Goal: Task Accomplishment & Management: Use online tool/utility

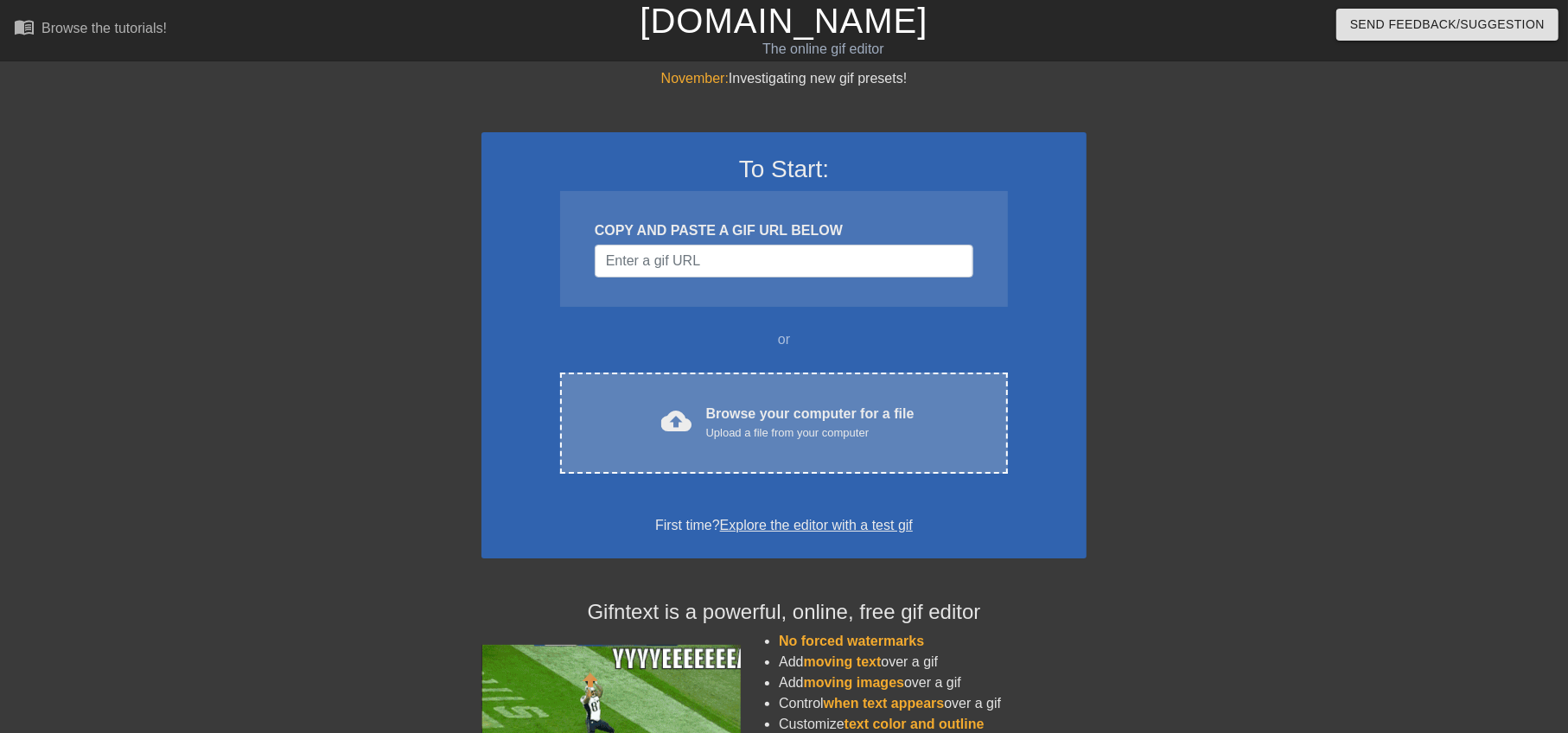
click at [720, 435] on div "Upload a file from your computer" at bounding box center [811, 433] width 208 height 17
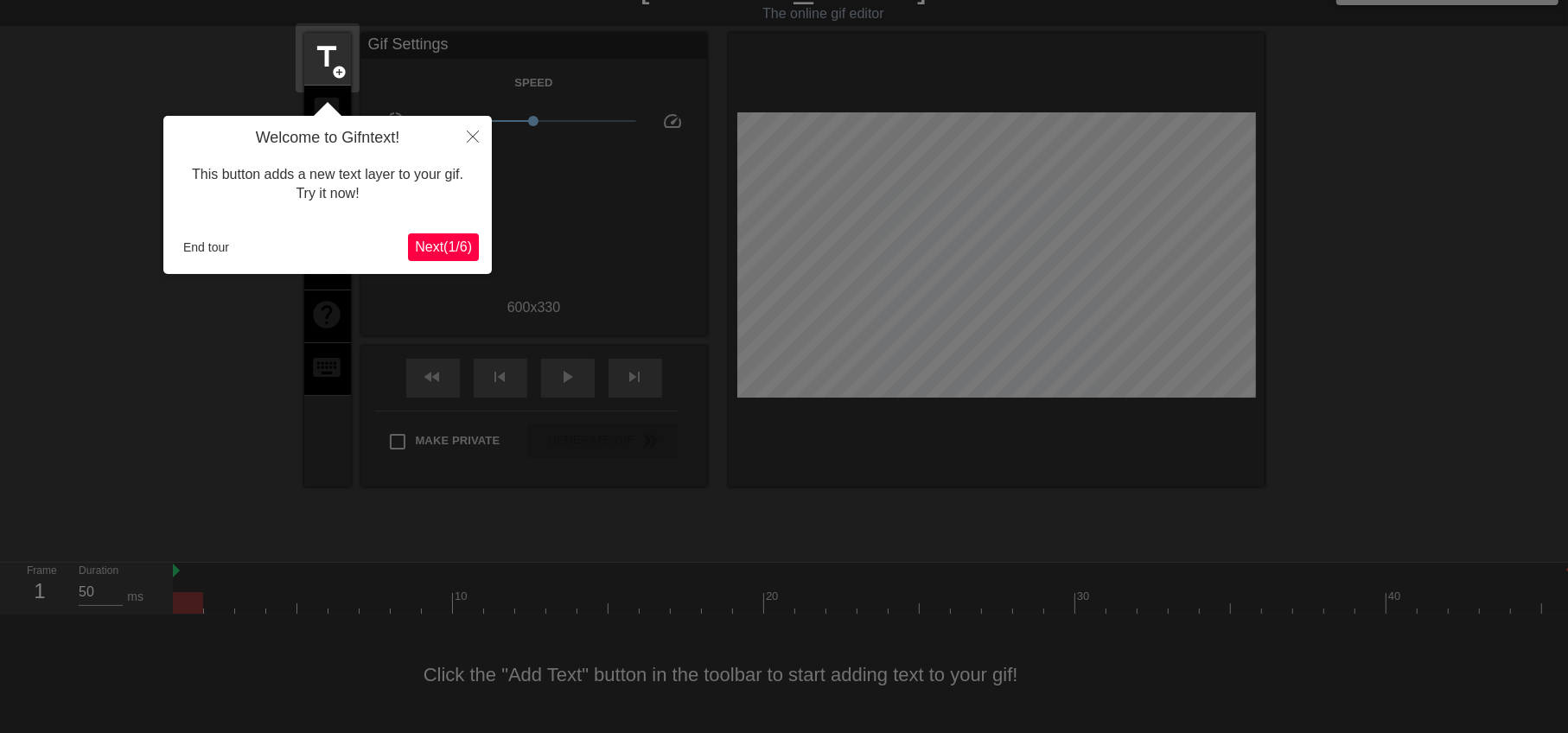
scroll to position [41, 0]
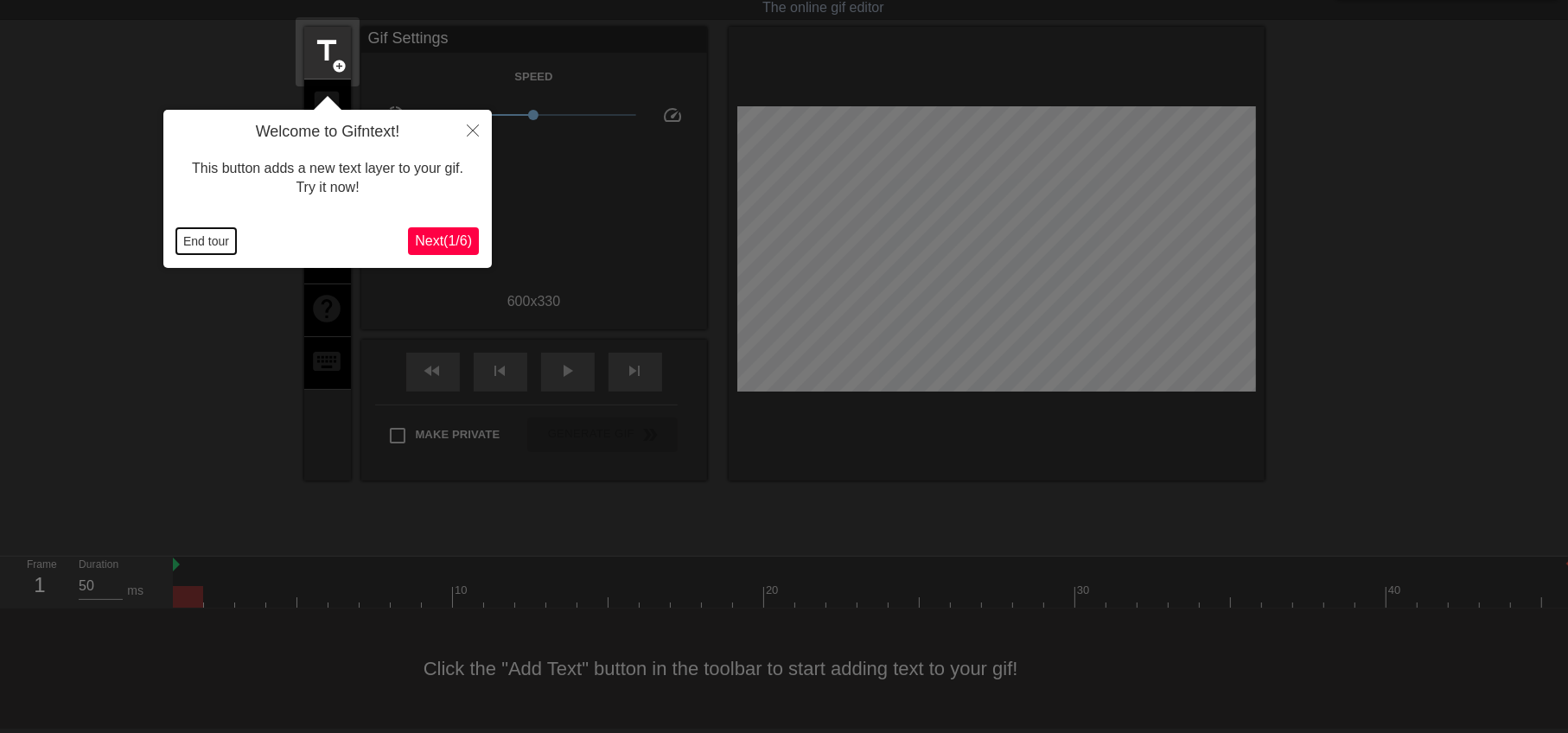
click at [200, 247] on button "End tour" at bounding box center [206, 241] width 60 height 26
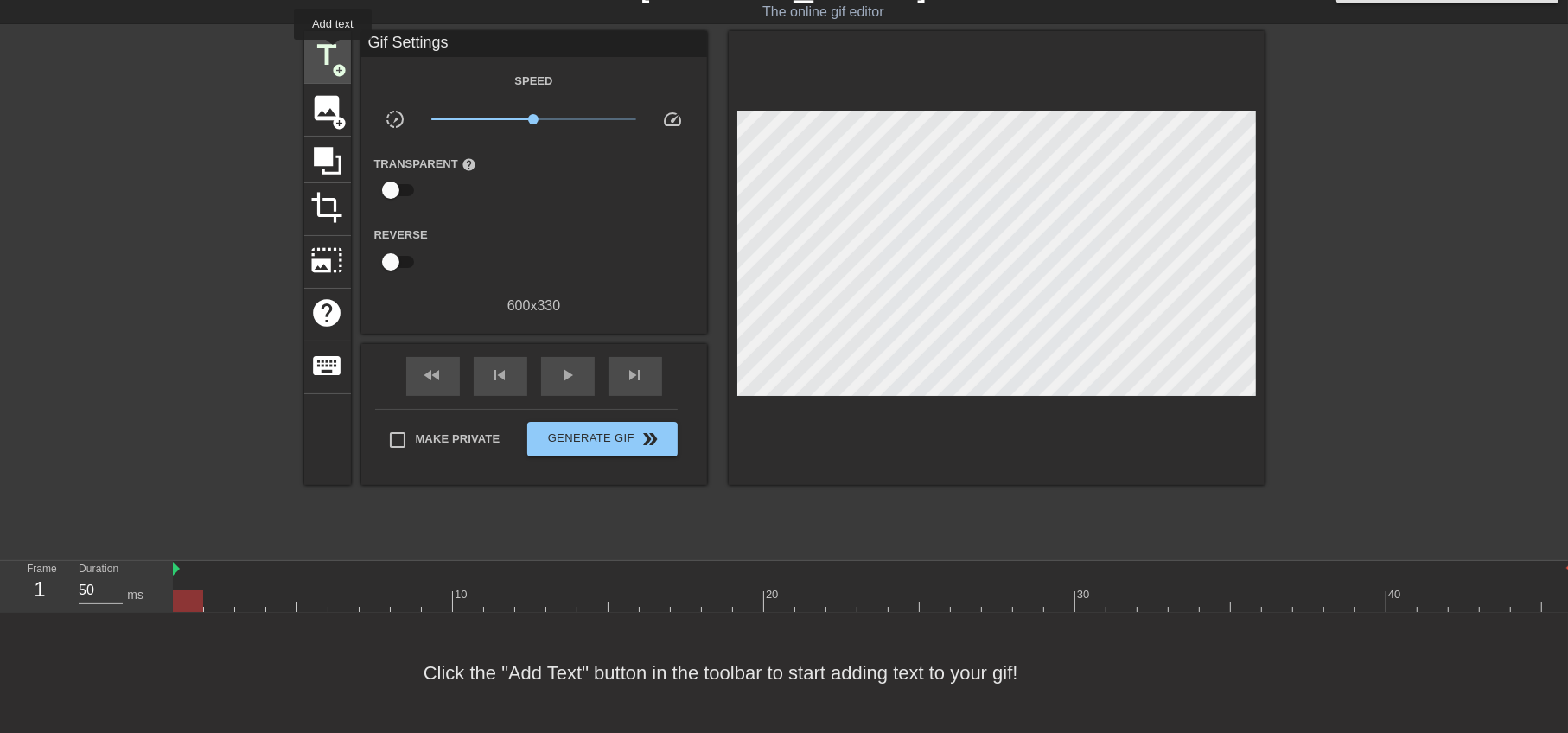
click at [333, 52] on span "title" at bounding box center [327, 54] width 33 height 33
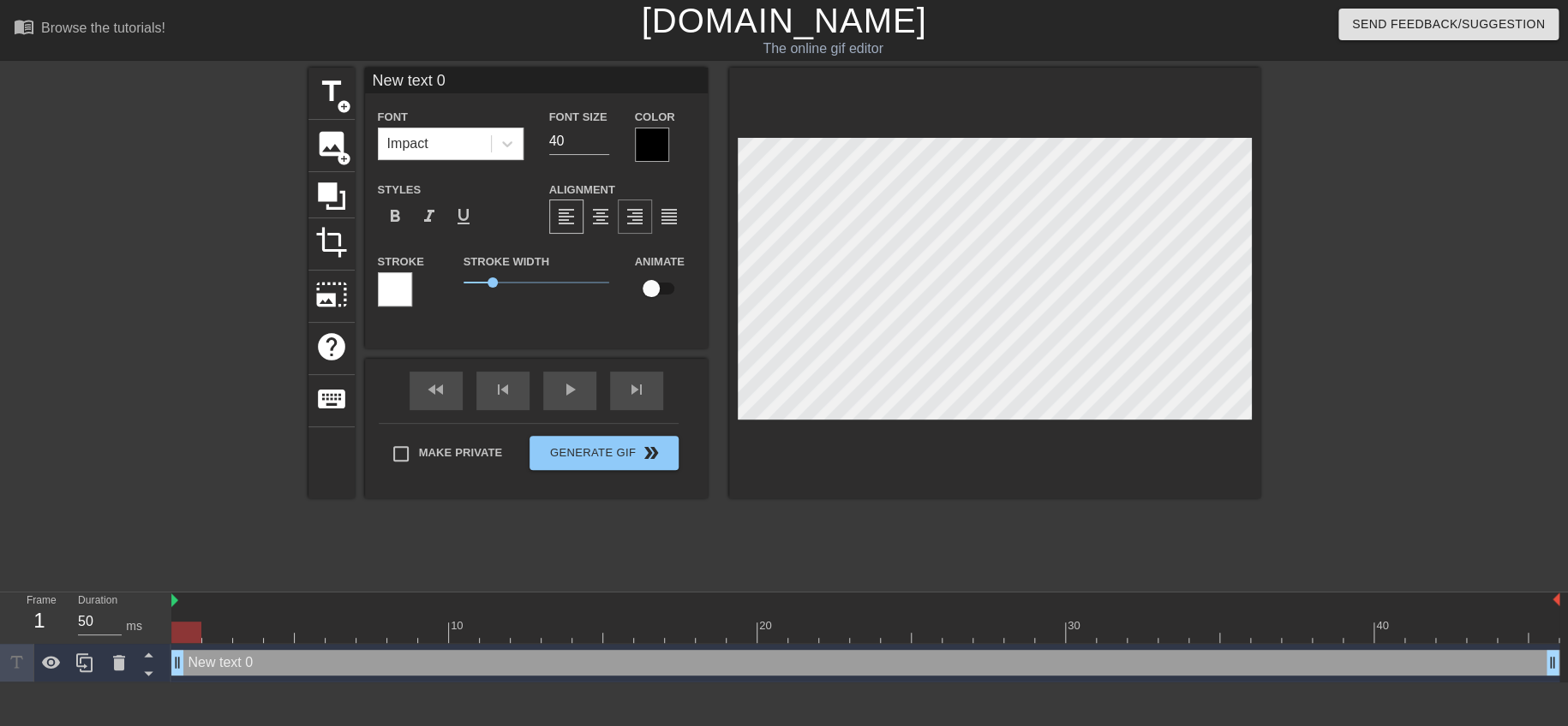
scroll to position [2, 4]
type input "New q 0"
type textarea "New q 0"
type input "New 0"
type textarea "New 0"
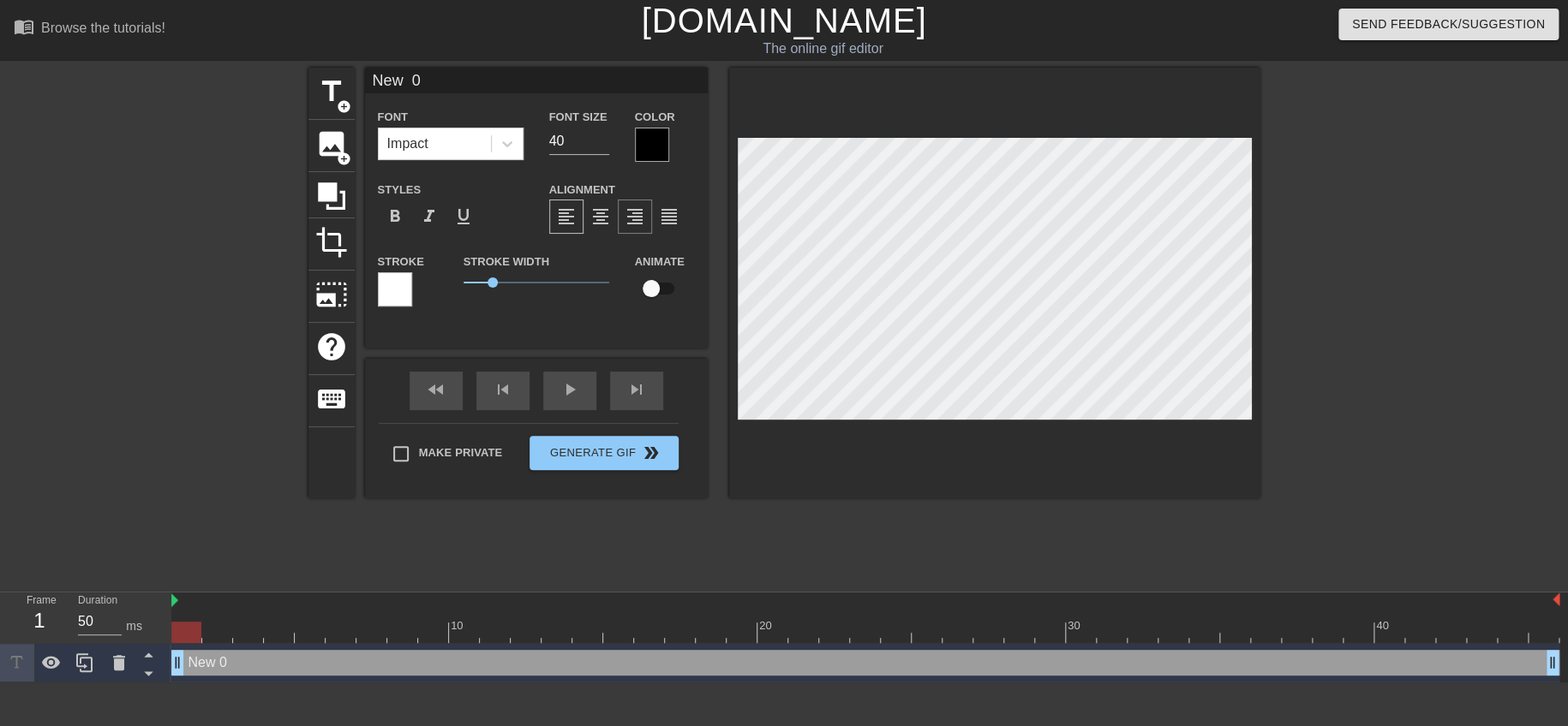
type input "New 0"
type textarea "Ne 0"
type input "N 0"
type textarea "N 0"
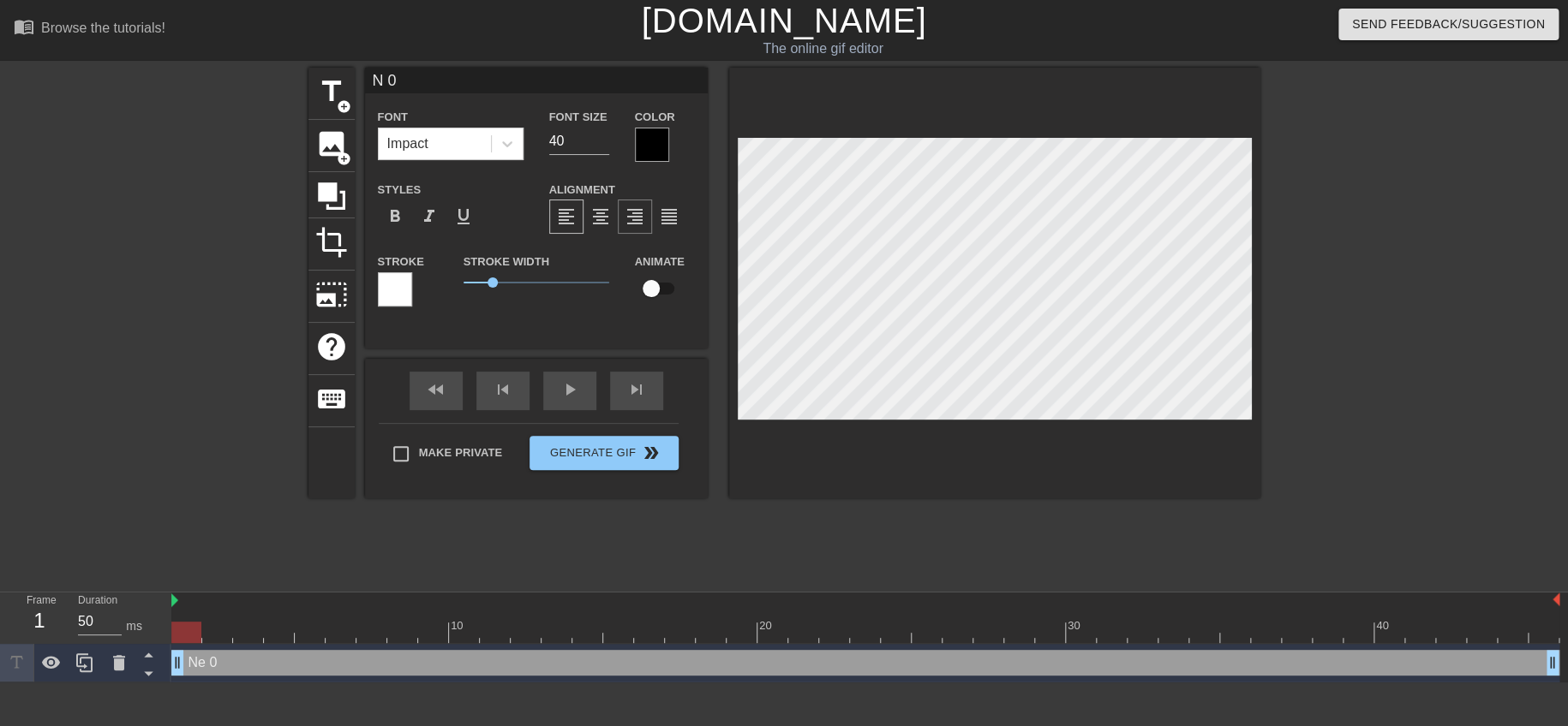
type input "0"
type textarea "0"
type input "ㄆ 0"
type textarea "ㄆ 0"
type input "ㄆㄣ 0"
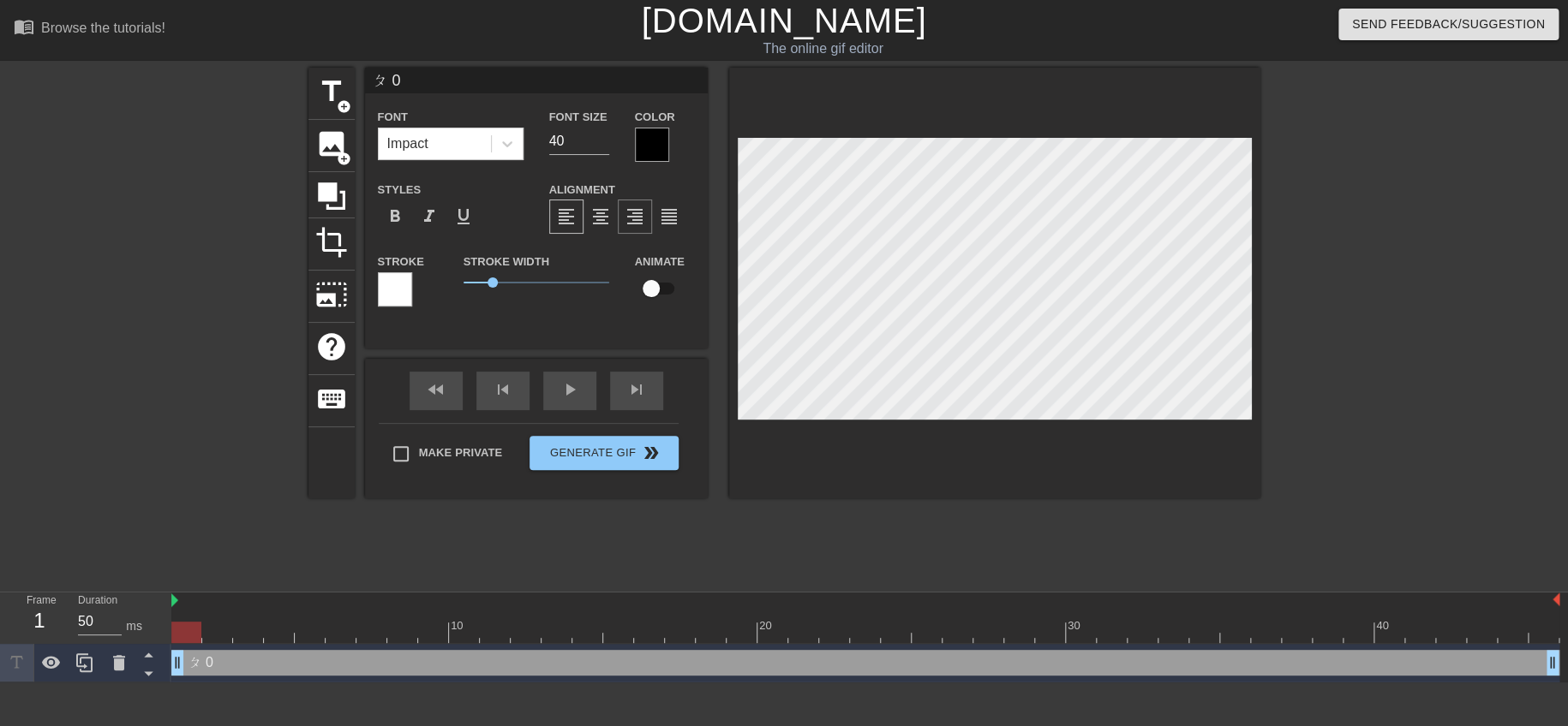
type textarea "ㄆㄣ 0"
type input "噴 0"
type textarea "噴 0"
type input "噴0"
type textarea "噴0"
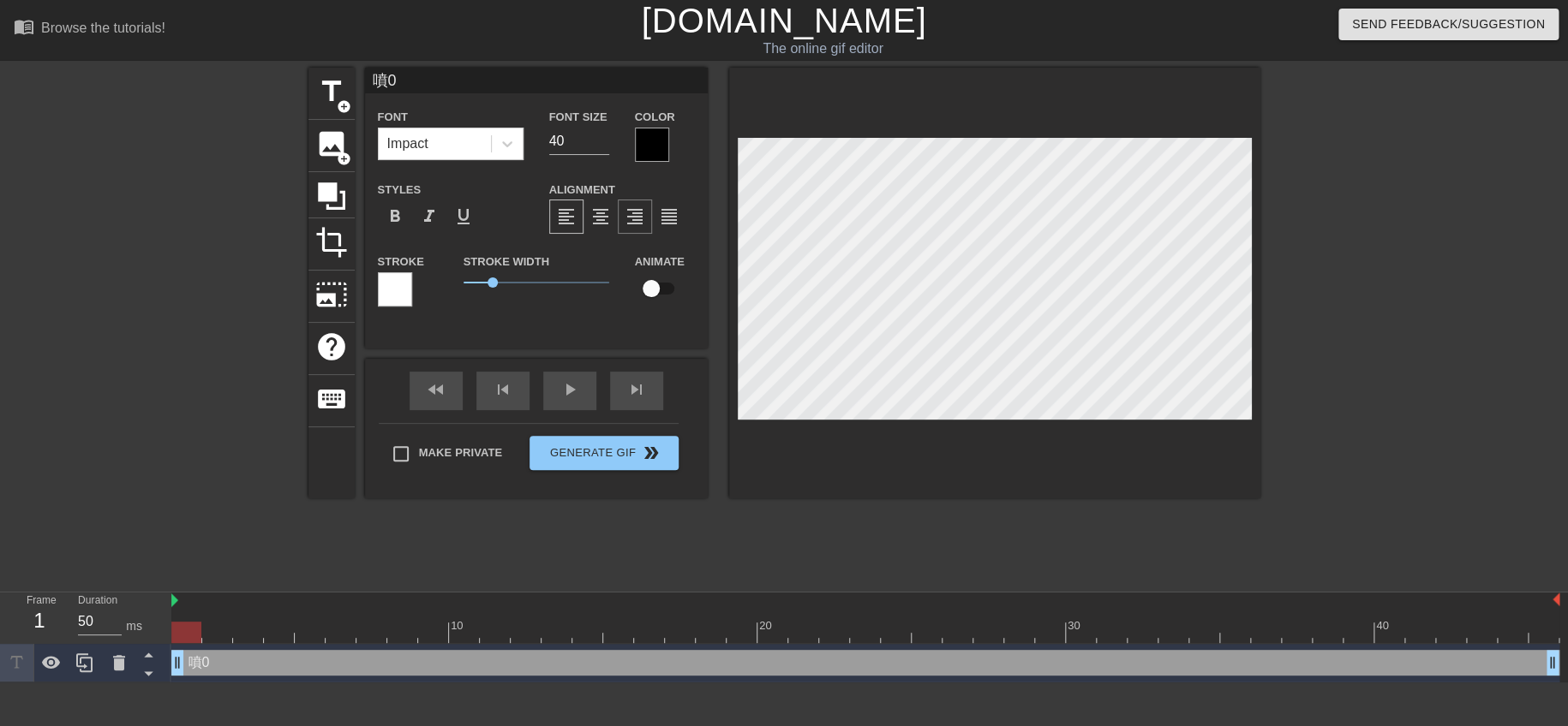
type input "噴"
type textarea "噴"
click at [655, 113] on label "Color" at bounding box center [655, 117] width 40 height 17
click at [647, 132] on div at bounding box center [652, 144] width 34 height 34
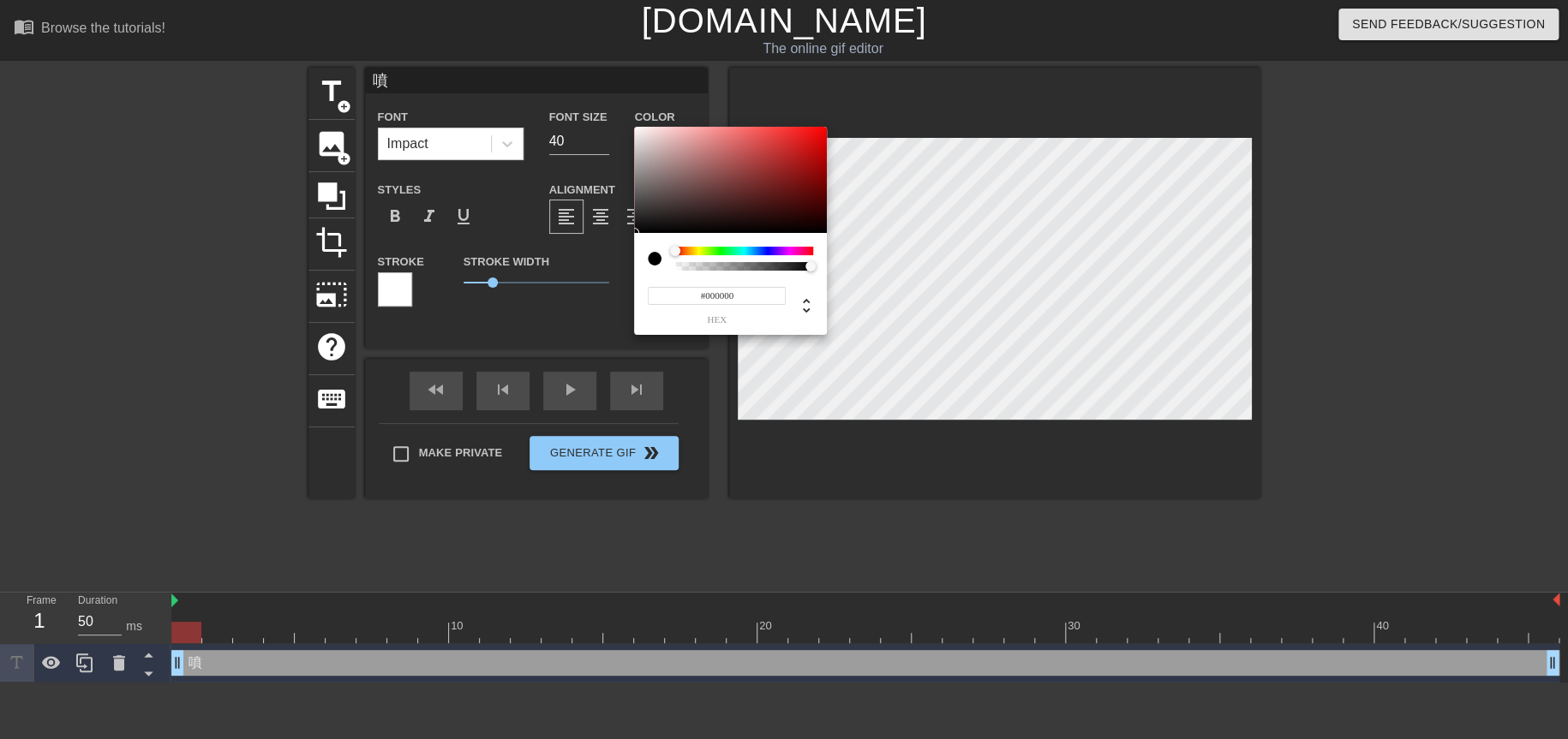
type input "#EF0C0C"
click at [817, 134] on div at bounding box center [730, 179] width 193 height 106
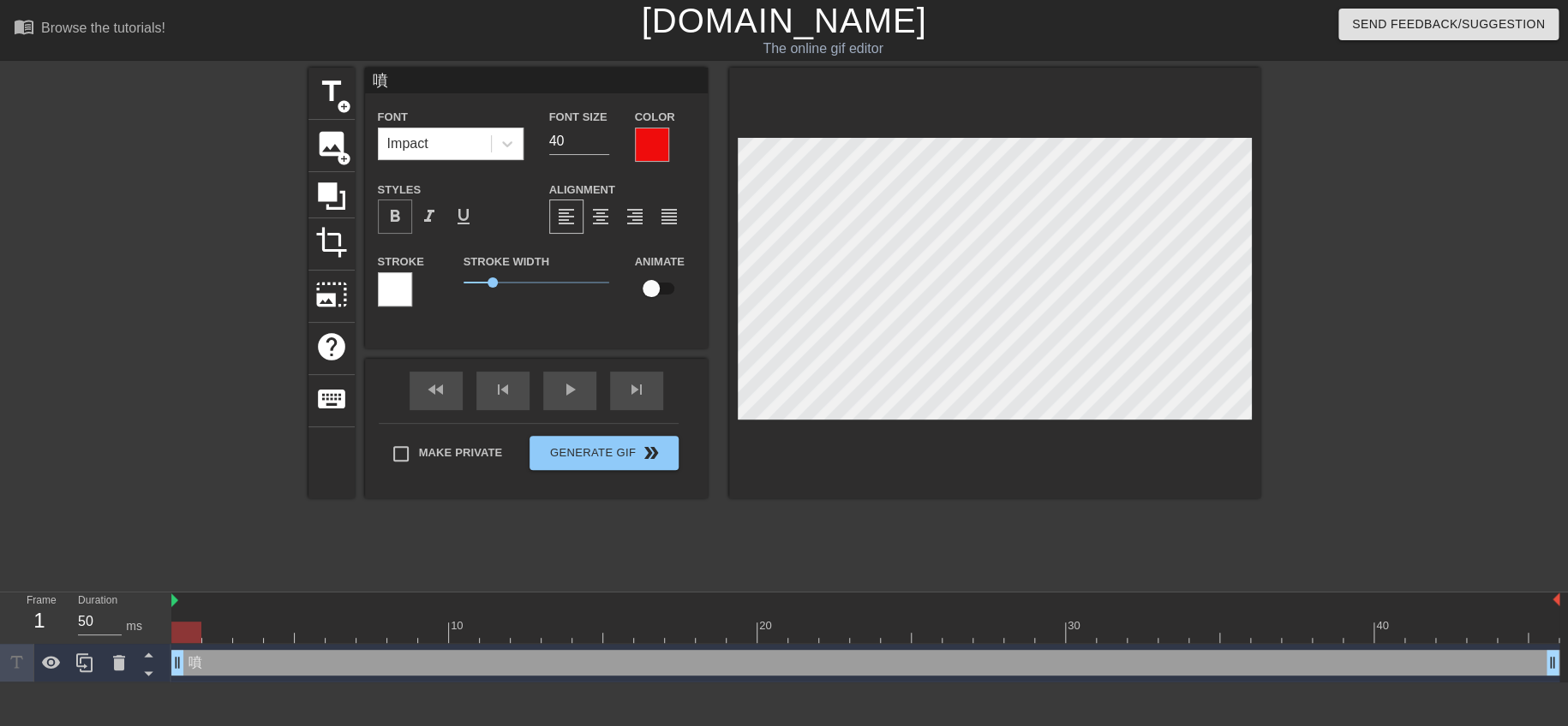
click at [396, 209] on span "format_bold" at bounding box center [395, 217] width 20 height 20
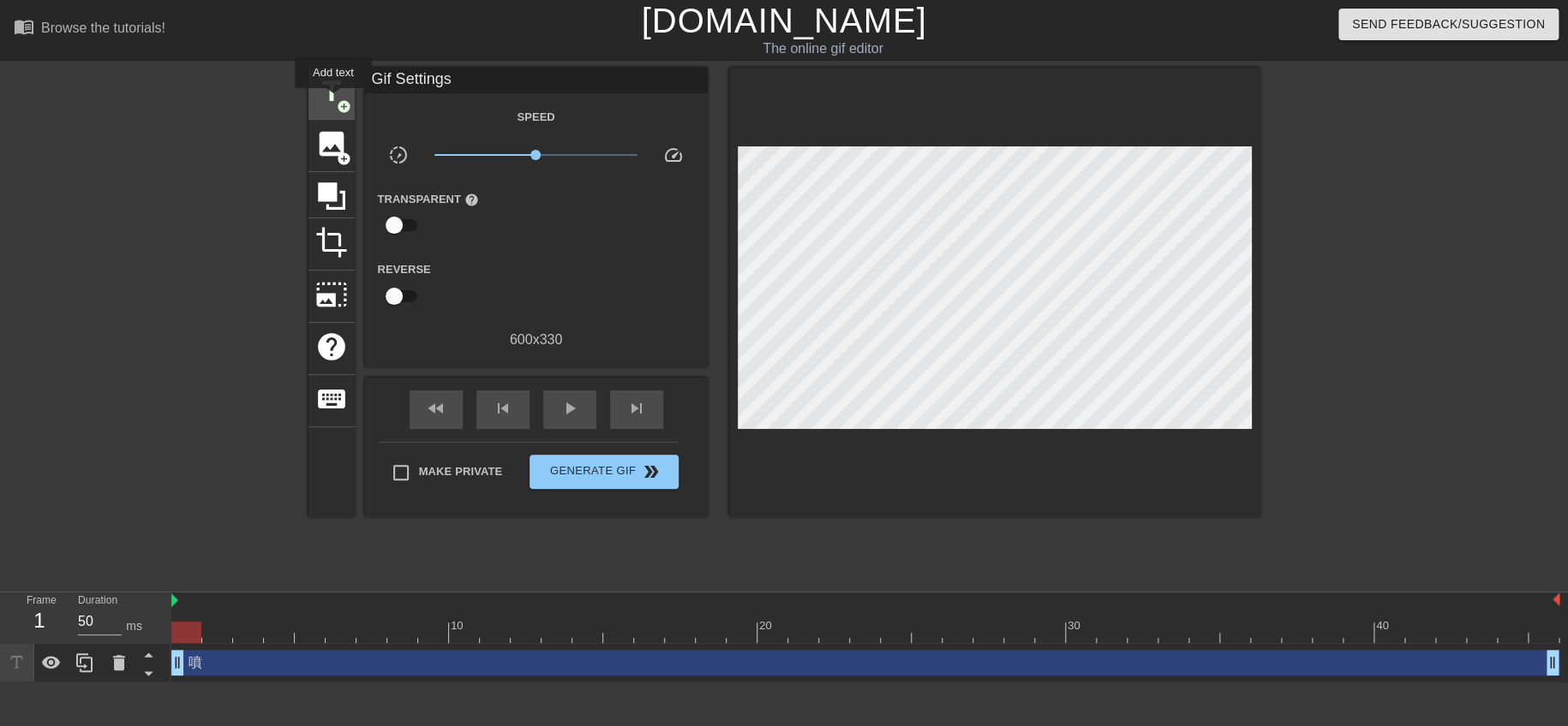
click at [333, 98] on span "title" at bounding box center [331, 91] width 33 height 33
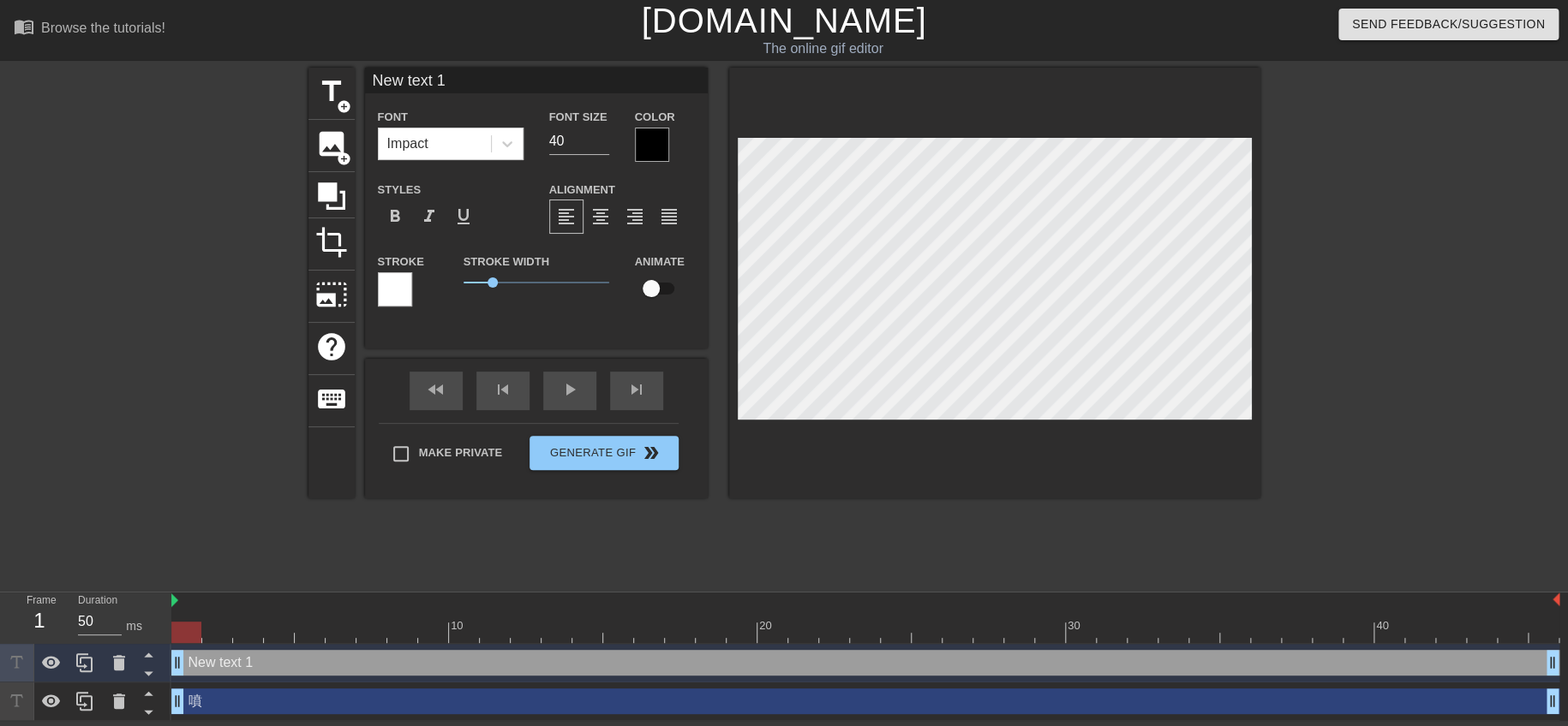
scroll to position [2, 3]
type input "ㄆ"
type textarea "ㄆ"
type input "ㄆㄣ"
type textarea "ㄆㄣ"
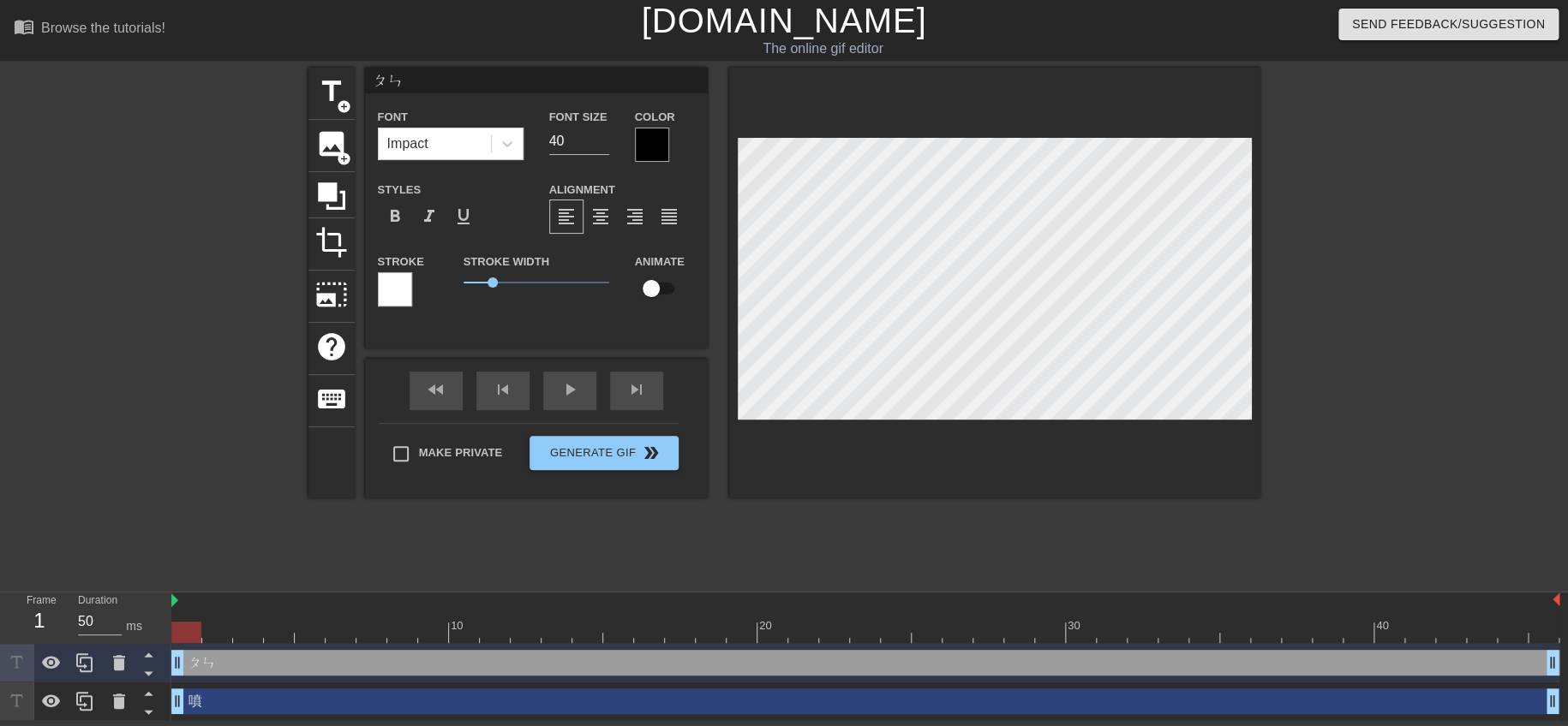
type input "噴"
type textarea "噴"
click at [649, 137] on div at bounding box center [652, 144] width 34 height 34
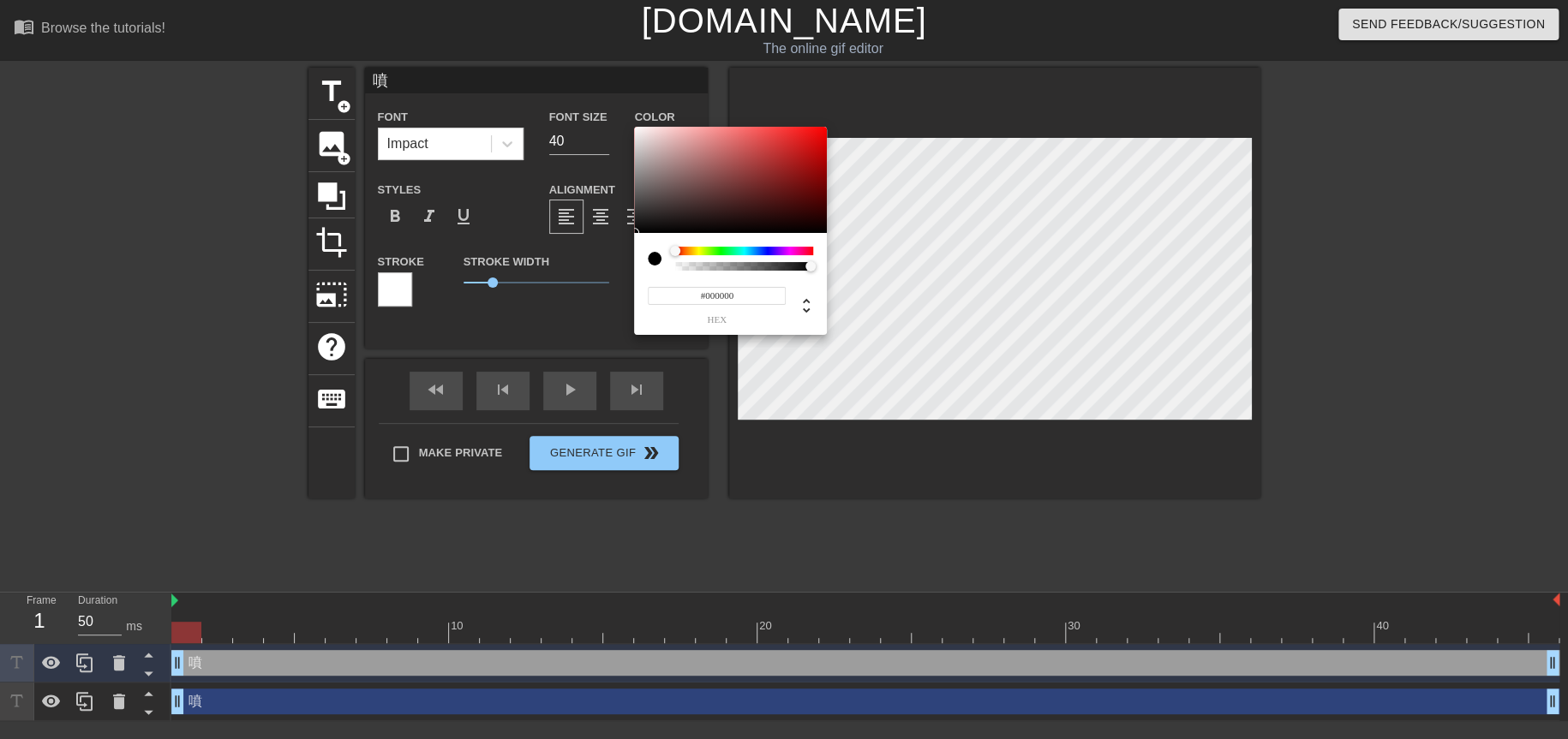
type input "#E91414"
click at [811, 136] on div at bounding box center [730, 179] width 193 height 106
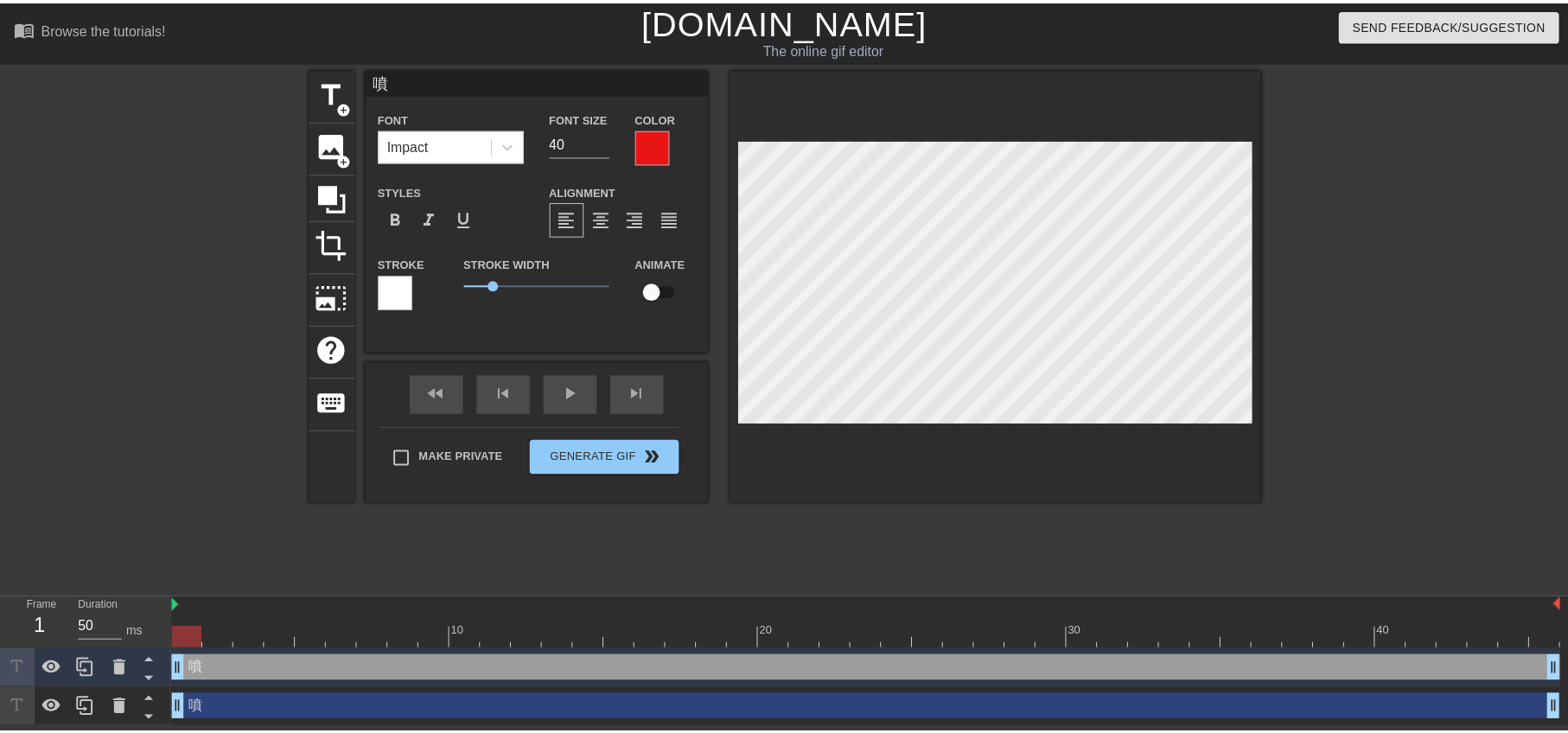
scroll to position [2, 2]
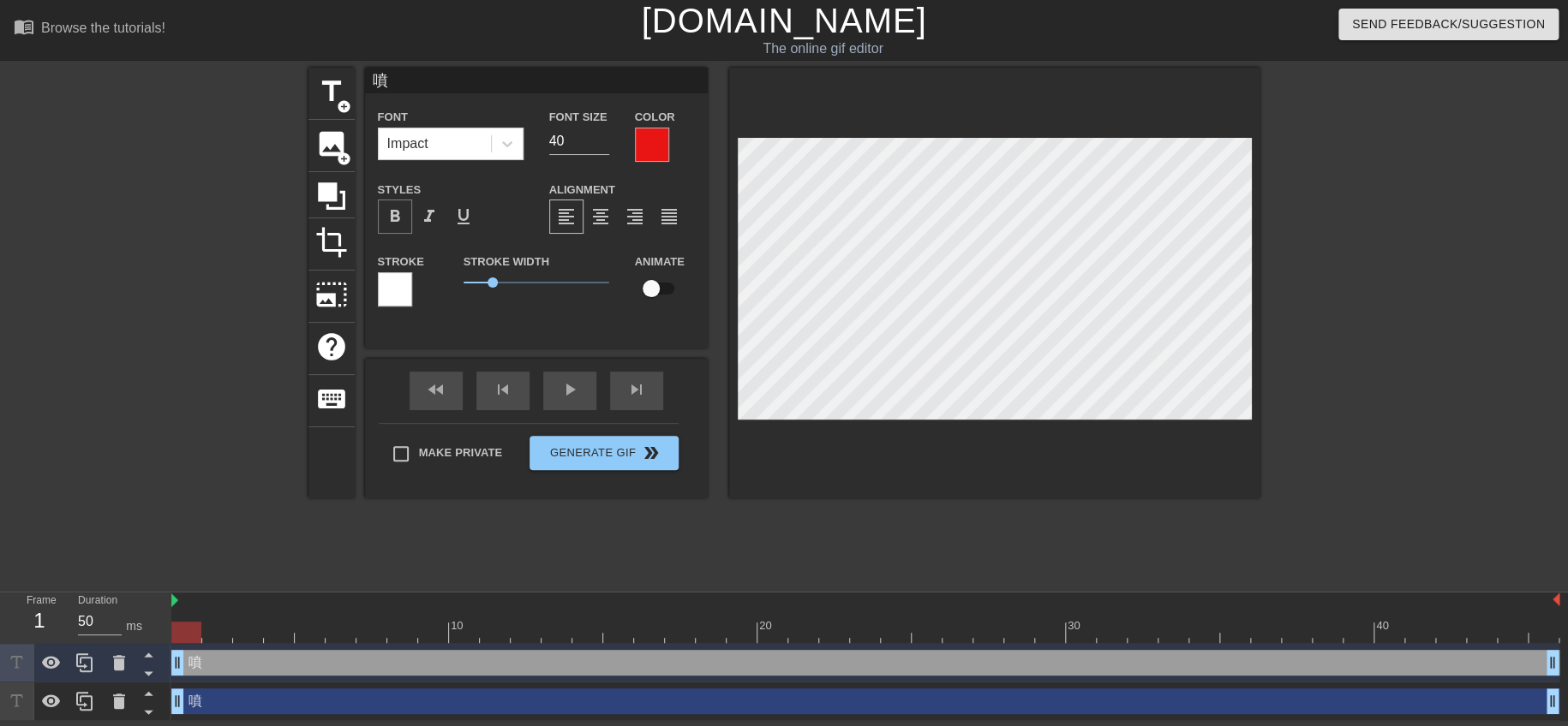
click at [397, 212] on span "format_bold" at bounding box center [395, 217] width 20 height 20
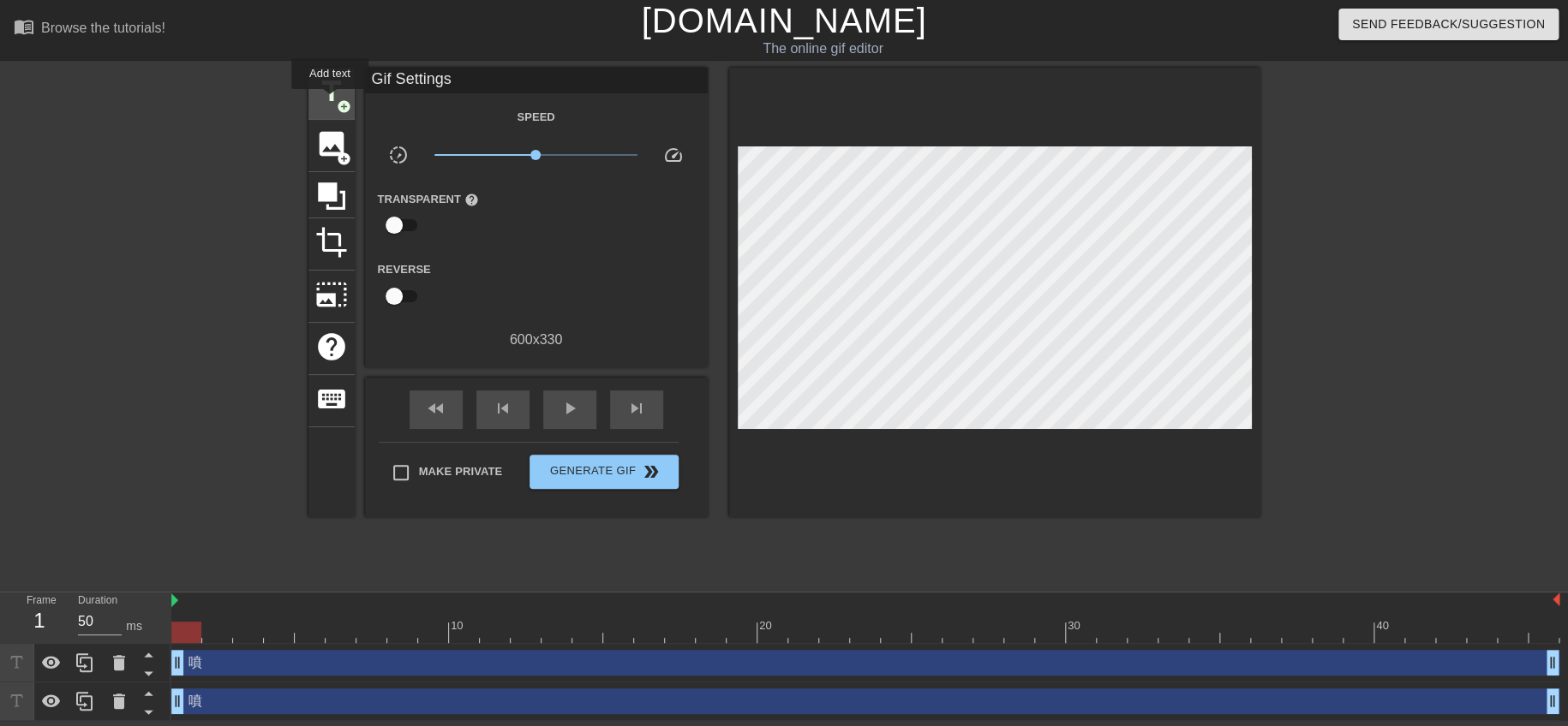
click at [330, 100] on span "title" at bounding box center [331, 91] width 33 height 33
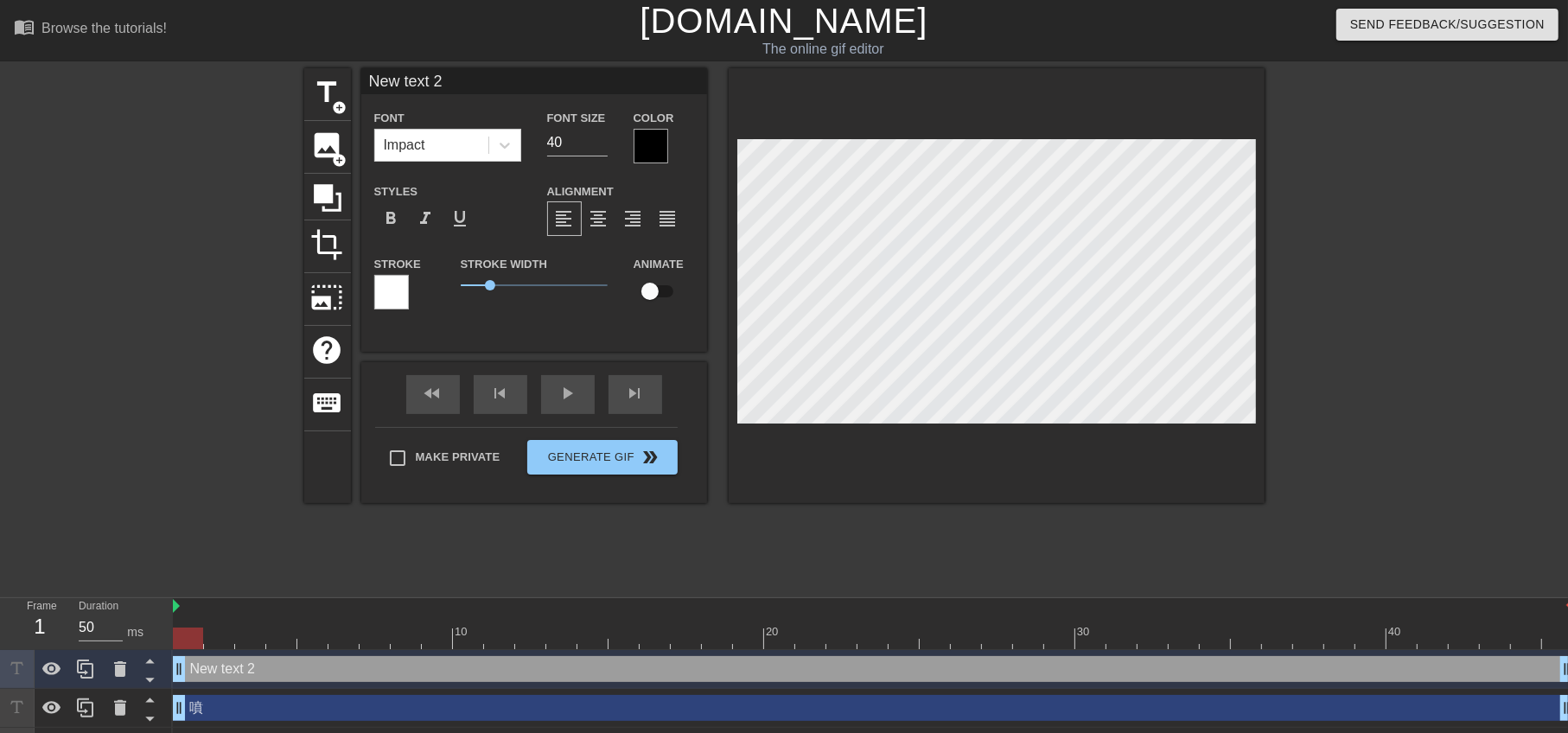
scroll to position [2, 1]
type input "ㄆ text 2"
type textarea "ㄆ text 2"
type input "ㄆㄣ text 2"
type textarea "ㄆㄣ text 2"
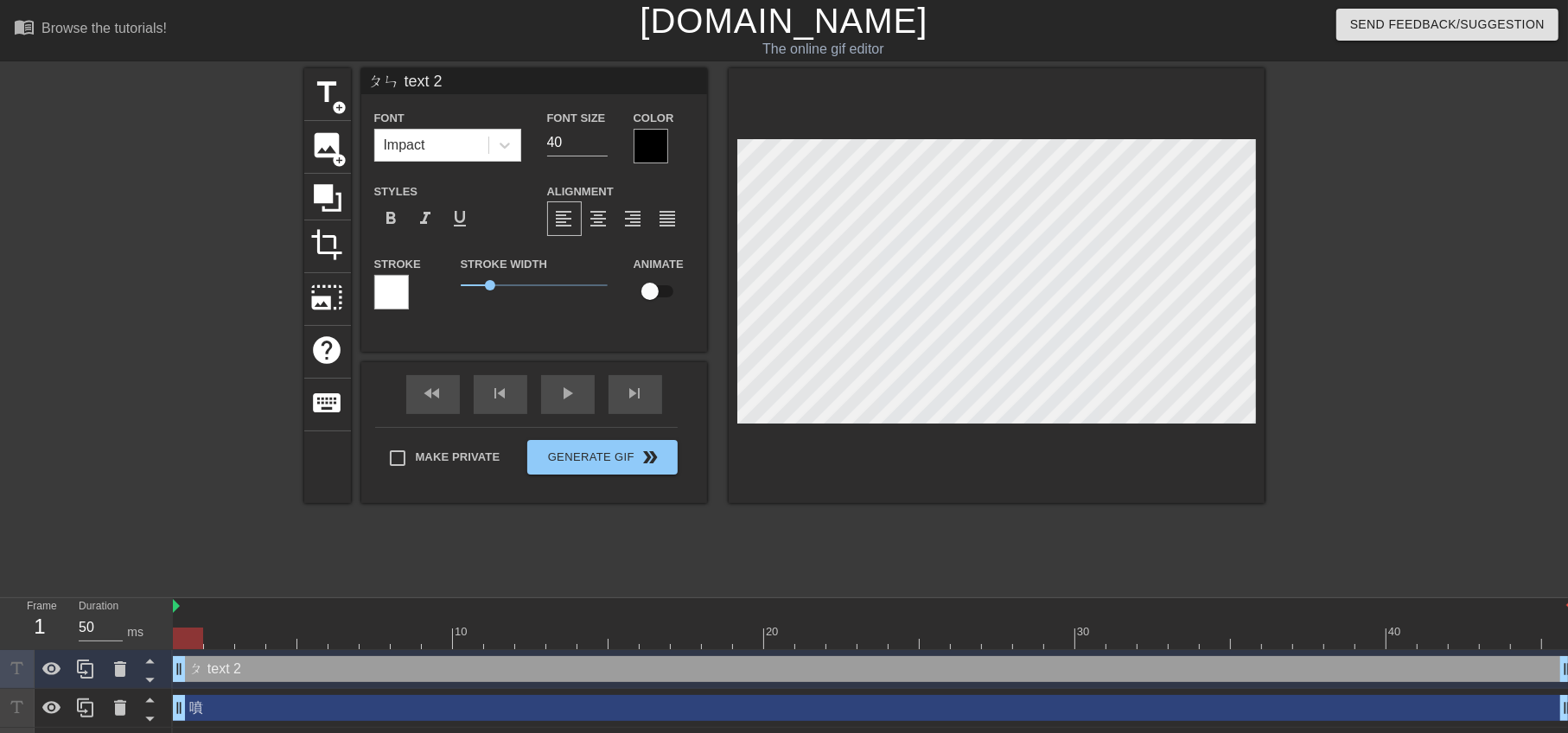
scroll to position [2, 2]
type input "text 2"
type textarea "text 2"
type input "ㄆ 2"
type textarea "ㄆ 2"
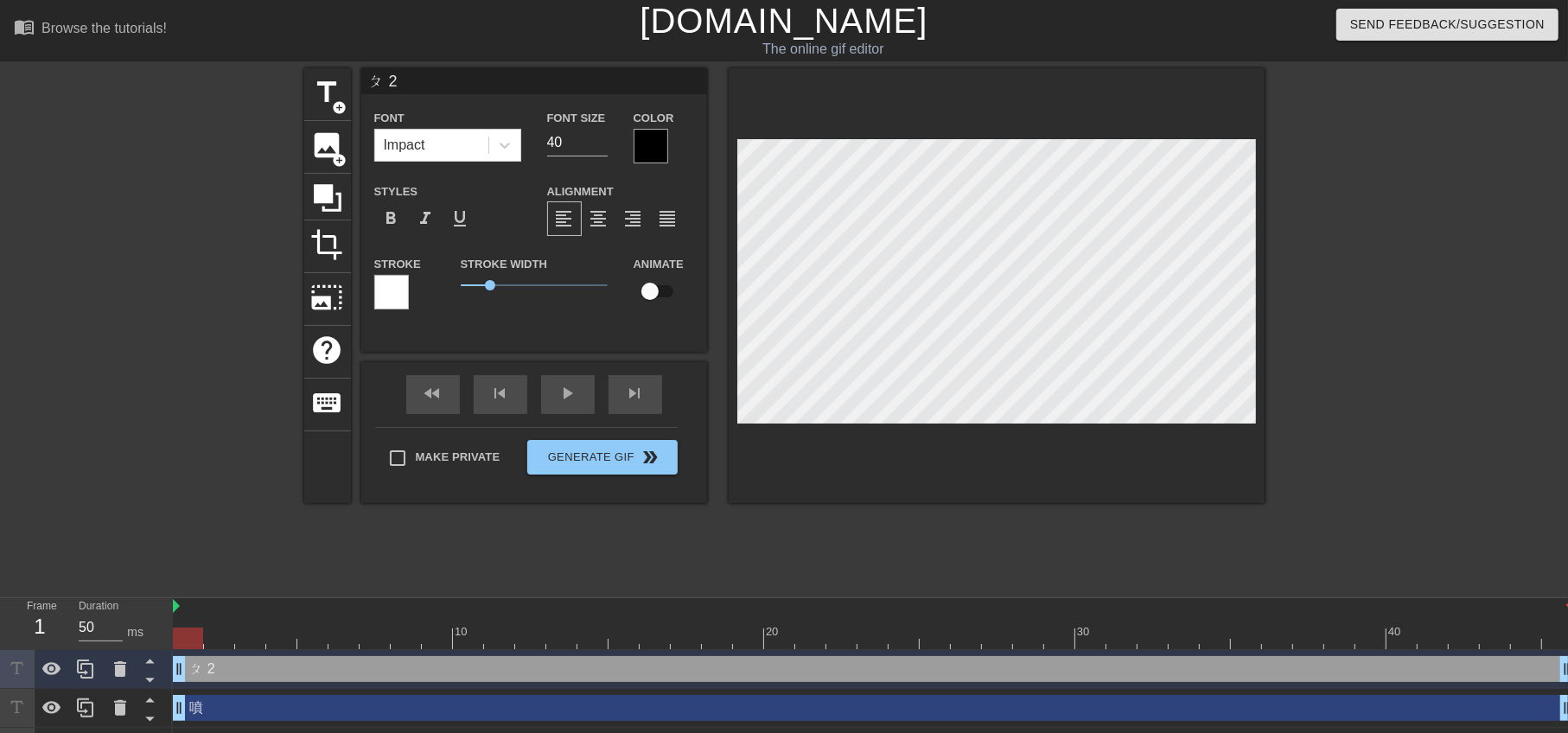
type input "ㄆㄣ 2"
type textarea "ㄆㄣ 2"
type input "2"
type textarea "2"
paste textarea "噴"
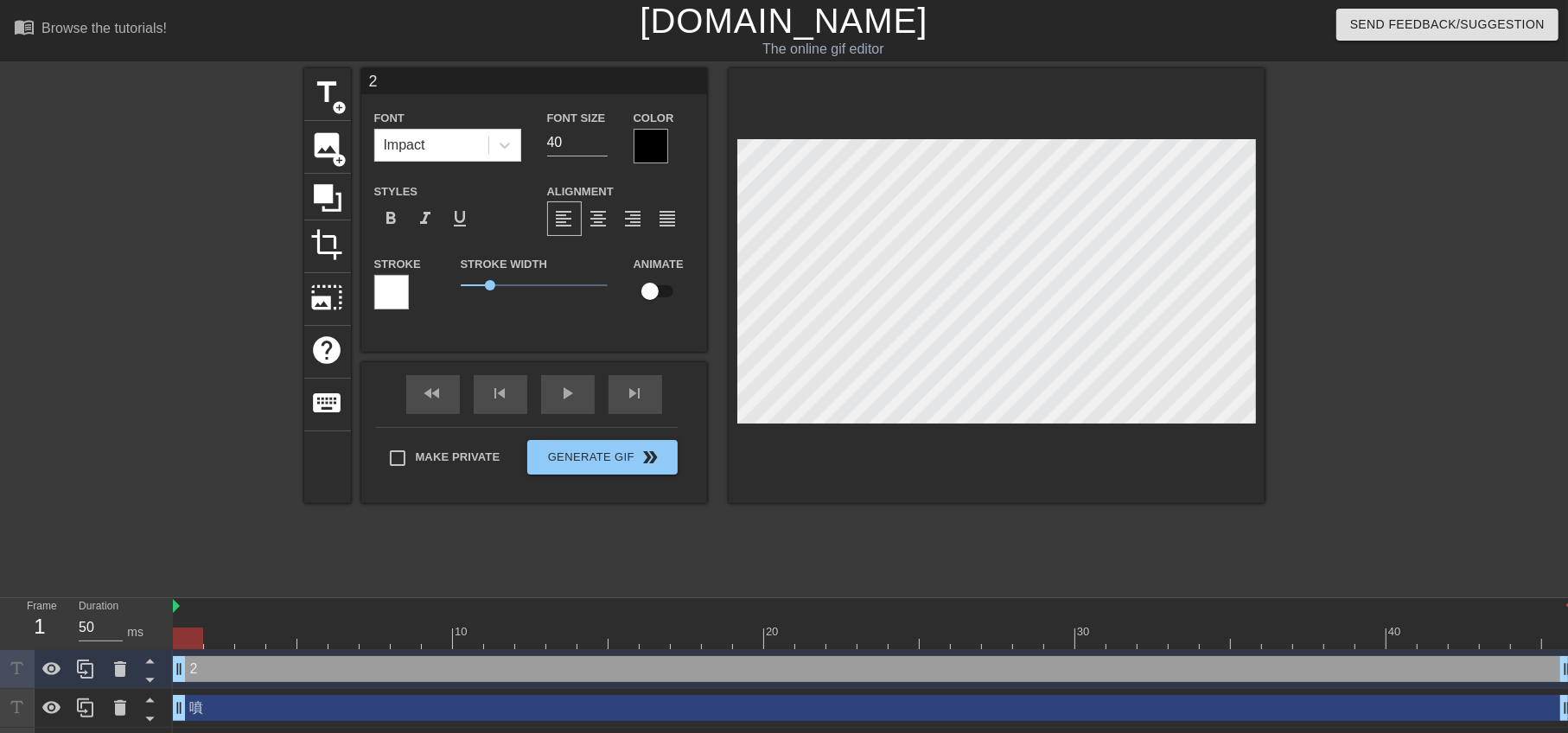
type input "2噴"
type textarea "2噴"
type input "噴"
type textarea "噴"
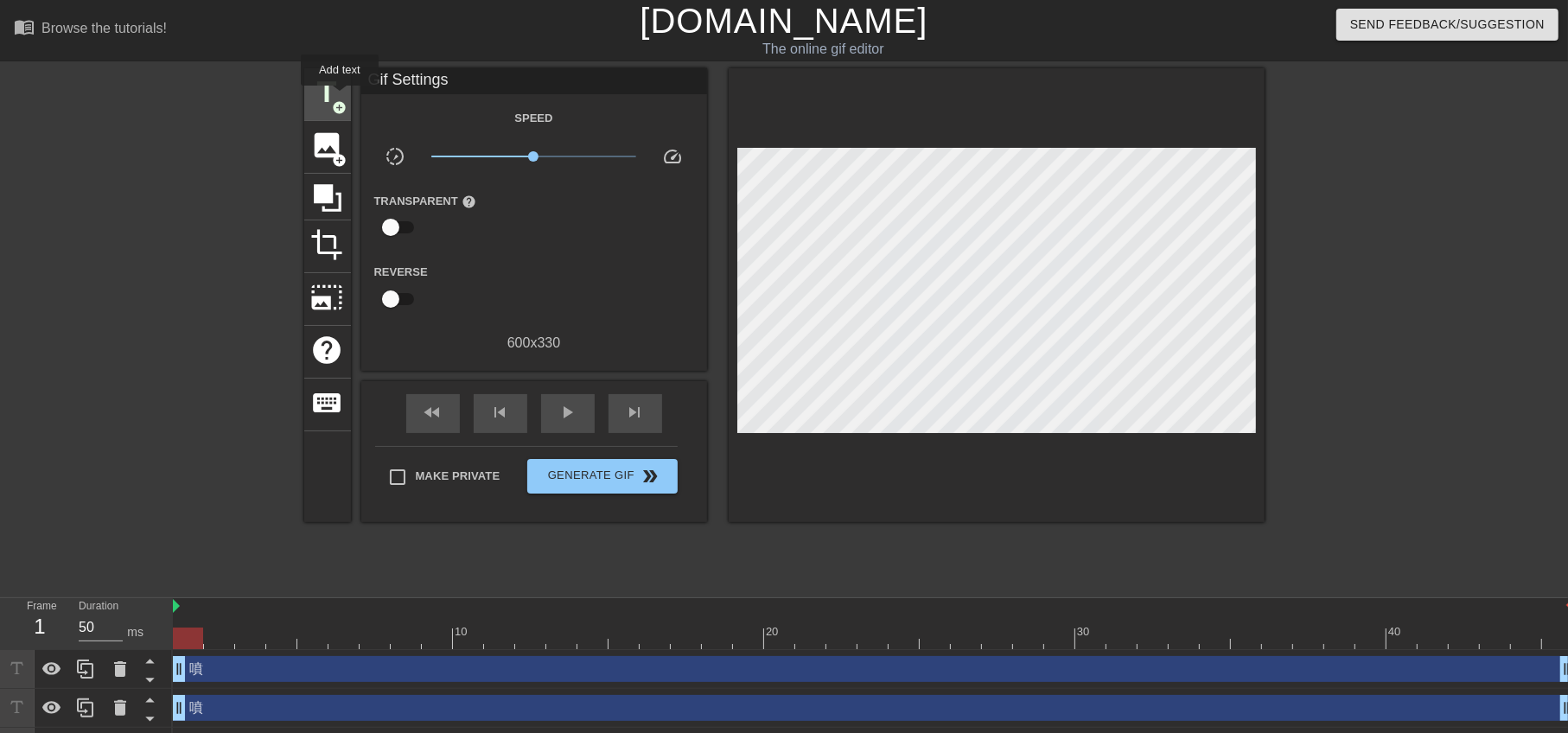
click at [338, 96] on span "title" at bounding box center [327, 92] width 33 height 33
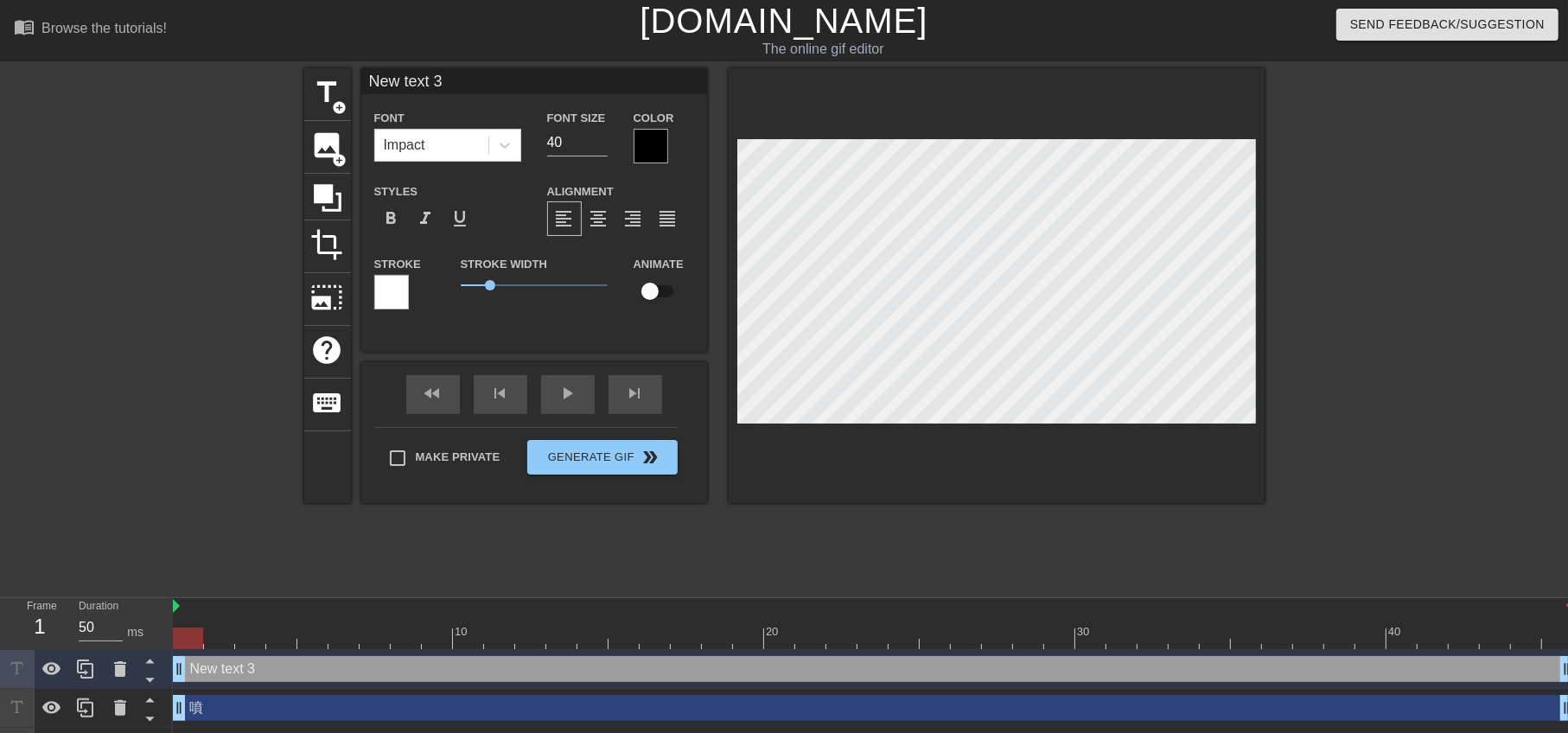
scroll to position [2, 4]
paste textarea "噴"
type input "New 噴 3"
type textarea "New 噴 3"
type input "New 噴"
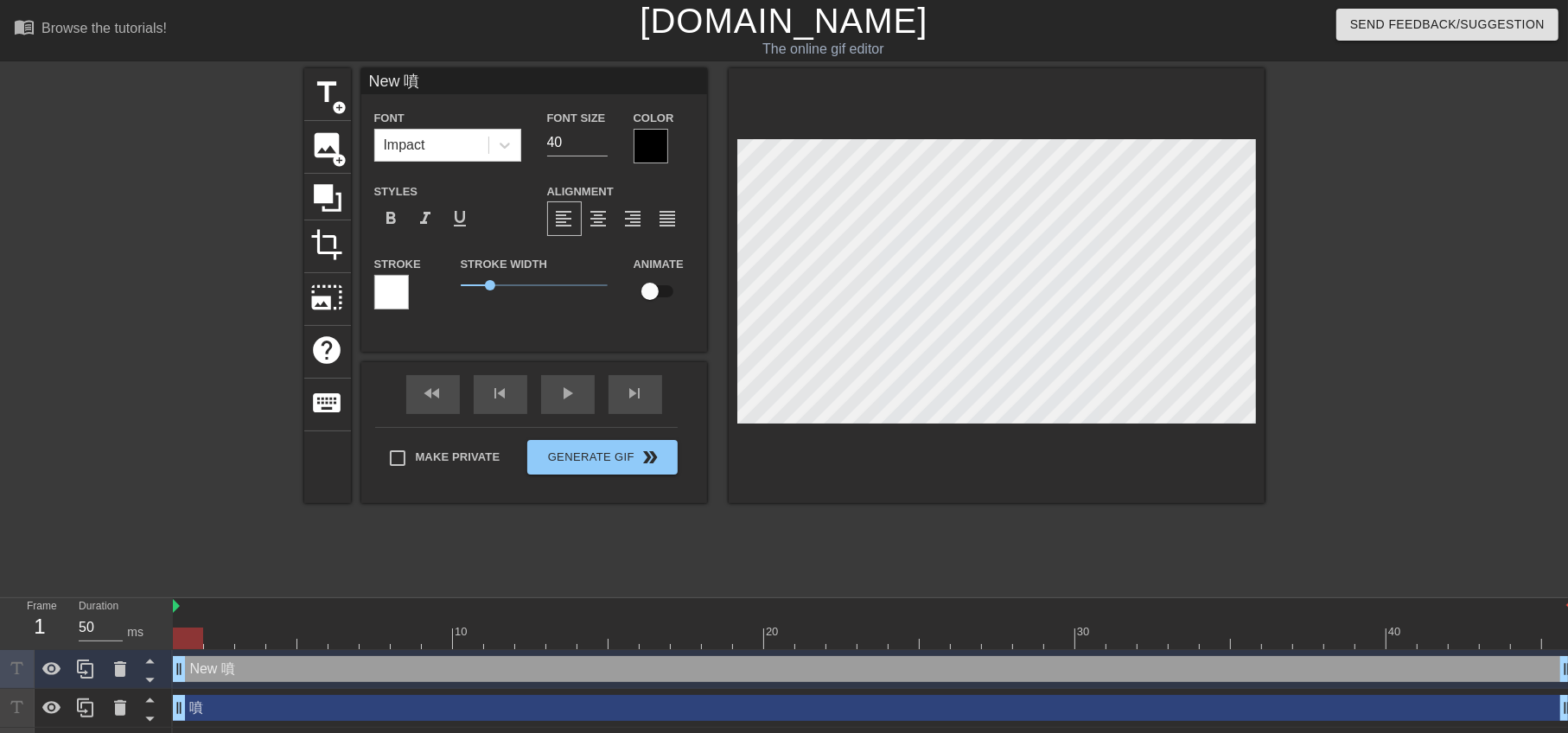
type textarea "New 噴"
type input "噴"
type textarea "噴"
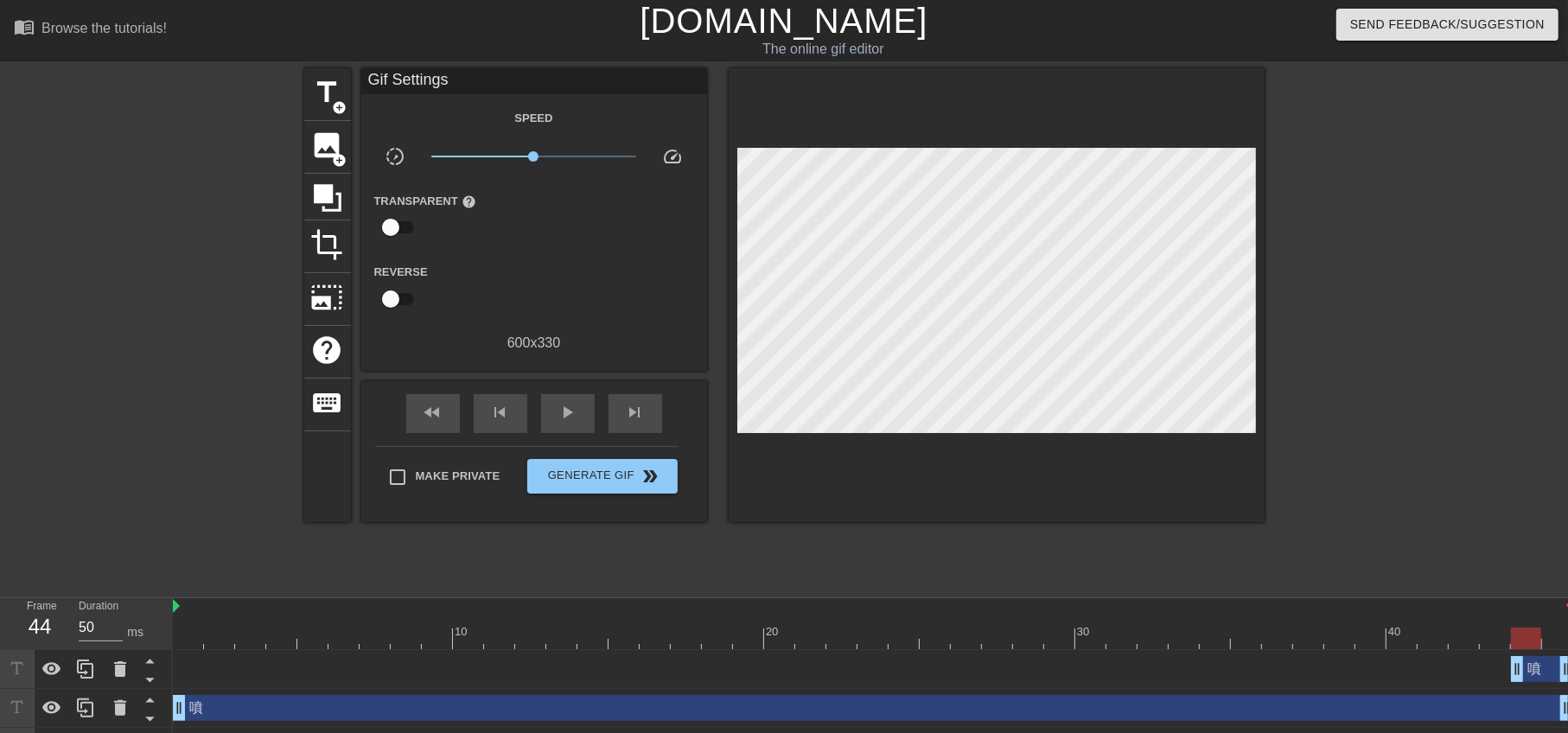
drag, startPoint x: 177, startPoint y: 671, endPoint x: 1455, endPoint y: 646, distance: 1278.2
click at [1504, 676] on div "噴 drag_handle drag_handle" at bounding box center [873, 669] width 1400 height 26
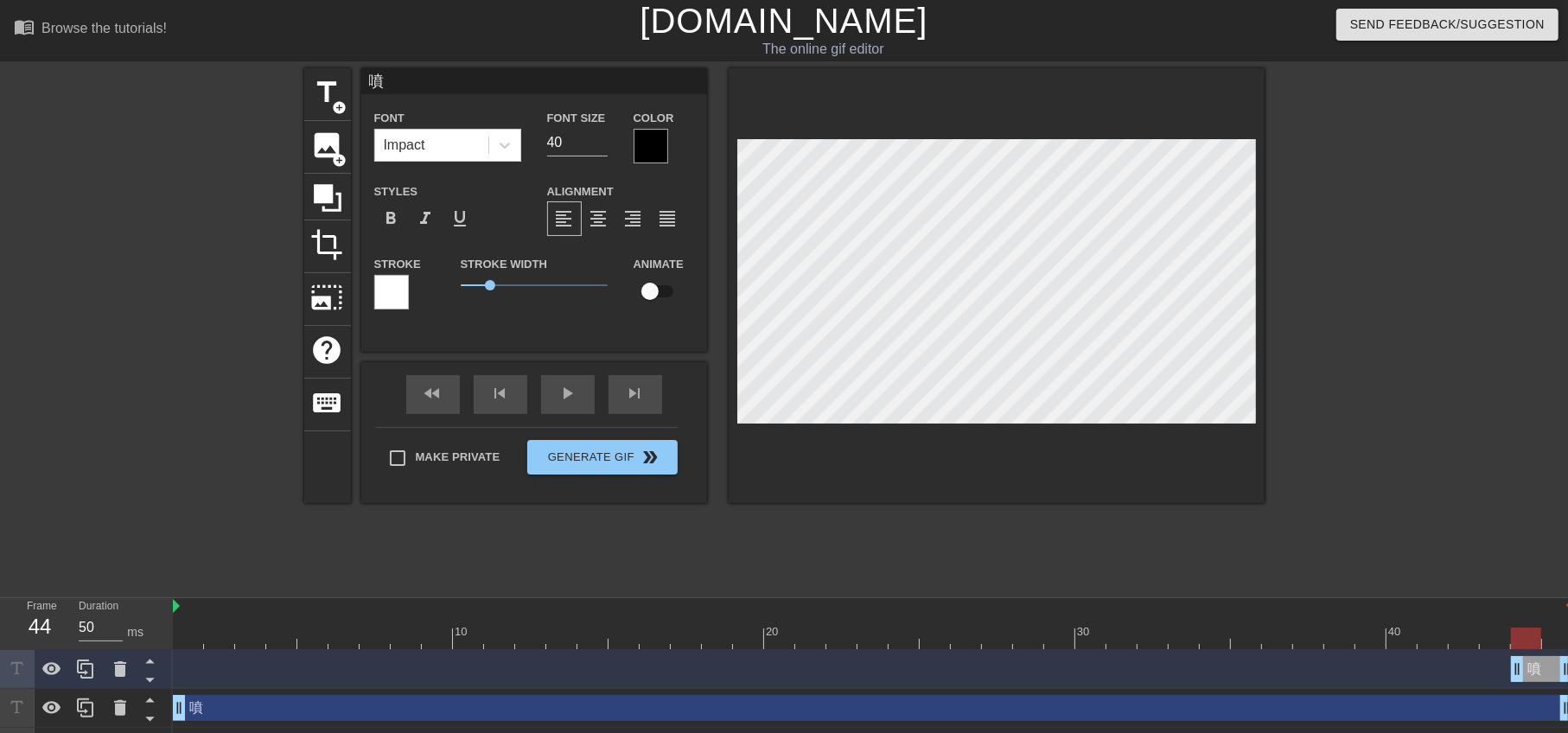
drag, startPoint x: 170, startPoint y: 708, endPoint x: 191, endPoint y: 715, distance: 22.1
click at [209, 718] on div "Frame 44 Duration 50 ms 10 20 30 40 噴 drag_handle drag_handle 噴 drag_handle dra…" at bounding box center [784, 702] width 1568 height 207
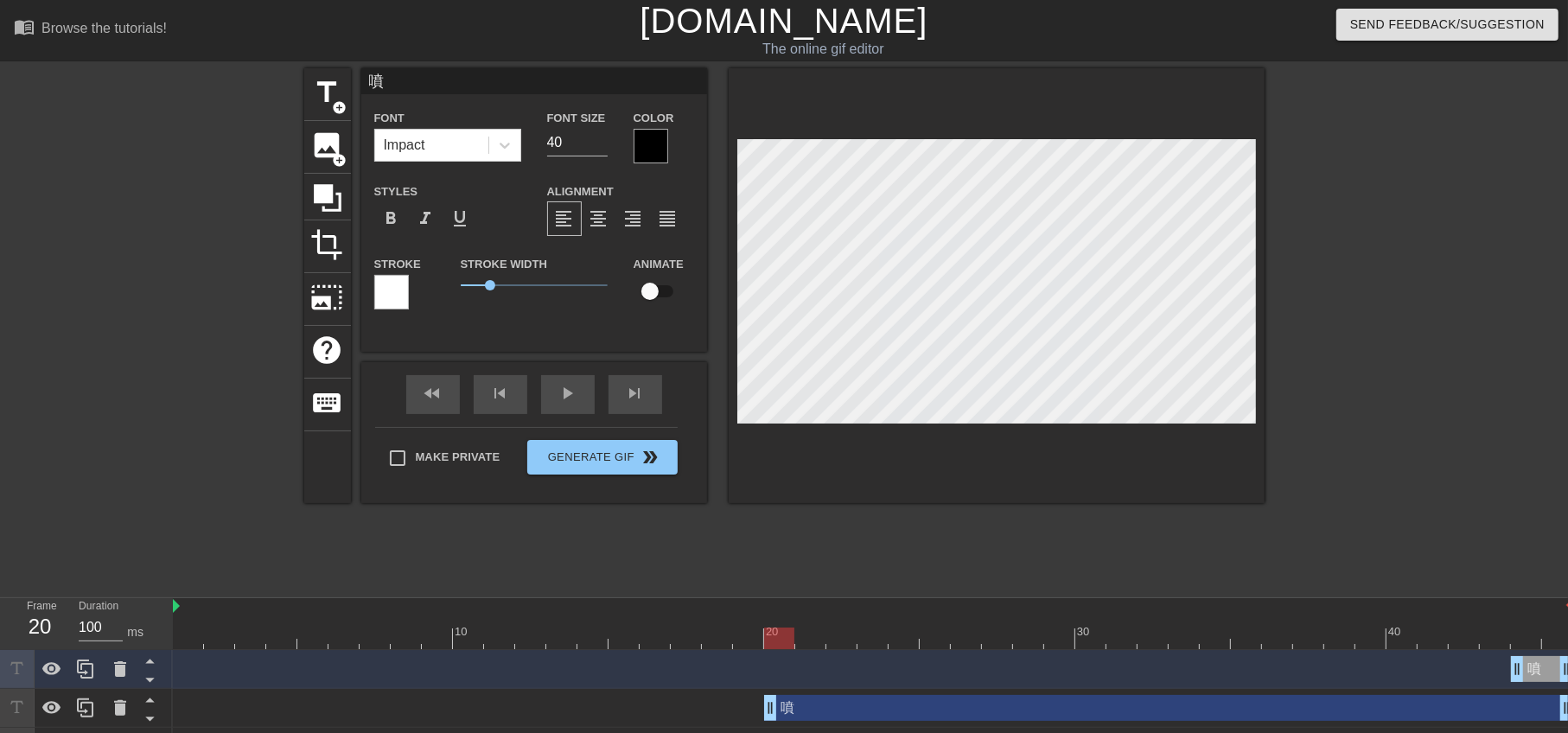
type input "50"
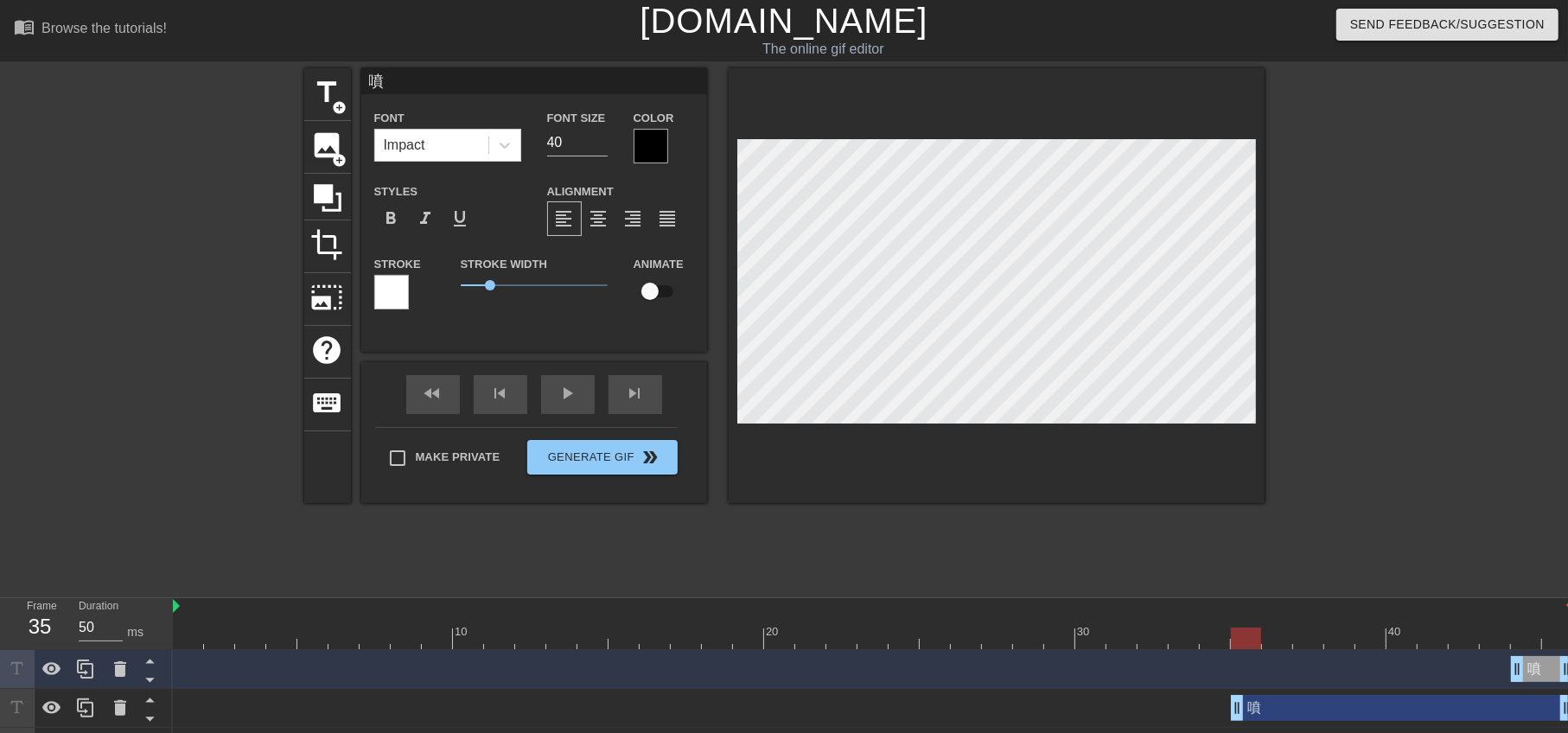
drag, startPoint x: 181, startPoint y: 709, endPoint x: 1226, endPoint y: 719, distance: 1045.0
click at [1226, 719] on div "噴 drag_handle drag_handle" at bounding box center [873, 709] width 1400 height 26
type input "噴"
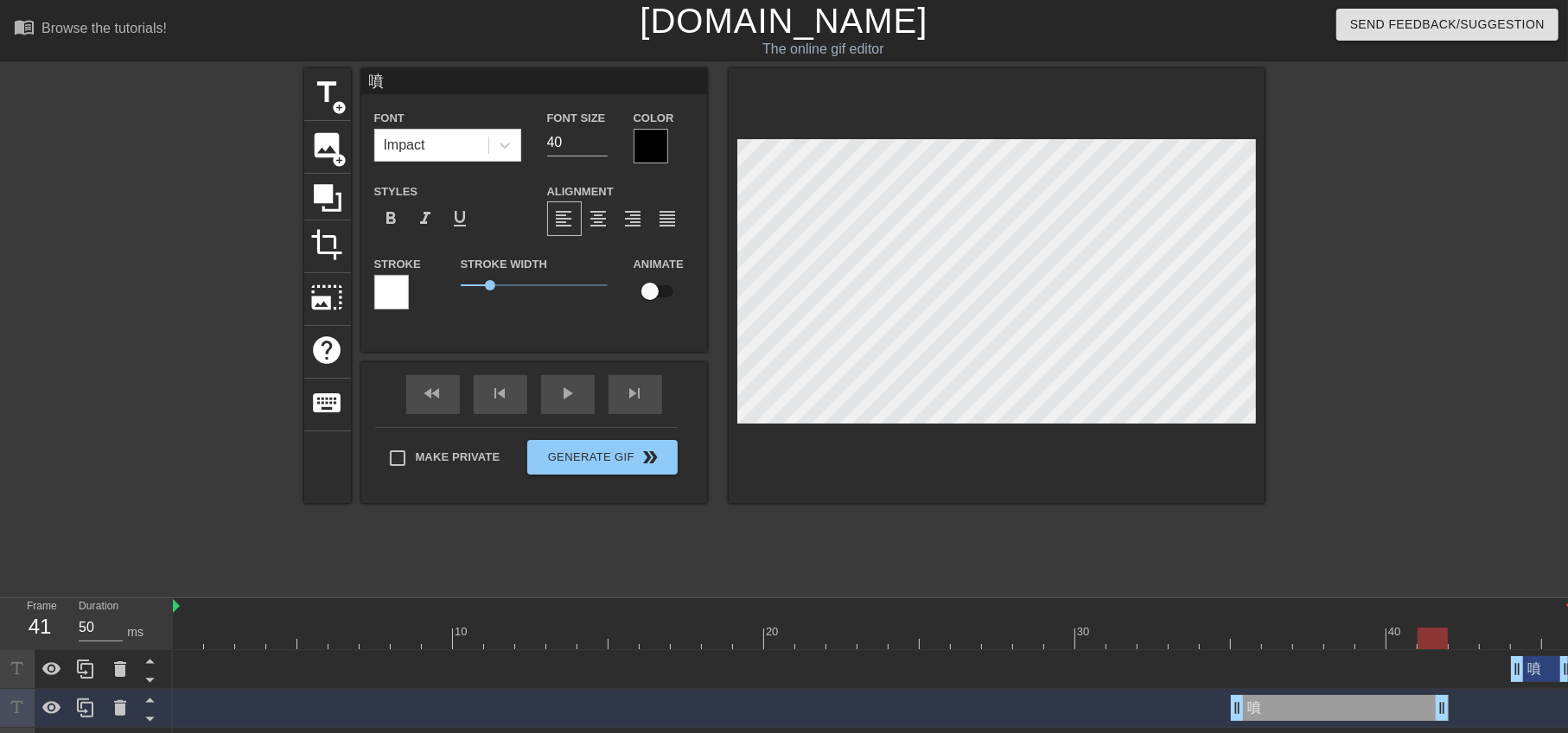
drag, startPoint x: 1567, startPoint y: 714, endPoint x: 1439, endPoint y: 714, distance: 128.0
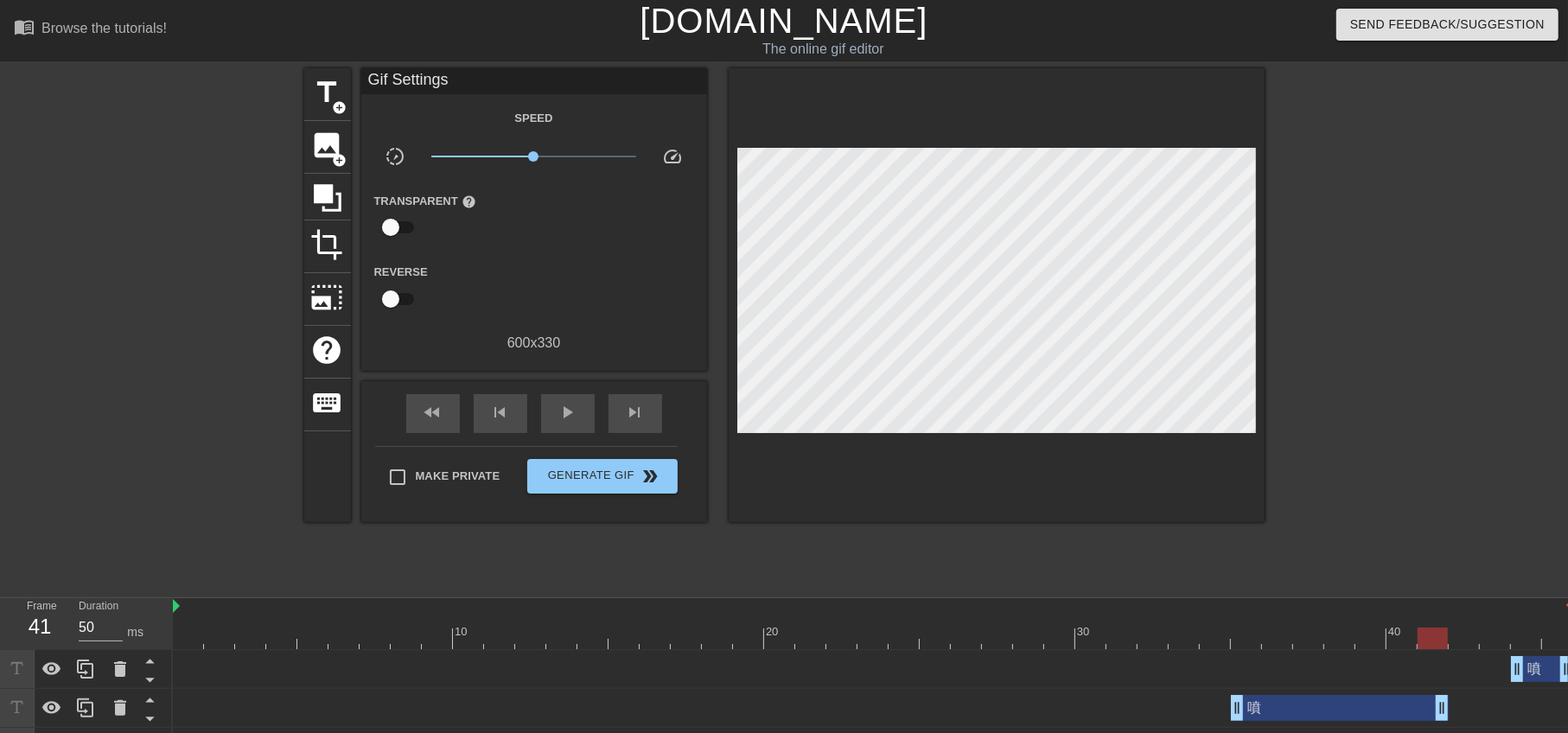
click at [1505, 670] on div "噴 drag_handle drag_handle" at bounding box center [873, 669] width 1400 height 26
drag, startPoint x: 1514, startPoint y: 669, endPoint x: 1454, endPoint y: 670, distance: 60.0
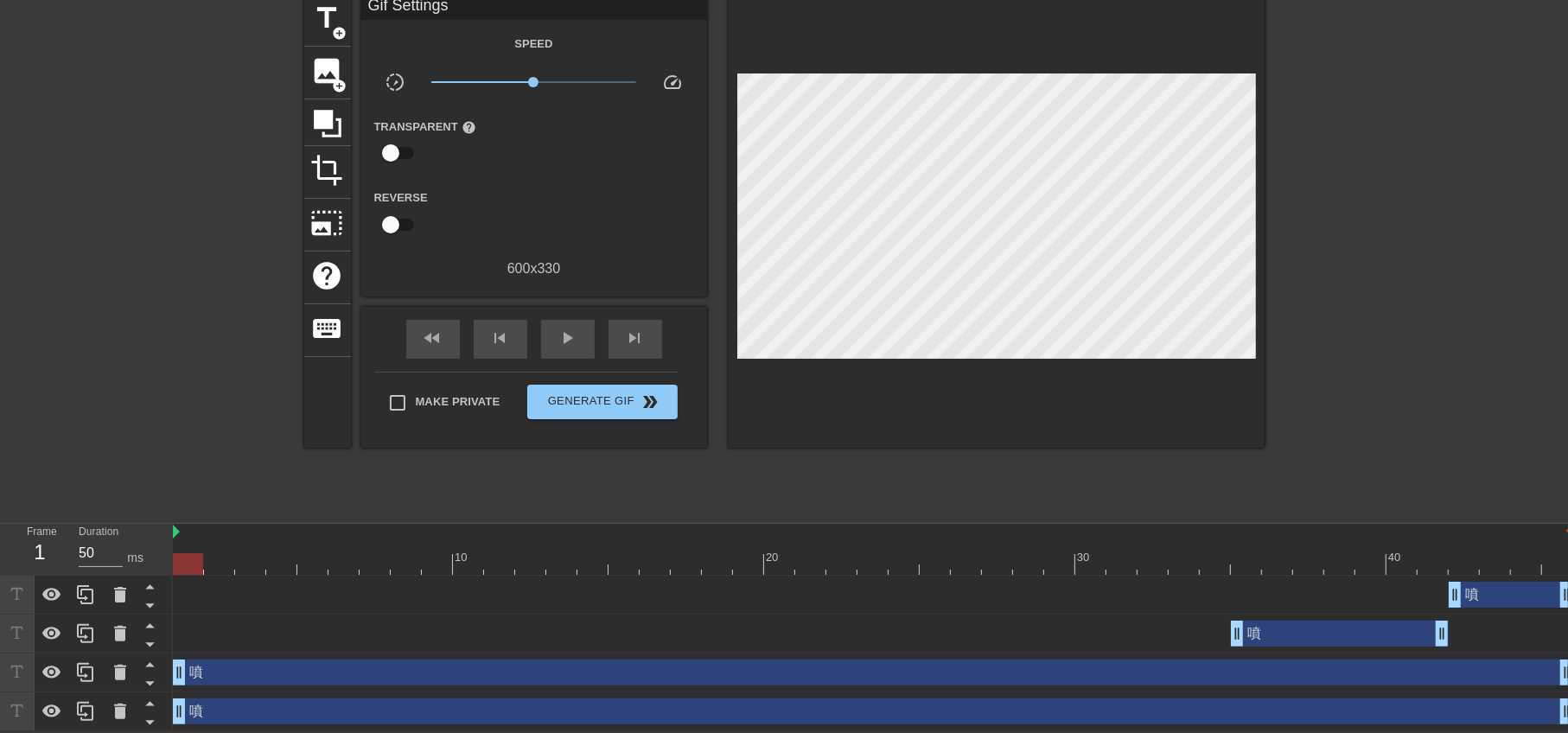
drag, startPoint x: 1556, startPoint y: 675, endPoint x: 1220, endPoint y: 680, distance: 336.0
click at [1220, 680] on div "噴 drag_handle drag_handle" at bounding box center [873, 673] width 1400 height 26
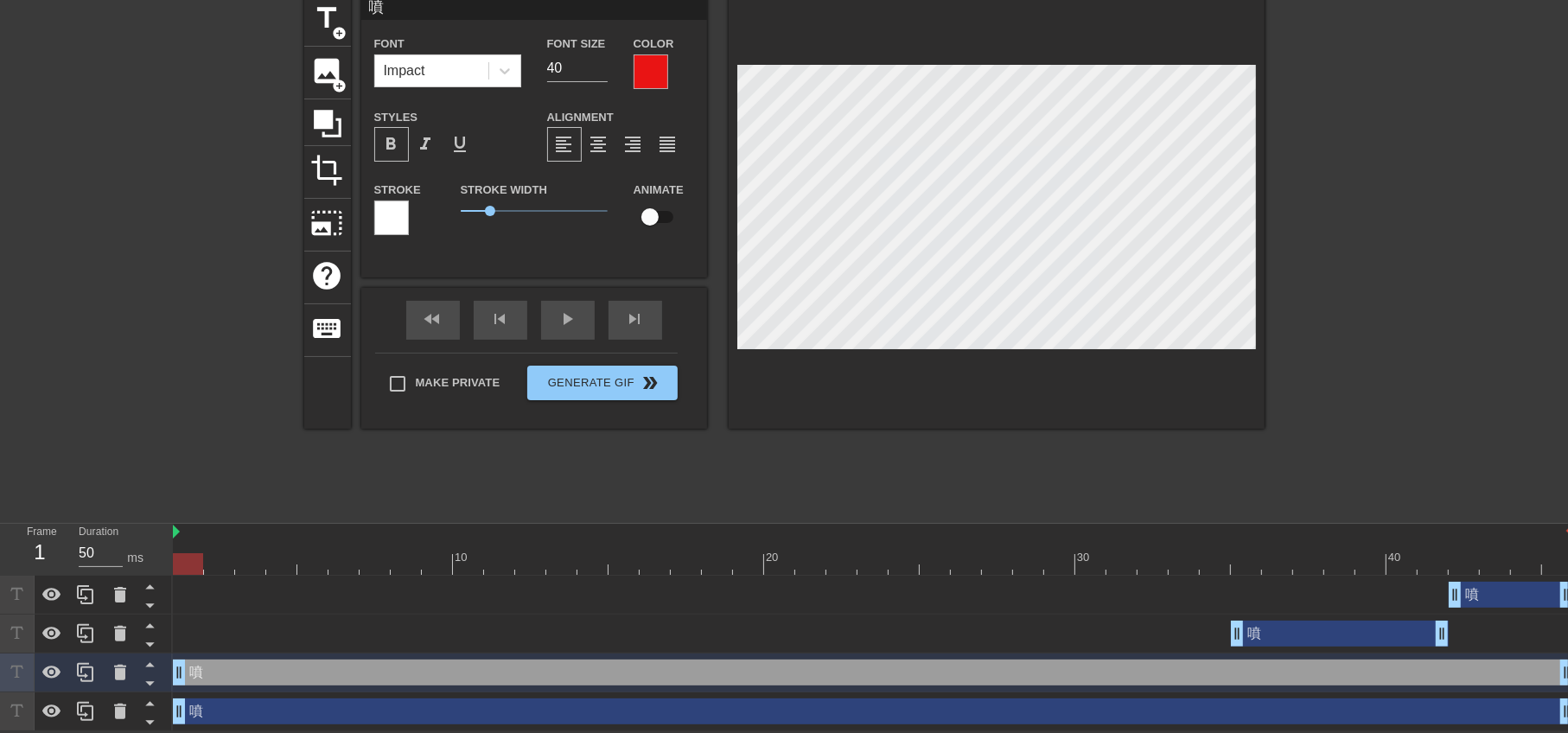
drag, startPoint x: 1556, startPoint y: 664, endPoint x: 1258, endPoint y: 674, distance: 298.2
click at [1258, 674] on div "噴 drag_handle drag_handle" at bounding box center [873, 673] width 1400 height 26
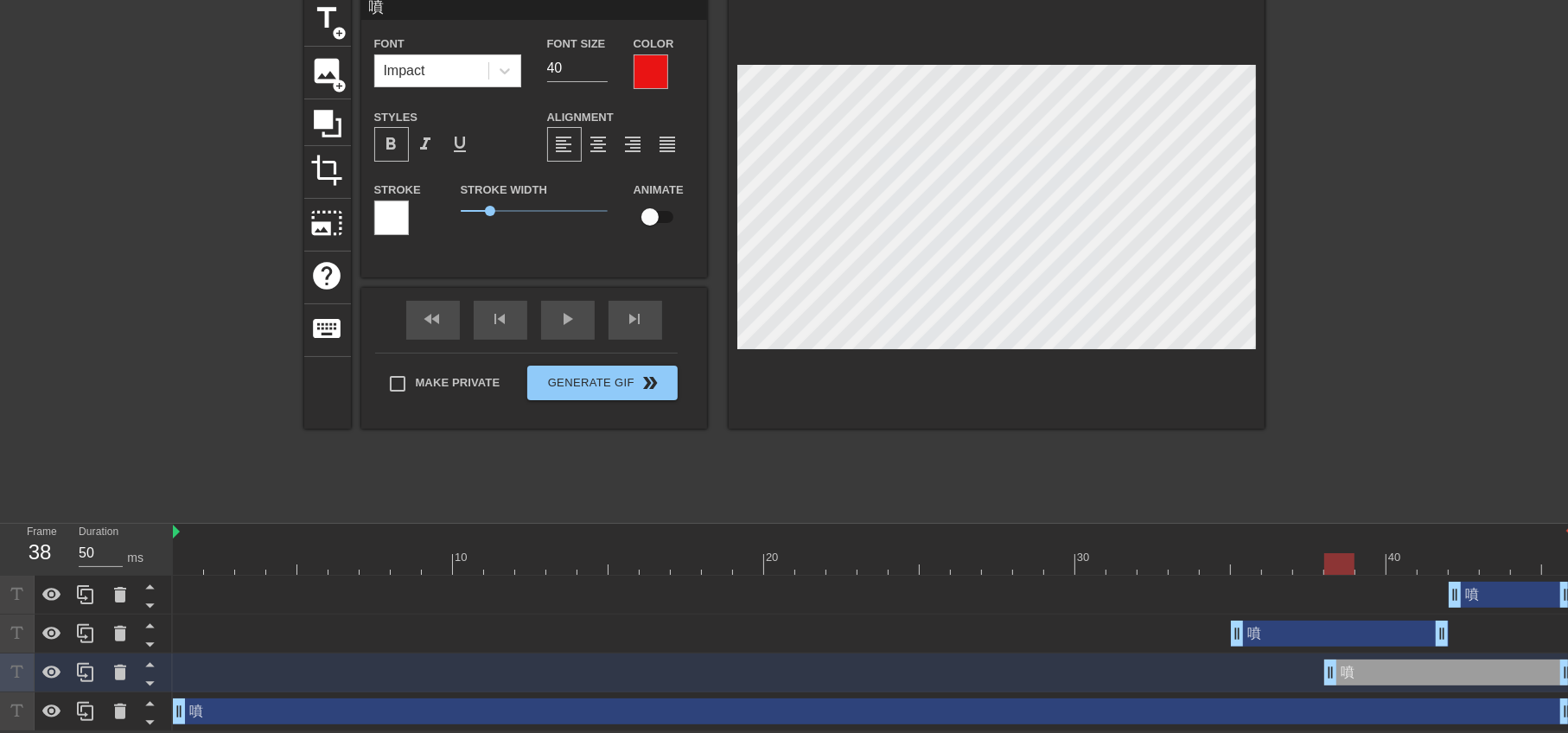
drag, startPoint x: 179, startPoint y: 674, endPoint x: 1340, endPoint y: 709, distance: 1161.5
click at [1340, 709] on div "噴 drag_handle drag_handle 噴 drag_handle drag_handle 噴 drag_handle drag_handle 噴…" at bounding box center [870, 654] width 1395 height 156
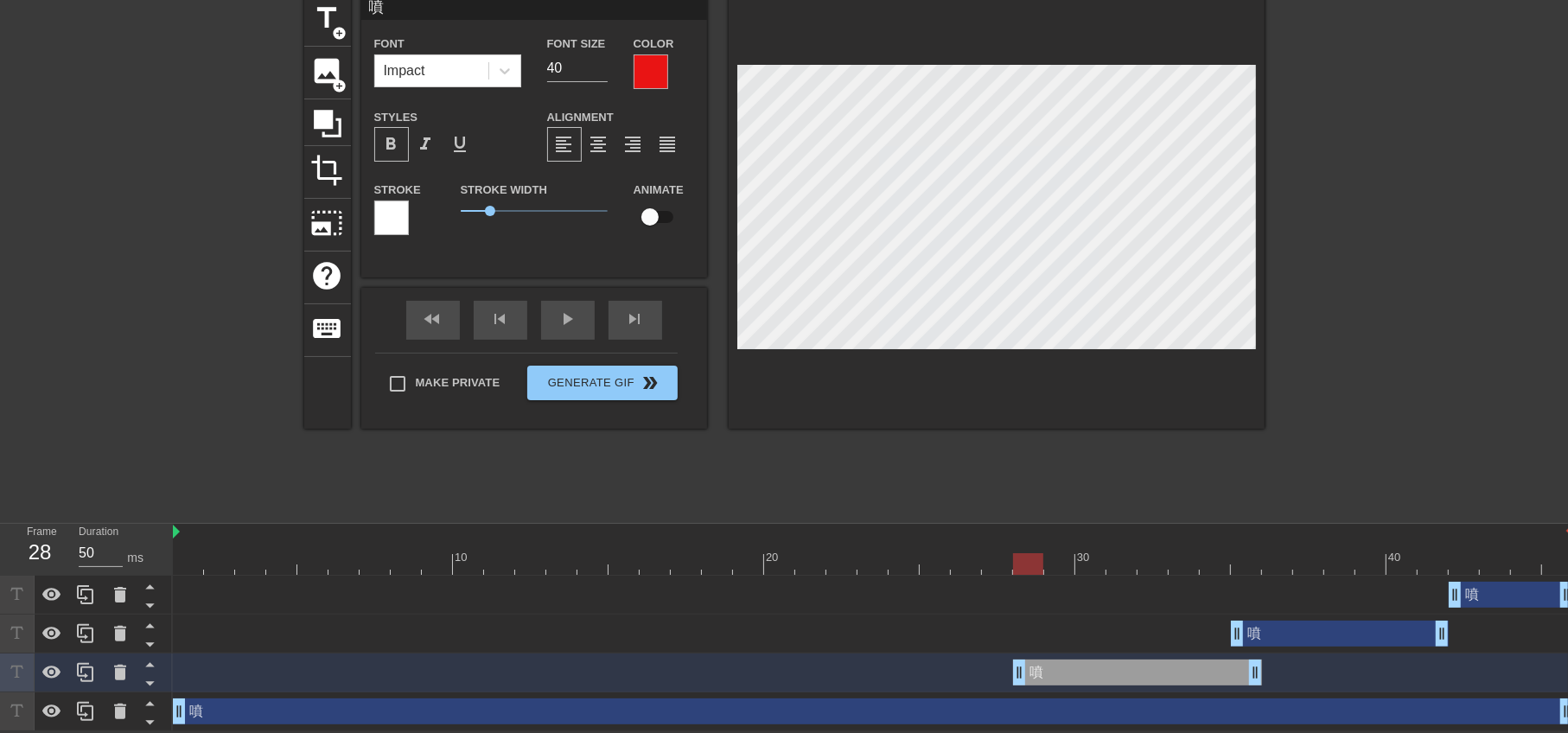
drag, startPoint x: 1444, startPoint y: 668, endPoint x: 1119, endPoint y: 665, distance: 325.0
click at [1119, 665] on div "噴 drag_handle drag_handle" at bounding box center [1137, 673] width 249 height 26
drag, startPoint x: 1556, startPoint y: 709, endPoint x: 1027, endPoint y: 716, distance: 529.0
click at [1027, 716] on div "噴 drag_handle drag_handle" at bounding box center [873, 711] width 1400 height 26
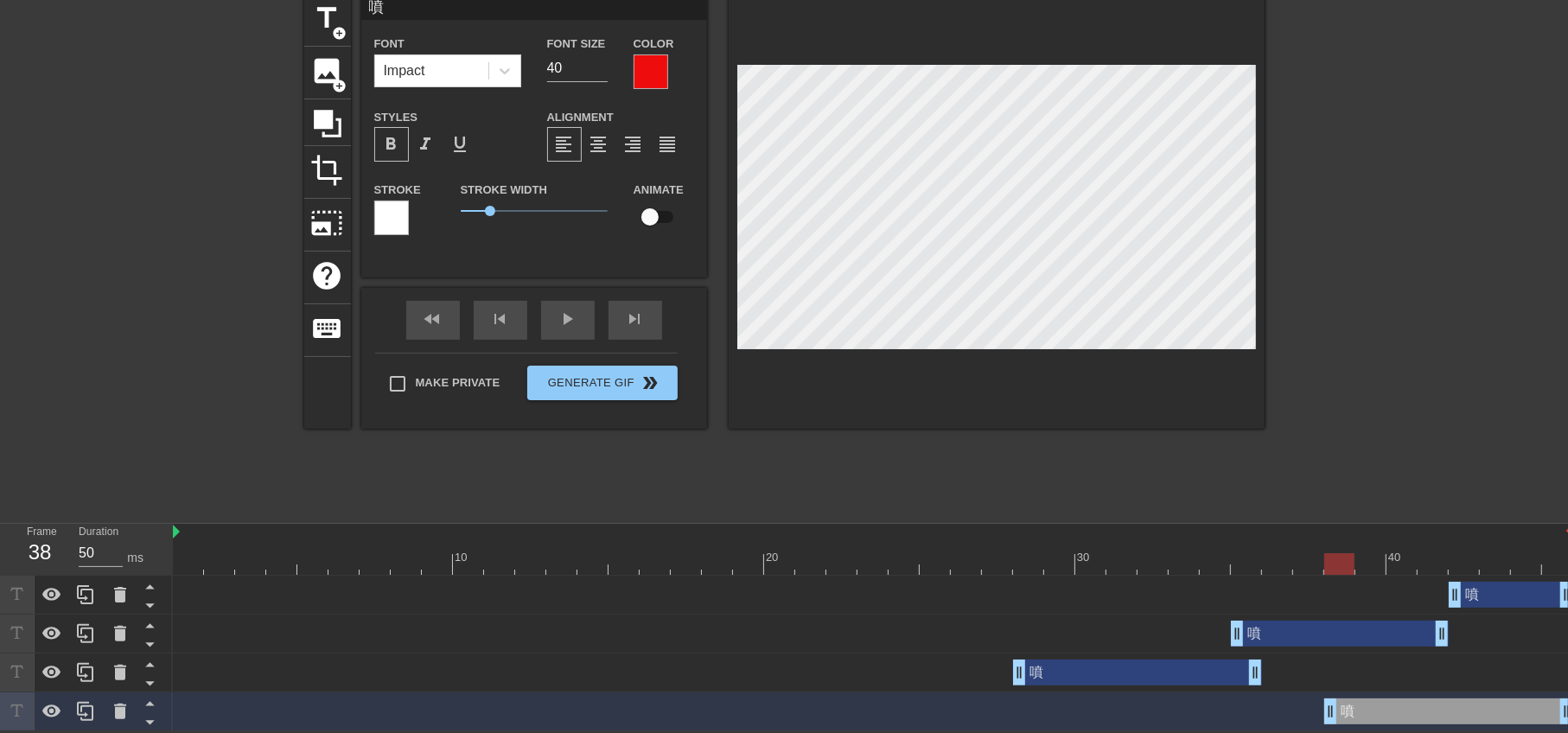
drag, startPoint x: 181, startPoint y: 711, endPoint x: 1335, endPoint y: 742, distance: 1154.4
click at [1335, 731] on html "menu_book Browse the tutorials! [DOMAIN_NAME] The online gif editor Send Feedba…" at bounding box center [784, 328] width 1568 height 806
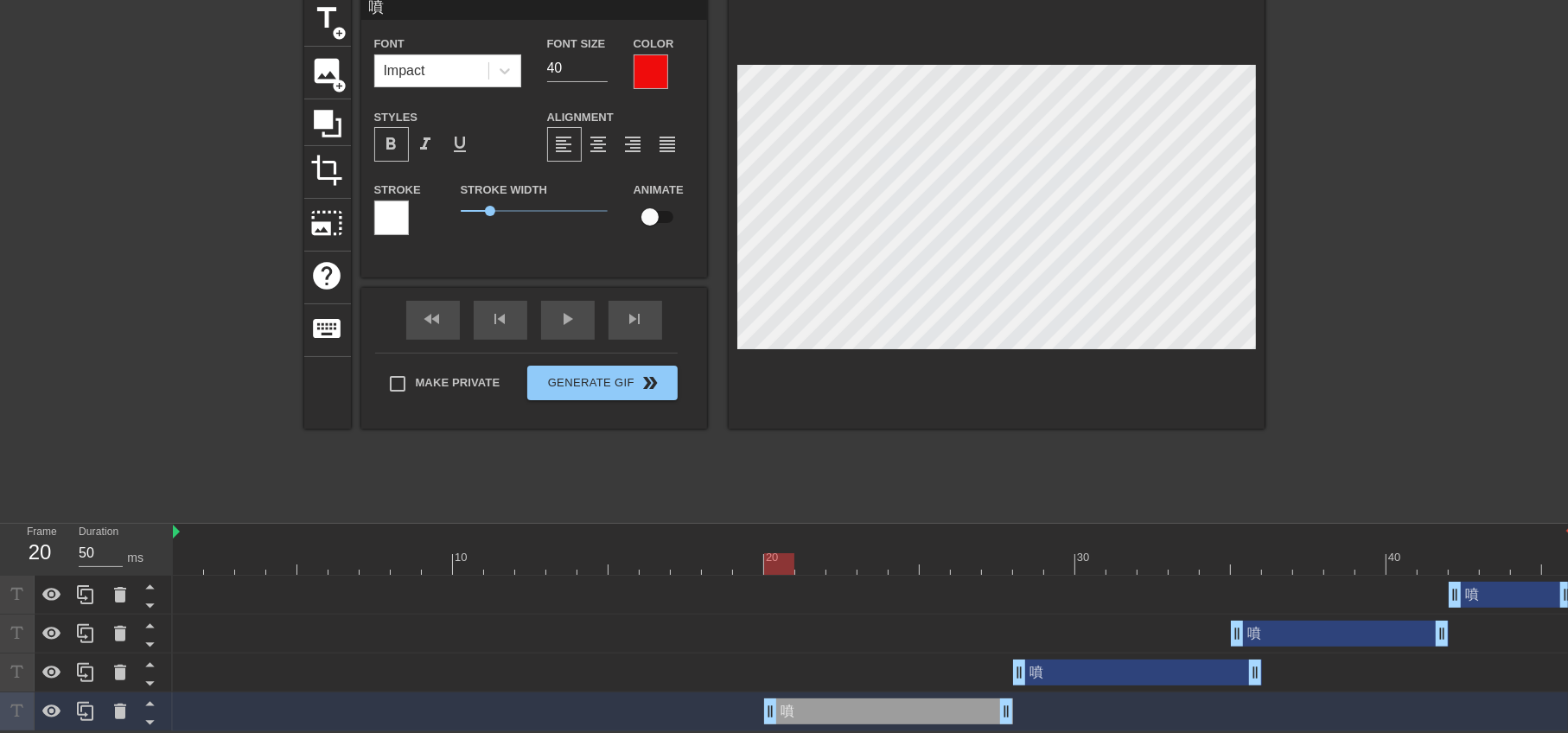
drag, startPoint x: 1443, startPoint y: 709, endPoint x: 882, endPoint y: 694, distance: 561.2
click at [882, 694] on div "噴 drag_handle drag_handle" at bounding box center [873, 711] width 1400 height 38
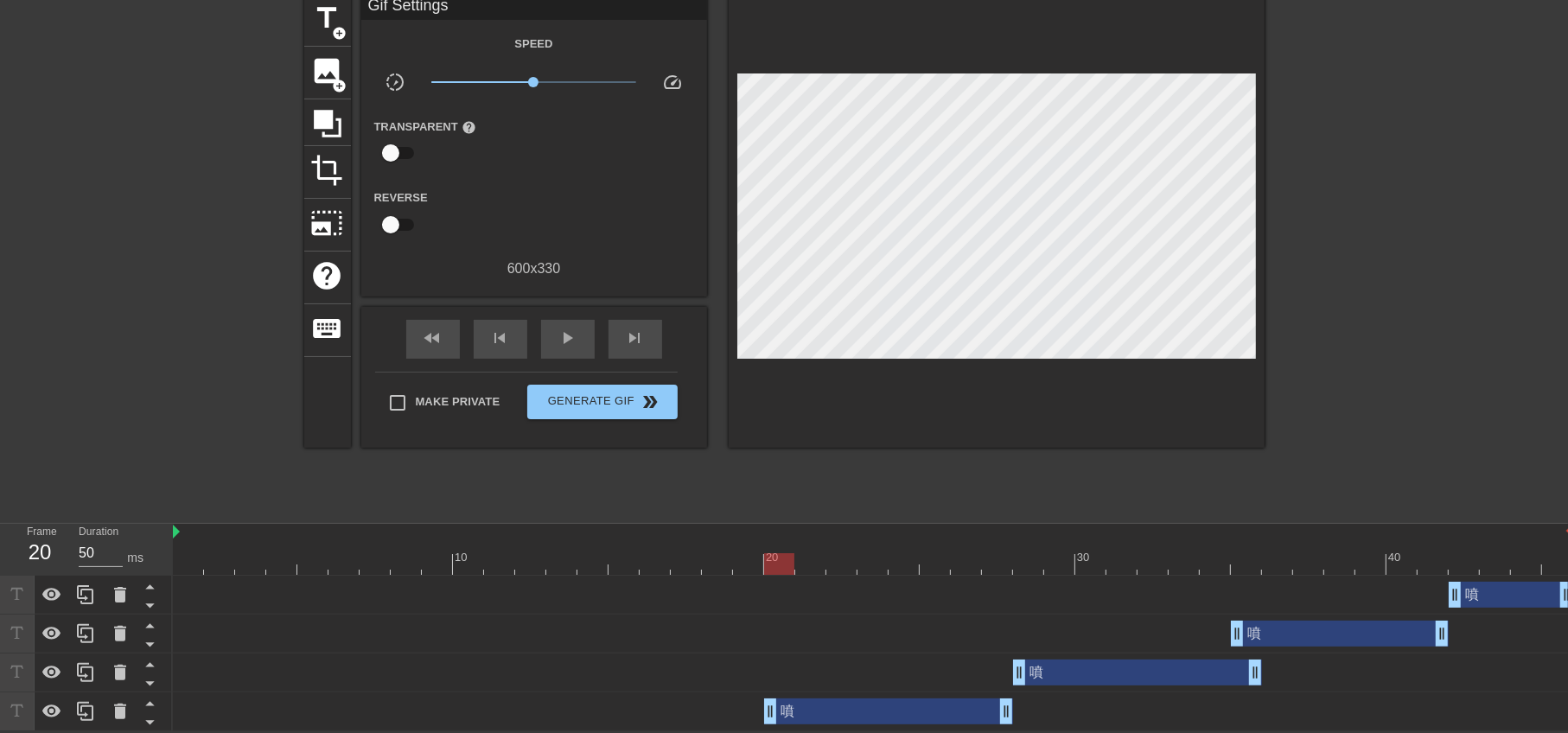
click at [1071, 437] on div "title add_circle image add_circle crop photo_size_select_large help keyboard Gi…" at bounding box center [784, 253] width 961 height 519
click at [573, 338] on span "play_arrow" at bounding box center [568, 338] width 21 height 21
click at [573, 338] on span "pause" at bounding box center [568, 338] width 21 height 21
click at [570, 320] on div "play_arrow" at bounding box center [568, 339] width 53 height 38
click at [571, 320] on div "pause" at bounding box center [568, 339] width 53 height 38
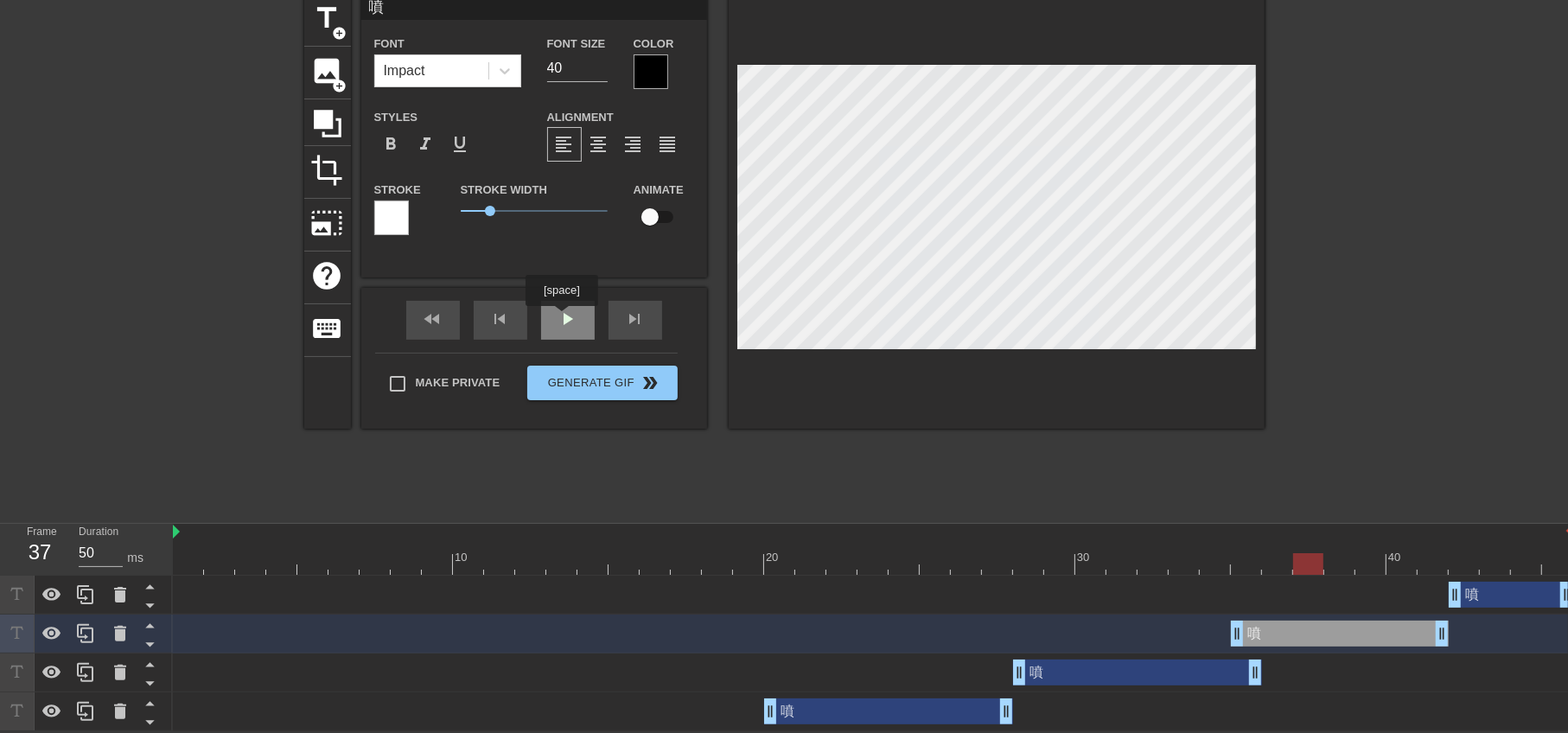
click at [561, 316] on div "play_arrow" at bounding box center [568, 320] width 53 height 38
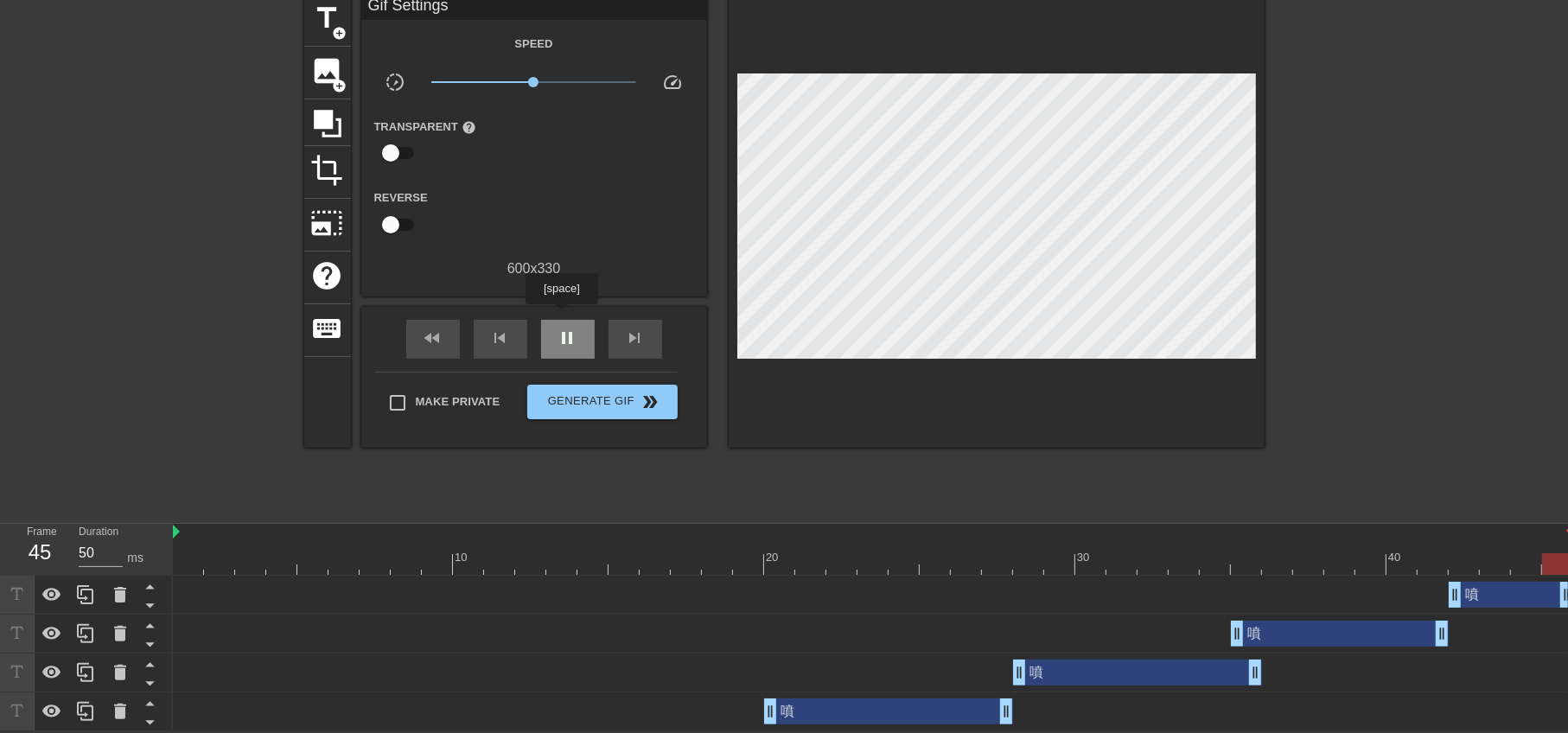
click at [561, 320] on div "pause" at bounding box center [568, 339] width 53 height 38
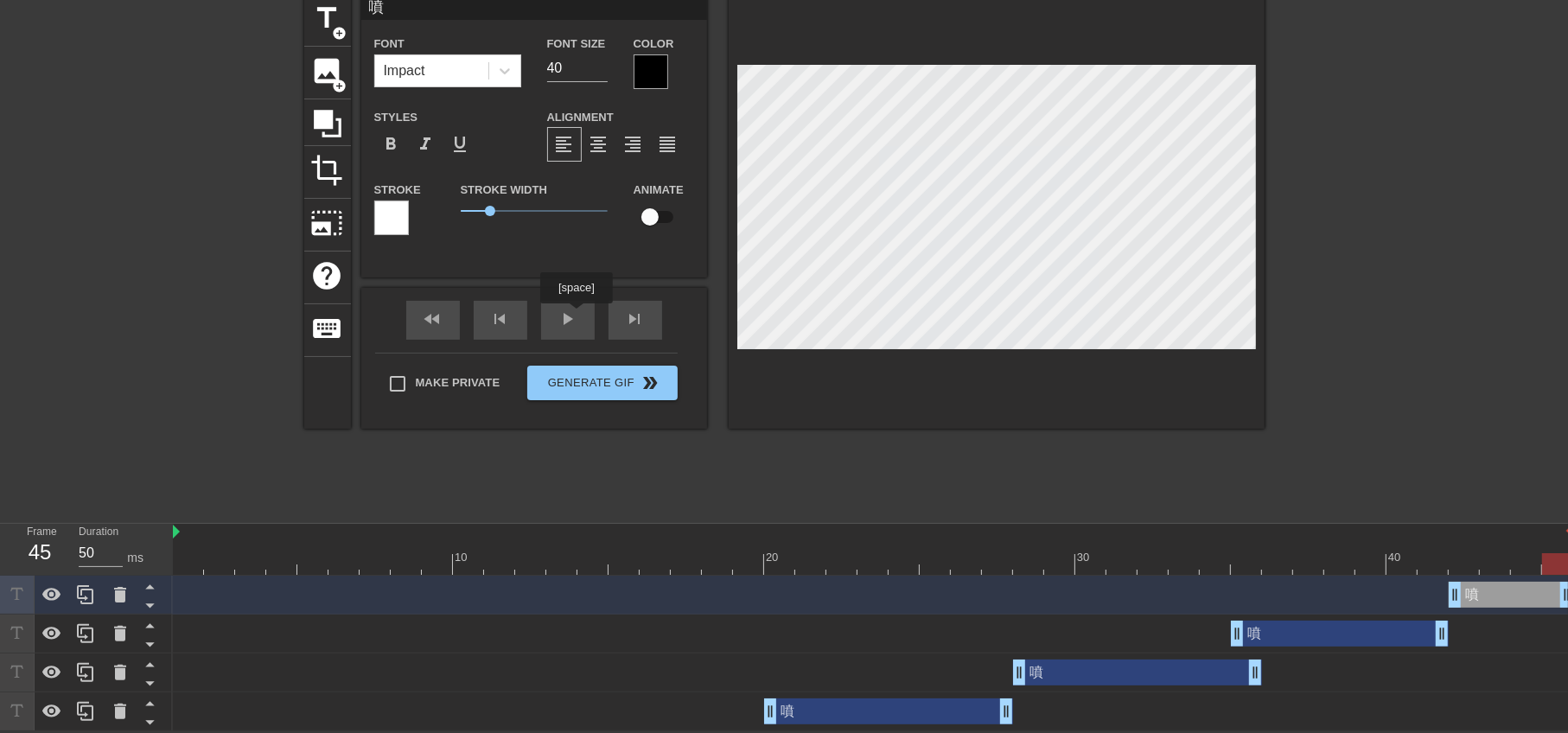
click at [576, 313] on div "fast_rewind skip_previous play_arrow skip_next" at bounding box center [534, 320] width 282 height 65
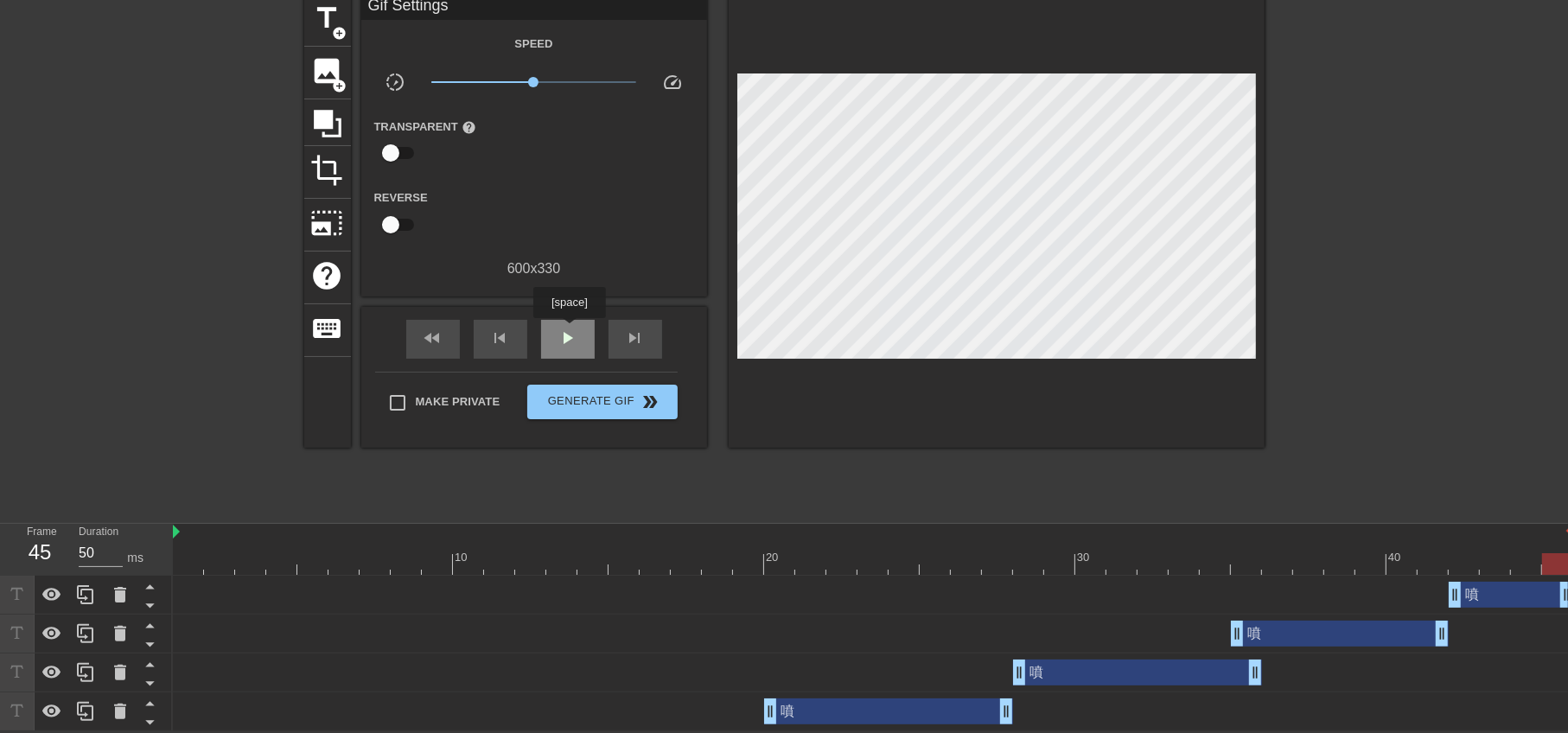
click at [569, 330] on span "play_arrow" at bounding box center [568, 338] width 21 height 21
click at [569, 330] on span "pause" at bounding box center [568, 338] width 21 height 21
click at [569, 331] on span "play_arrow" at bounding box center [568, 338] width 21 height 21
click at [569, 331] on span "pause" at bounding box center [568, 338] width 21 height 21
click at [569, 331] on span "play_arrow" at bounding box center [568, 338] width 21 height 21
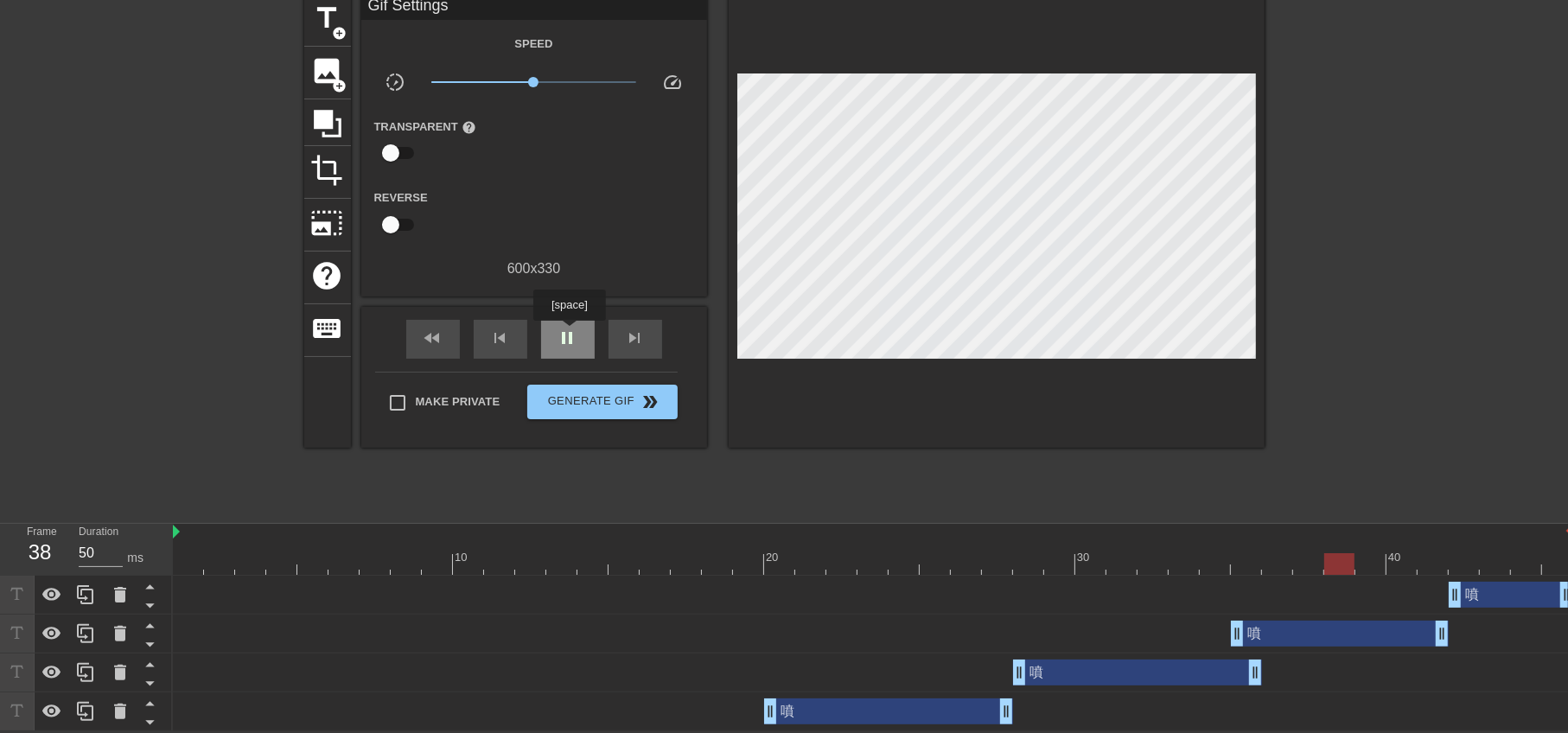
click at [569, 333] on span "pause" at bounding box center [568, 338] width 21 height 21
drag, startPoint x: 1396, startPoint y: 557, endPoint x: 870, endPoint y: 564, distance: 526.0
click at [870, 564] on div at bounding box center [873, 564] width 30 height 22
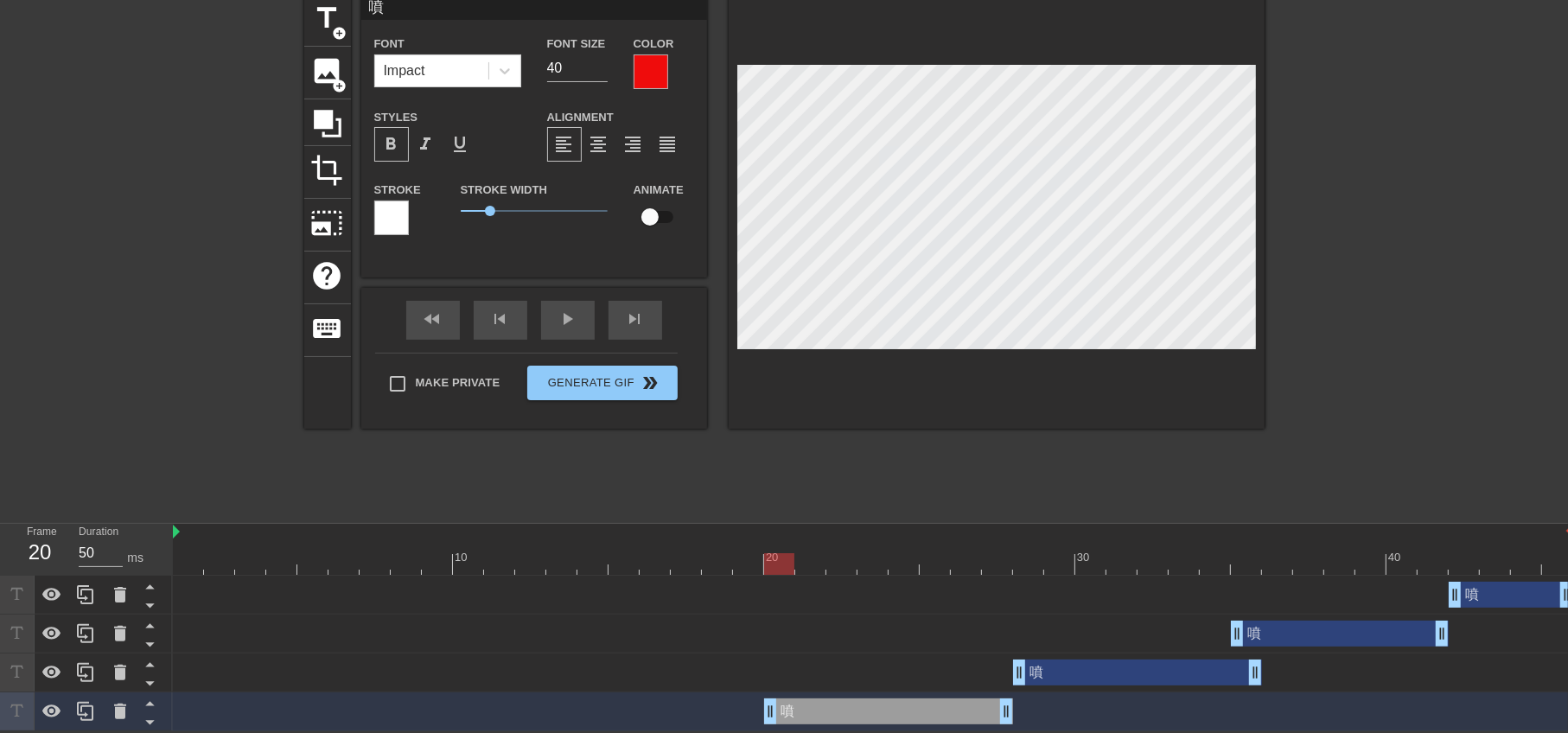
drag, startPoint x: 873, startPoint y: 697, endPoint x: 860, endPoint y: 699, distance: 13.2
click at [860, 699] on div "噴 drag_handle drag_handle" at bounding box center [888, 711] width 249 height 26
click at [571, 325] on span "play_arrow" at bounding box center [568, 319] width 21 height 21
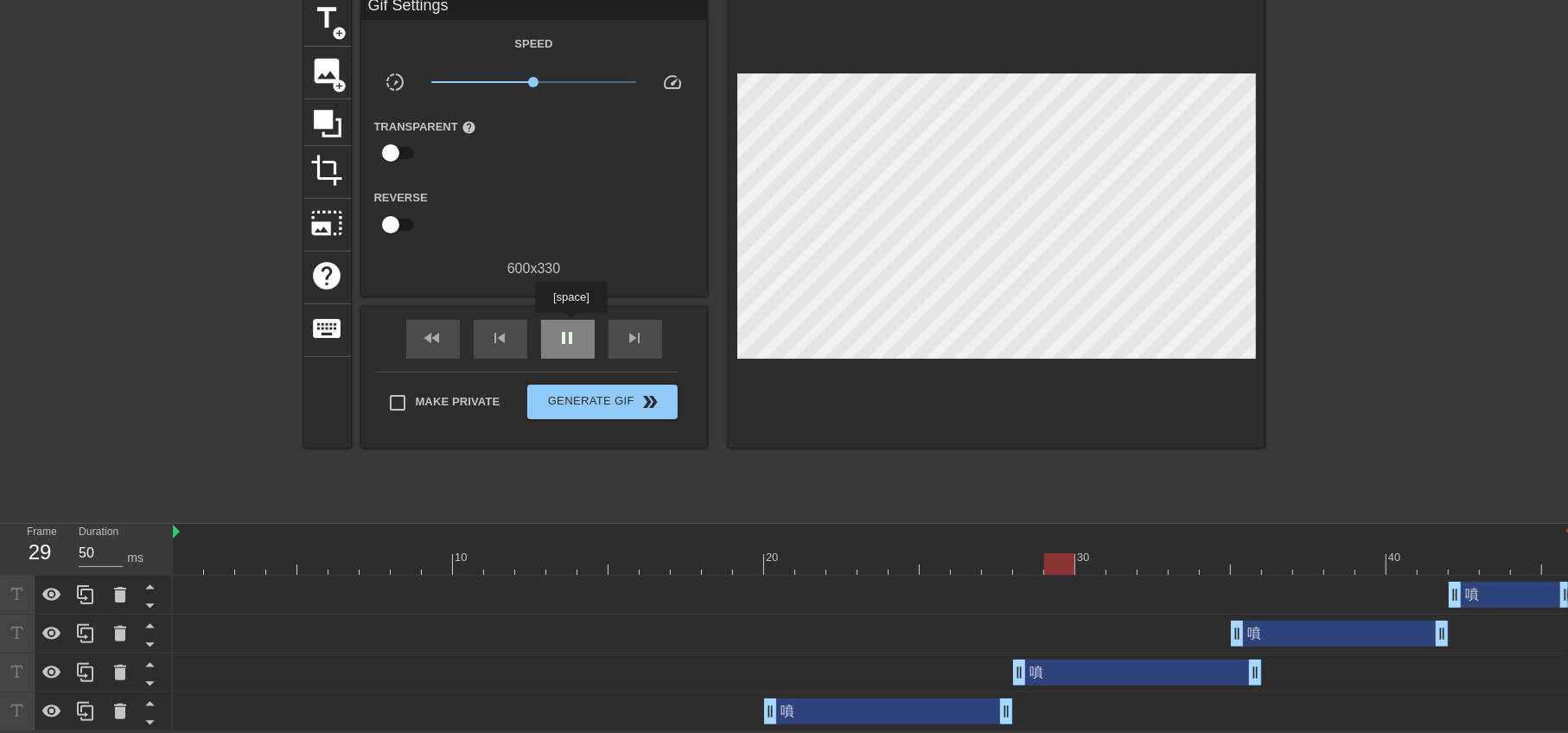
click at [571, 328] on span "pause" at bounding box center [568, 338] width 21 height 21
click at [555, 321] on div "play_arrow" at bounding box center [568, 339] width 53 height 38
click at [555, 321] on div "pause" at bounding box center [568, 339] width 53 height 38
click at [555, 321] on div "play_arrow" at bounding box center [568, 339] width 53 height 38
click at [555, 321] on div "pause" at bounding box center [568, 339] width 53 height 38
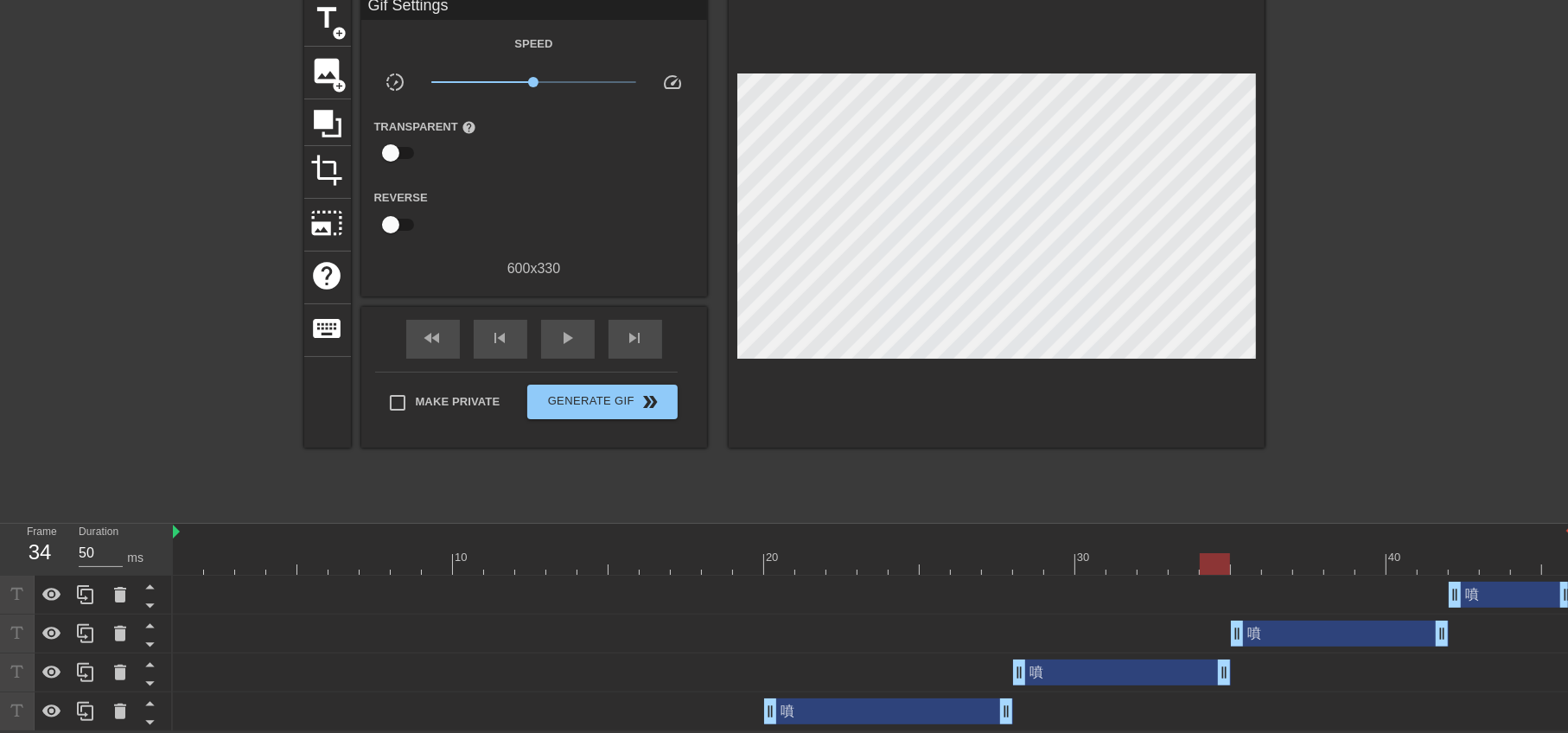
drag, startPoint x: 1245, startPoint y: 671, endPoint x: 1210, endPoint y: 674, distance: 35.1
click at [576, 336] on span "play_arrow" at bounding box center [568, 338] width 21 height 21
click at [576, 335] on span "pause" at bounding box center [568, 338] width 21 height 21
click at [576, 336] on span "play_arrow" at bounding box center [568, 338] width 21 height 21
click at [576, 337] on span "pause" at bounding box center [568, 338] width 21 height 21
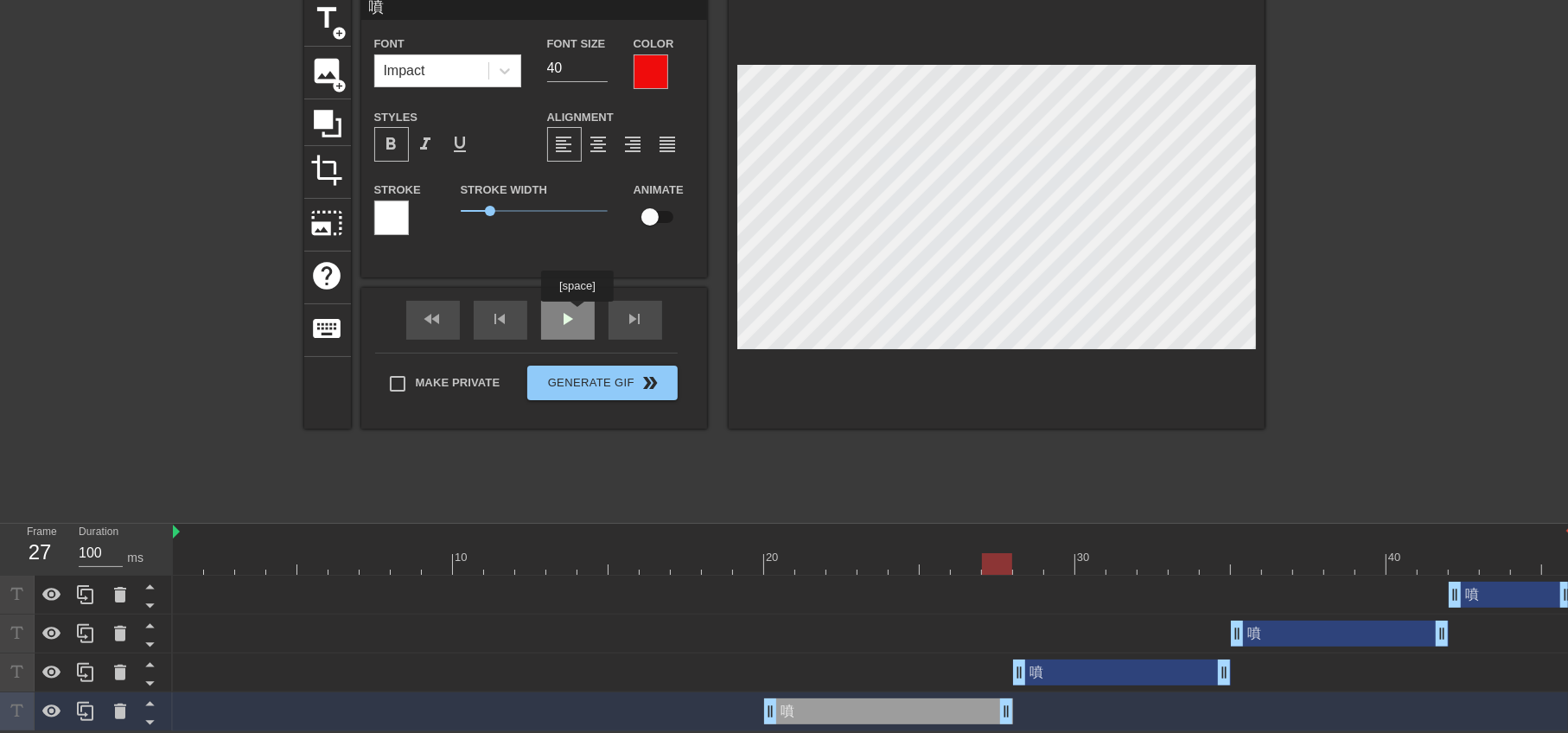
click at [576, 313] on div "fast_rewind skip_previous play_arrow skip_next" at bounding box center [534, 320] width 282 height 65
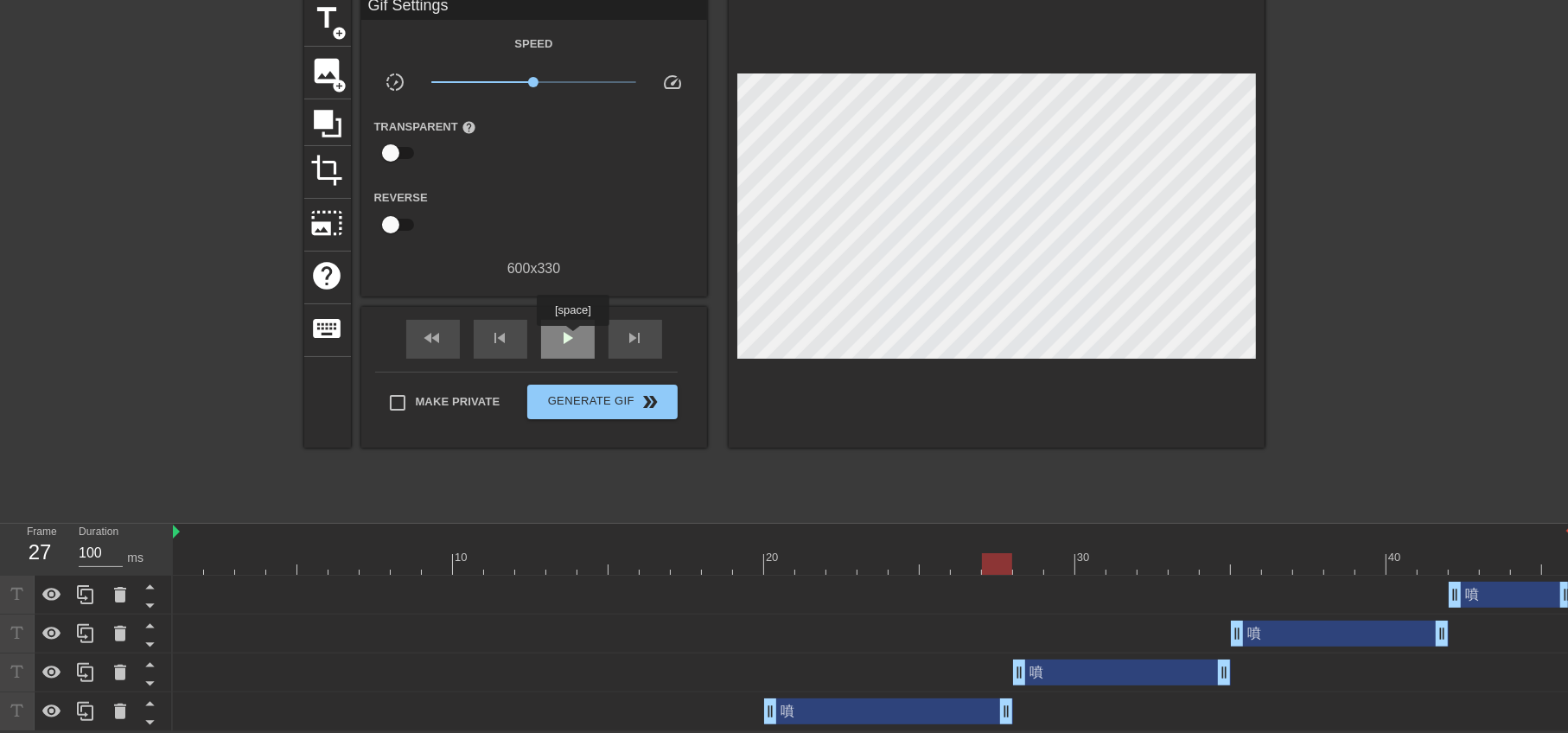
click at [572, 337] on span "play_arrow" at bounding box center [568, 338] width 21 height 21
click at [572, 337] on span "pause" at bounding box center [568, 338] width 21 height 21
drag, startPoint x: 1240, startPoint y: 565, endPoint x: 1119, endPoint y: 570, distance: 121.1
click at [1119, 570] on div at bounding box center [1121, 564] width 30 height 22
click at [577, 311] on div "fast_rewind skip_previous play_arrow skip_next" at bounding box center [534, 339] width 282 height 65
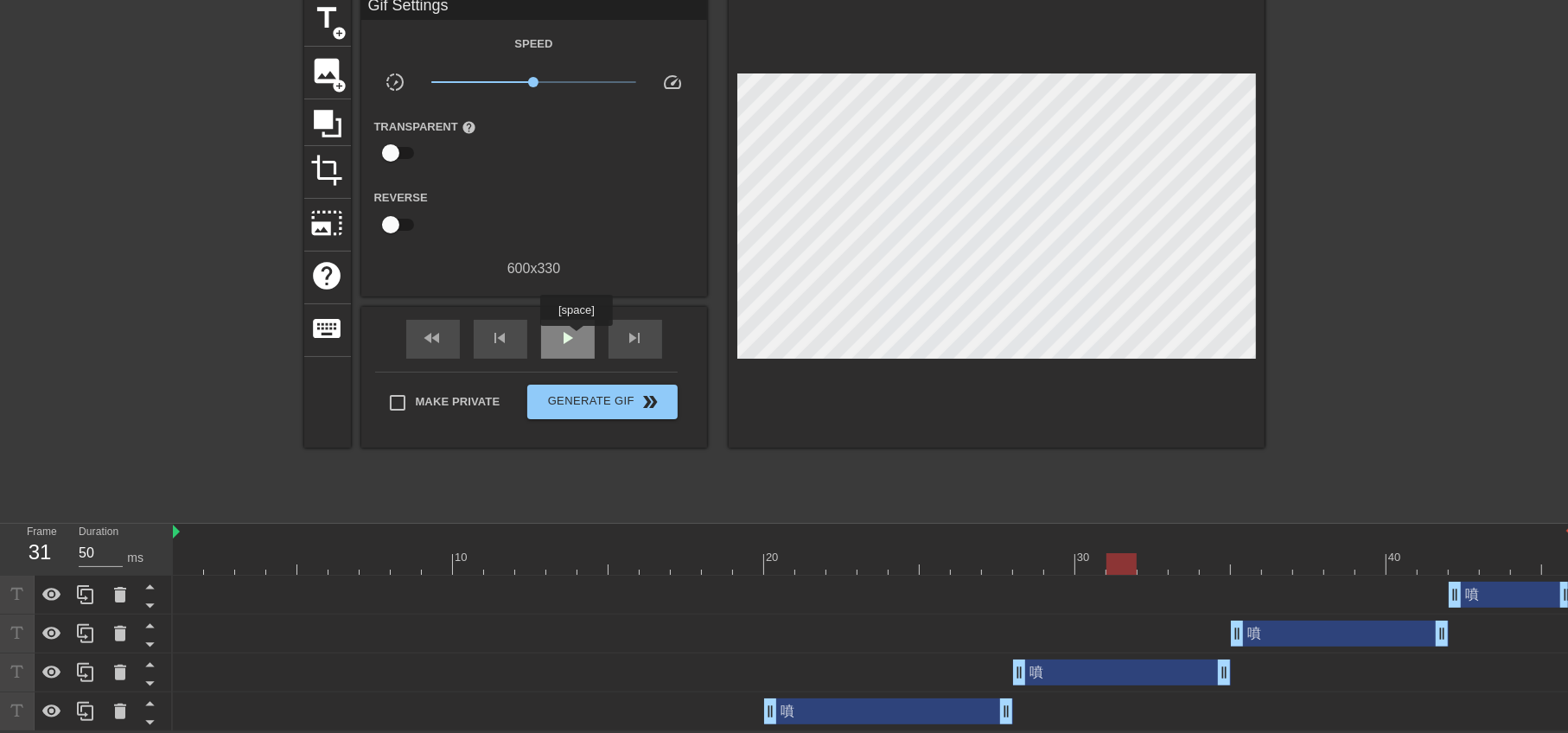
click at [576, 338] on span "play_arrow" at bounding box center [568, 338] width 21 height 21
click at [576, 344] on span "pause" at bounding box center [568, 338] width 21 height 21
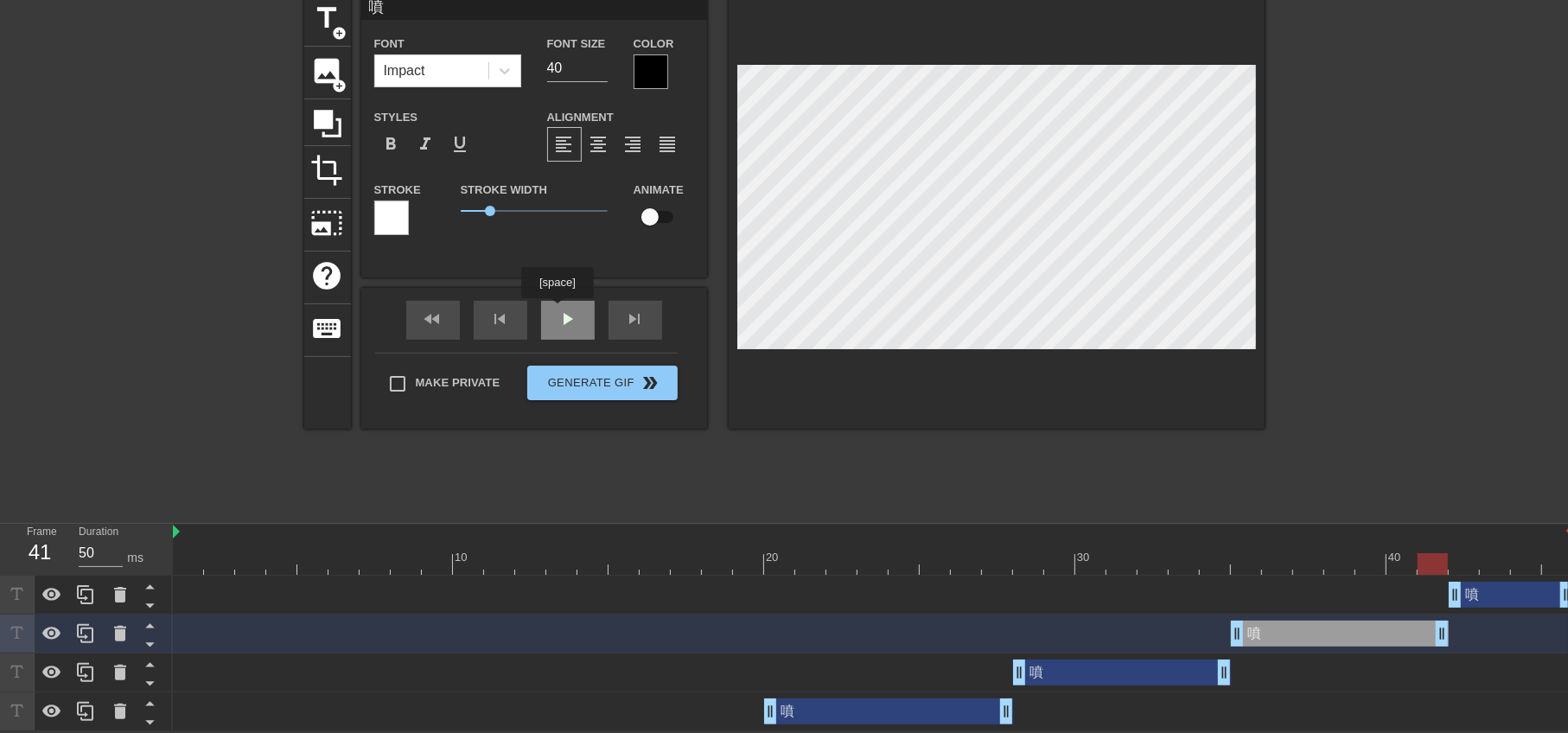
click at [561, 316] on div "play_arrow" at bounding box center [568, 320] width 53 height 38
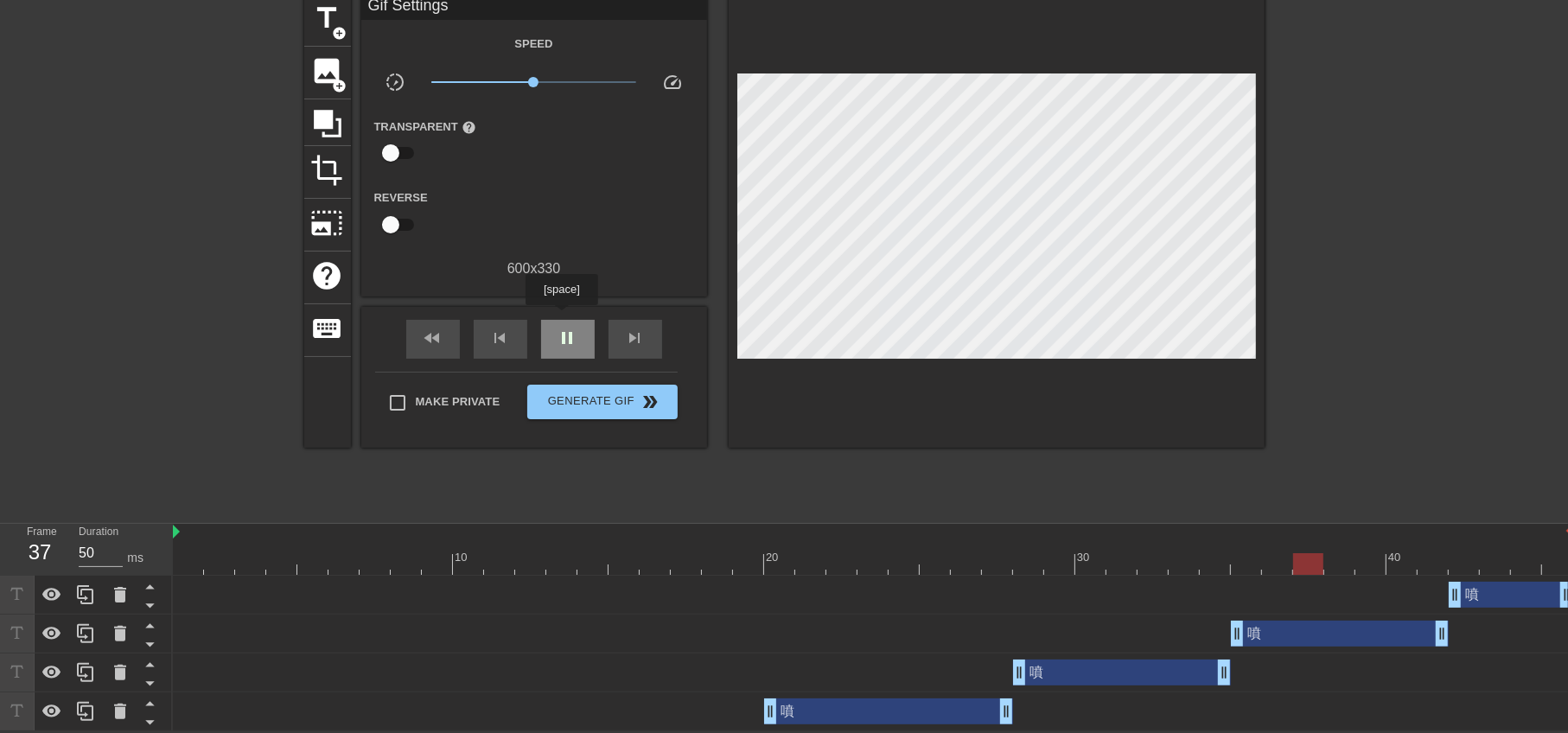
drag, startPoint x: 561, startPoint y: 317, endPoint x: 559, endPoint y: 337, distance: 20.1
click at [566, 320] on div "pause" at bounding box center [568, 339] width 53 height 38
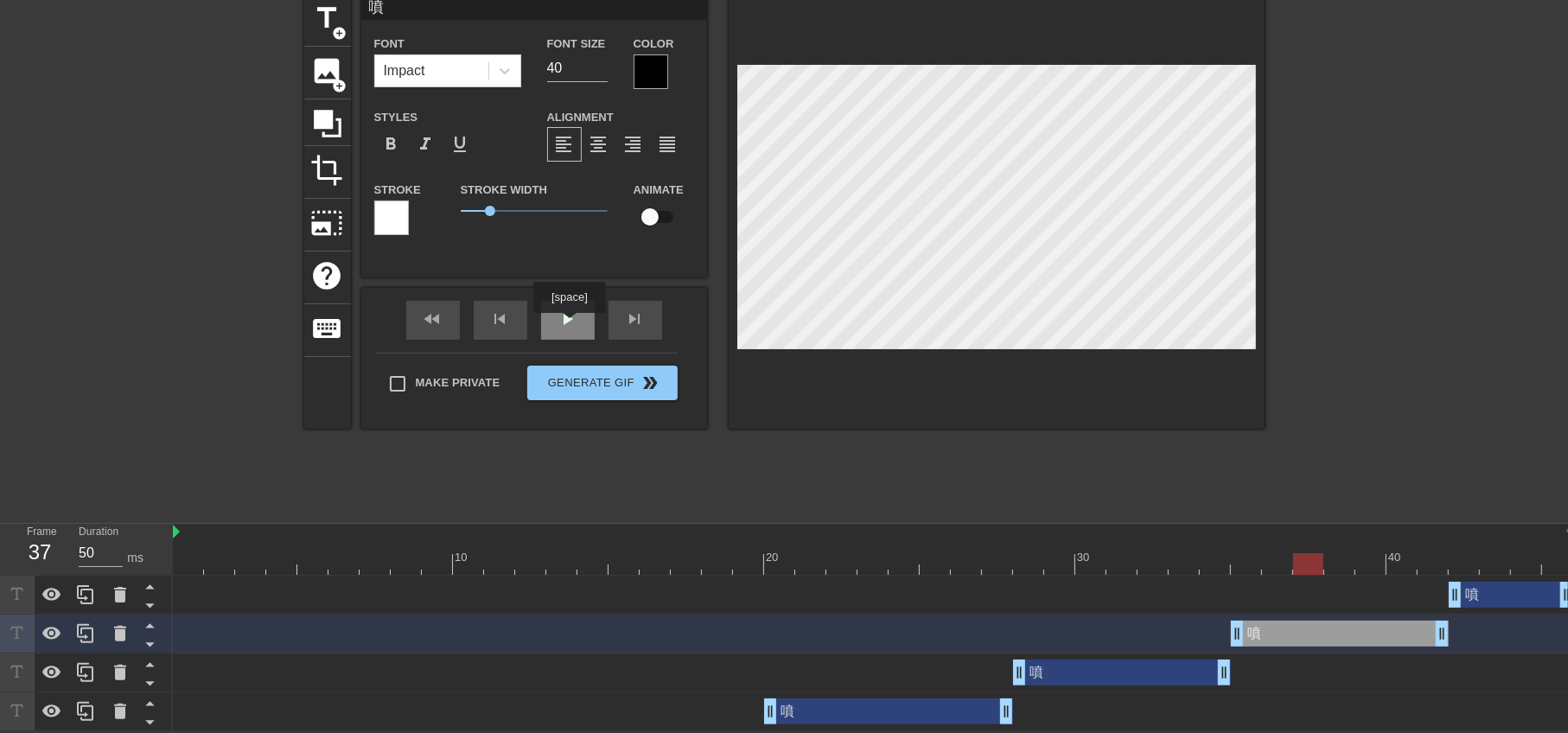
click at [569, 324] on div "play_arrow" at bounding box center [568, 320] width 53 height 38
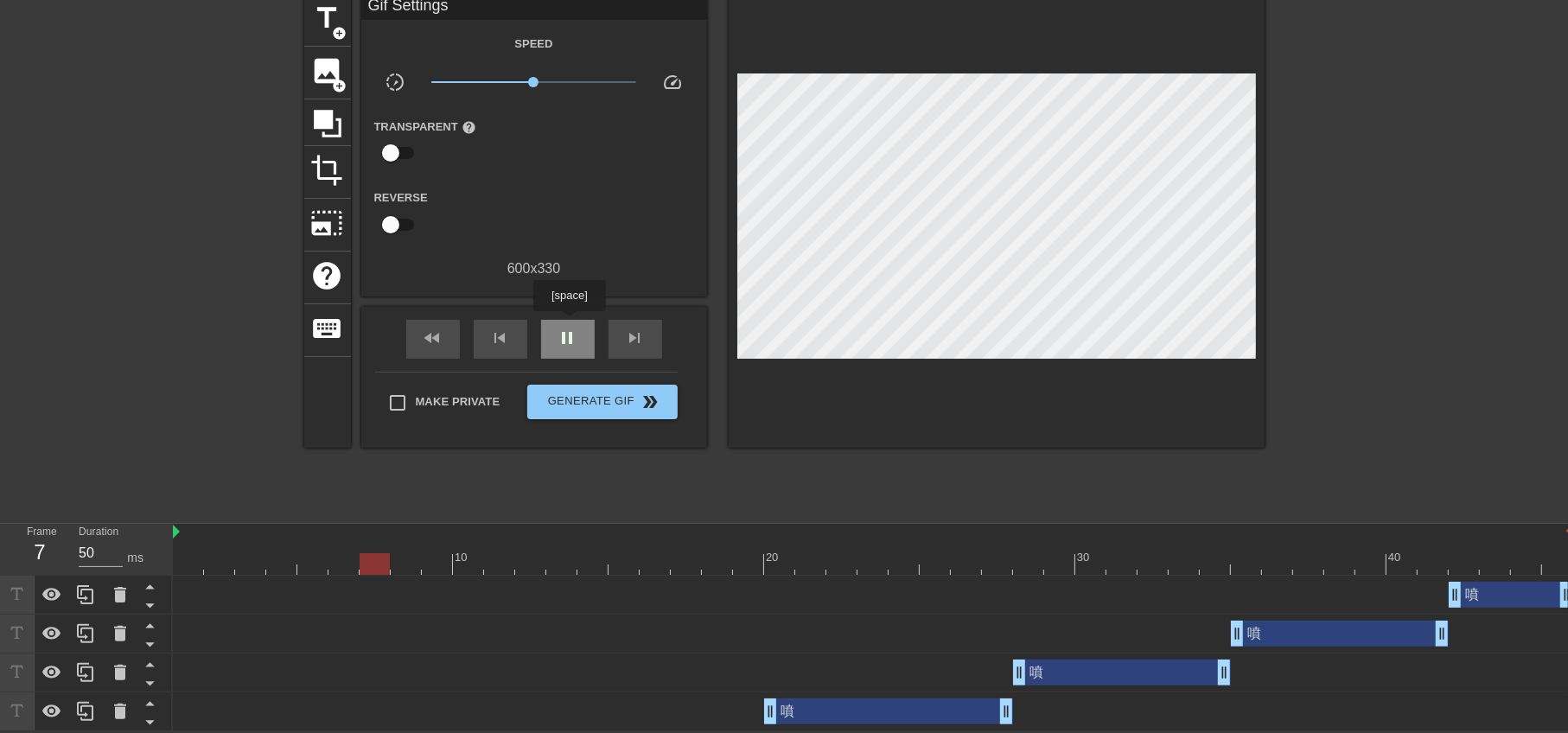
click at [569, 324] on div "pause" at bounding box center [568, 339] width 53 height 38
drag, startPoint x: 1442, startPoint y: 636, endPoint x: 1395, endPoint y: 638, distance: 47.0
drag, startPoint x: 1449, startPoint y: 599, endPoint x: 1414, endPoint y: 603, distance: 35.2
click at [1414, 603] on div "噴 drag_handle drag_handle" at bounding box center [873, 595] width 1400 height 26
click at [1390, 428] on div at bounding box center [1415, 253] width 259 height 519
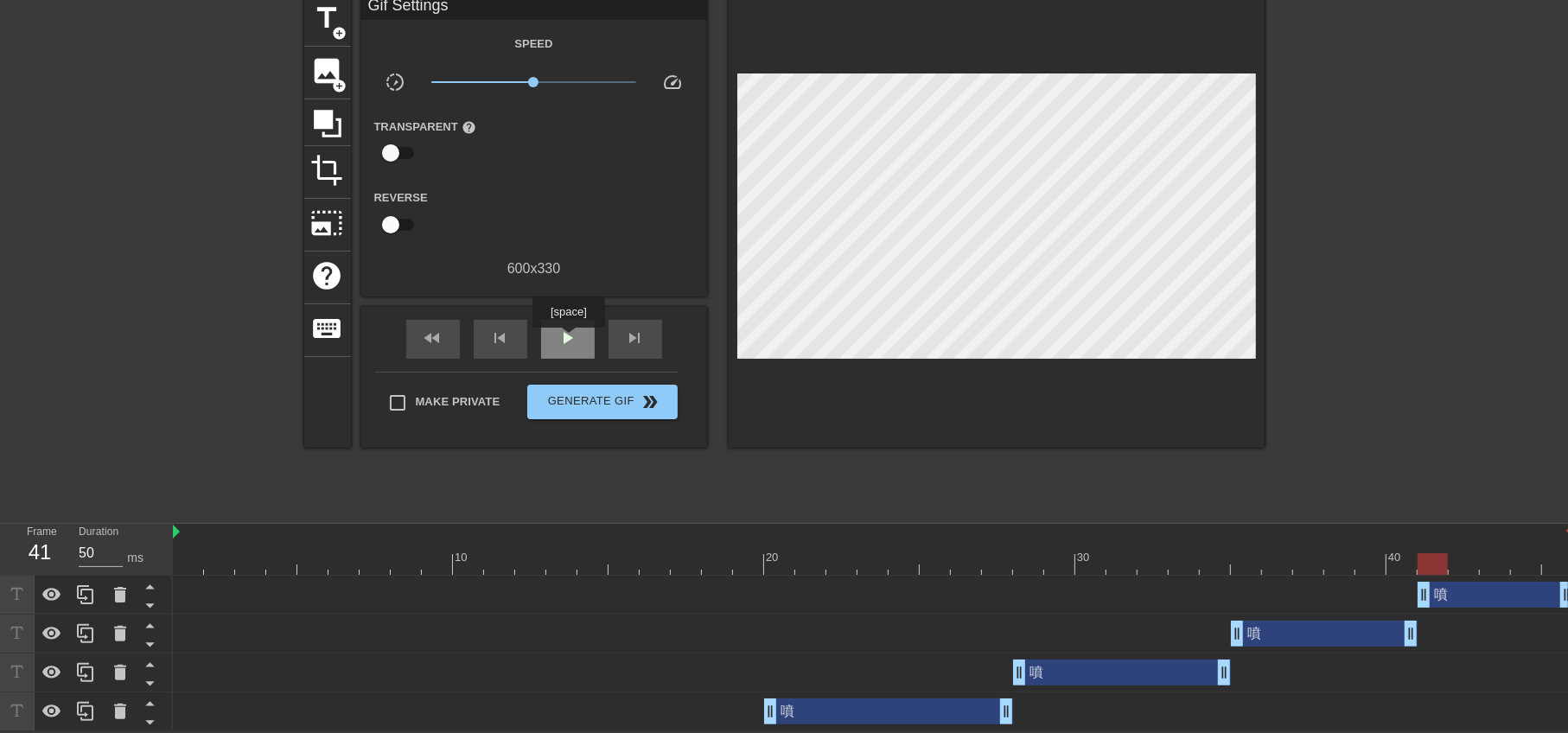
click at [568, 339] on span "play_arrow" at bounding box center [568, 338] width 21 height 21
click at [568, 340] on span "pause" at bounding box center [568, 338] width 21 height 21
click at [568, 340] on span "play_arrow" at bounding box center [568, 338] width 21 height 21
click at [568, 341] on span "pause" at bounding box center [568, 338] width 21 height 21
click at [560, 345] on span "play_arrow" at bounding box center [568, 338] width 21 height 21
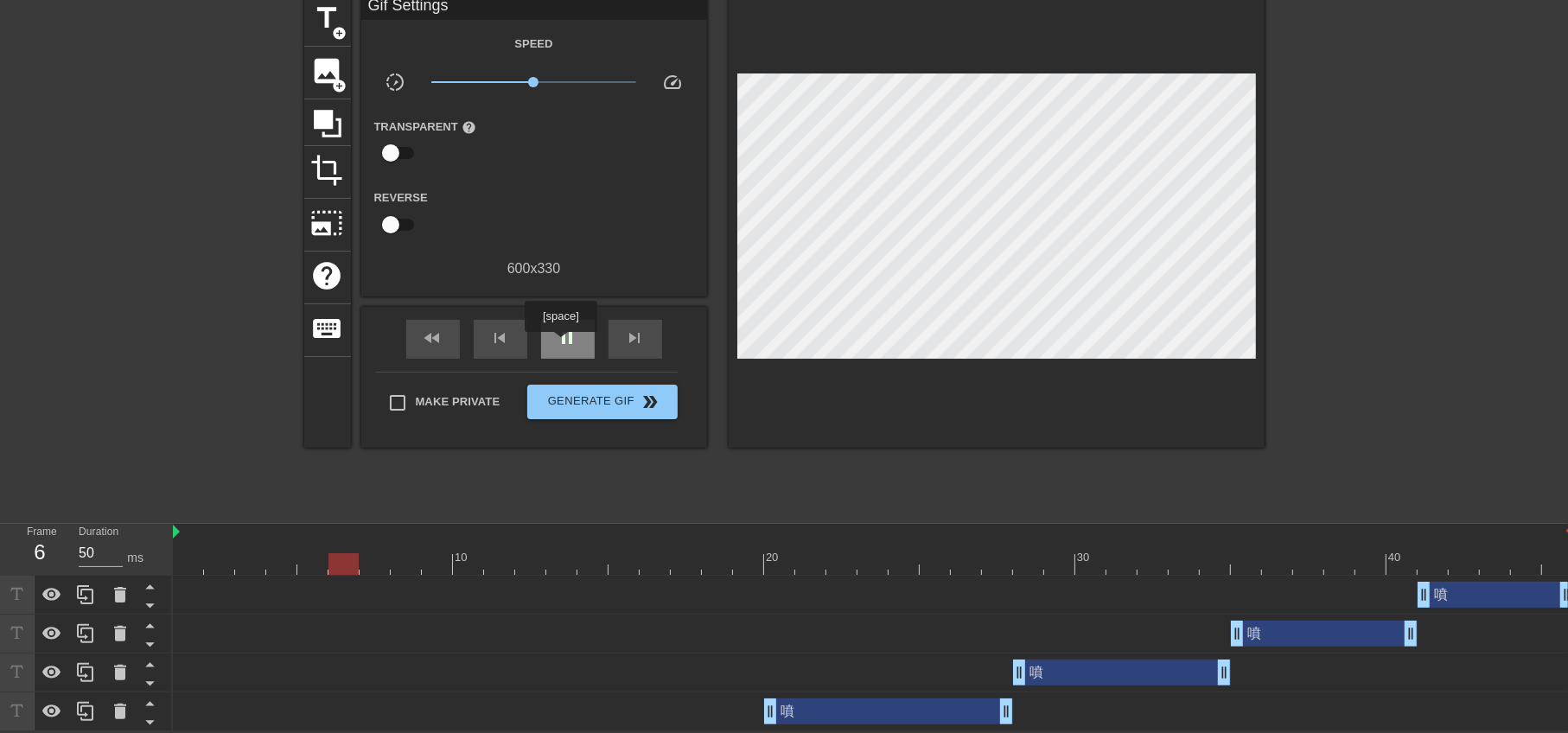
click at [560, 344] on span "pause" at bounding box center [568, 338] width 21 height 21
click at [560, 344] on span "play_arrow" at bounding box center [568, 338] width 21 height 21
type input "50"
click at [560, 344] on span "pause" at bounding box center [568, 338] width 21 height 21
click at [333, 14] on span "title" at bounding box center [327, 18] width 33 height 33
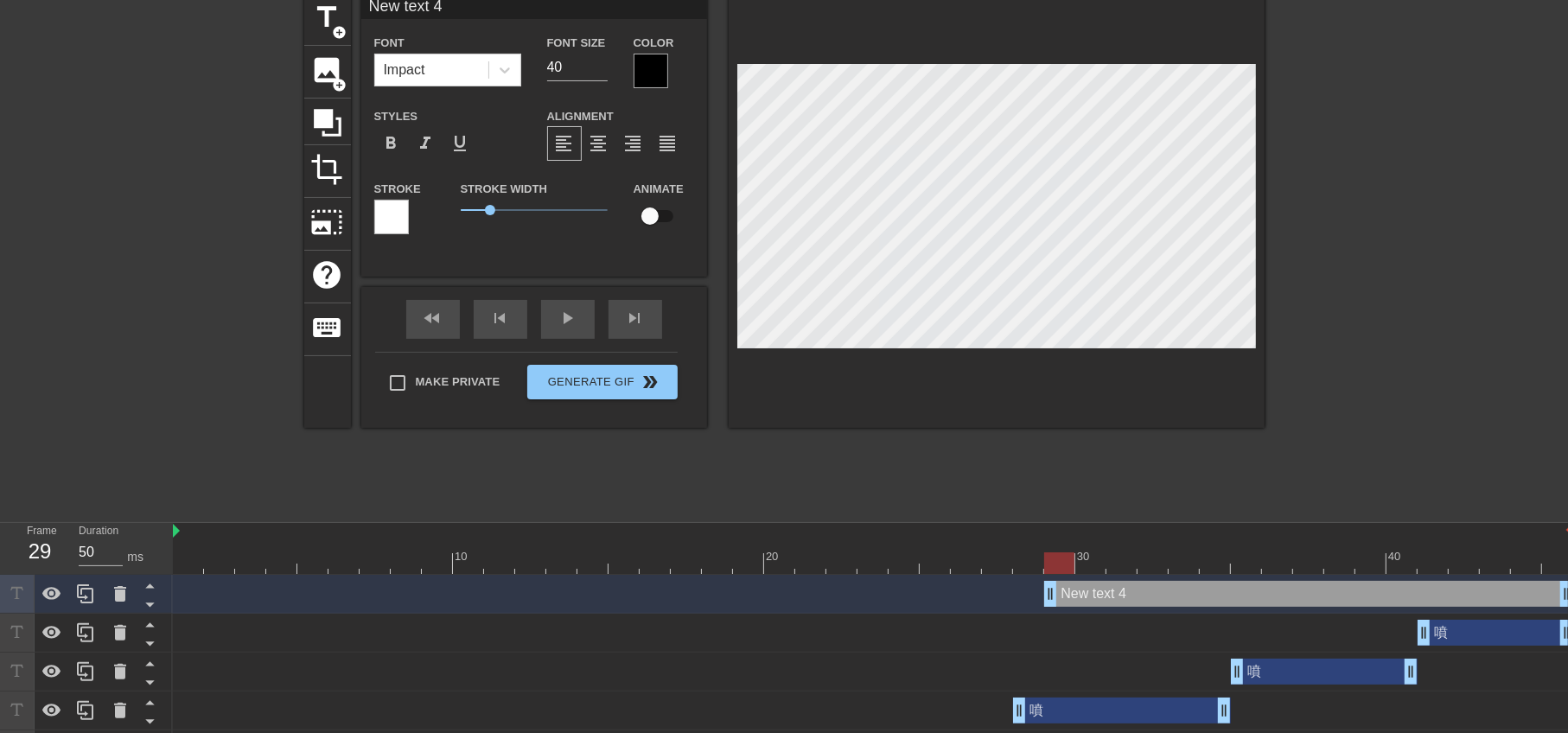
scroll to position [2, 2]
type input "544 text 4"
type textarea "544 text 4"
click at [634, 59] on div at bounding box center [650, 70] width 35 height 35
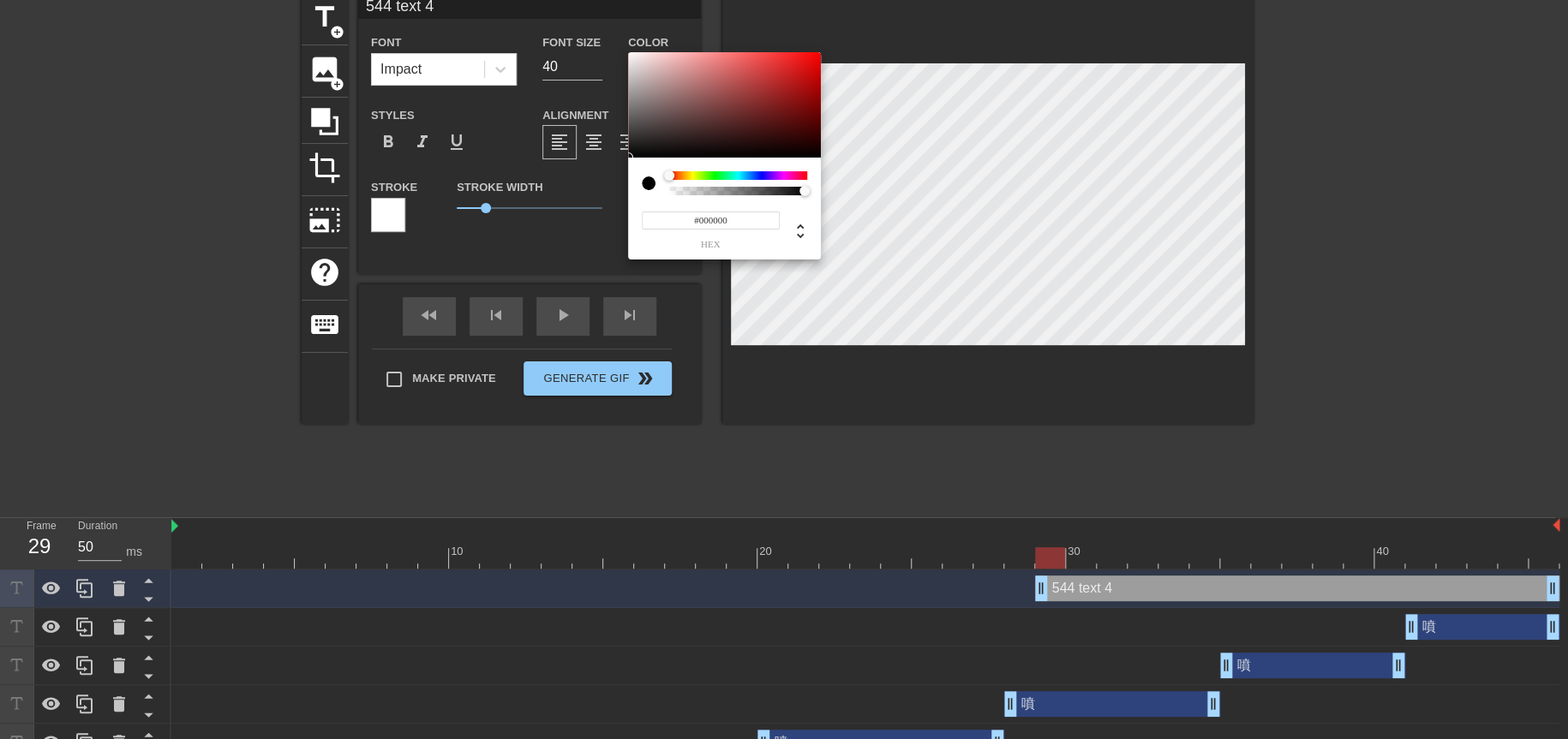
click at [783, 175] on div at bounding box center [738, 175] width 138 height 8
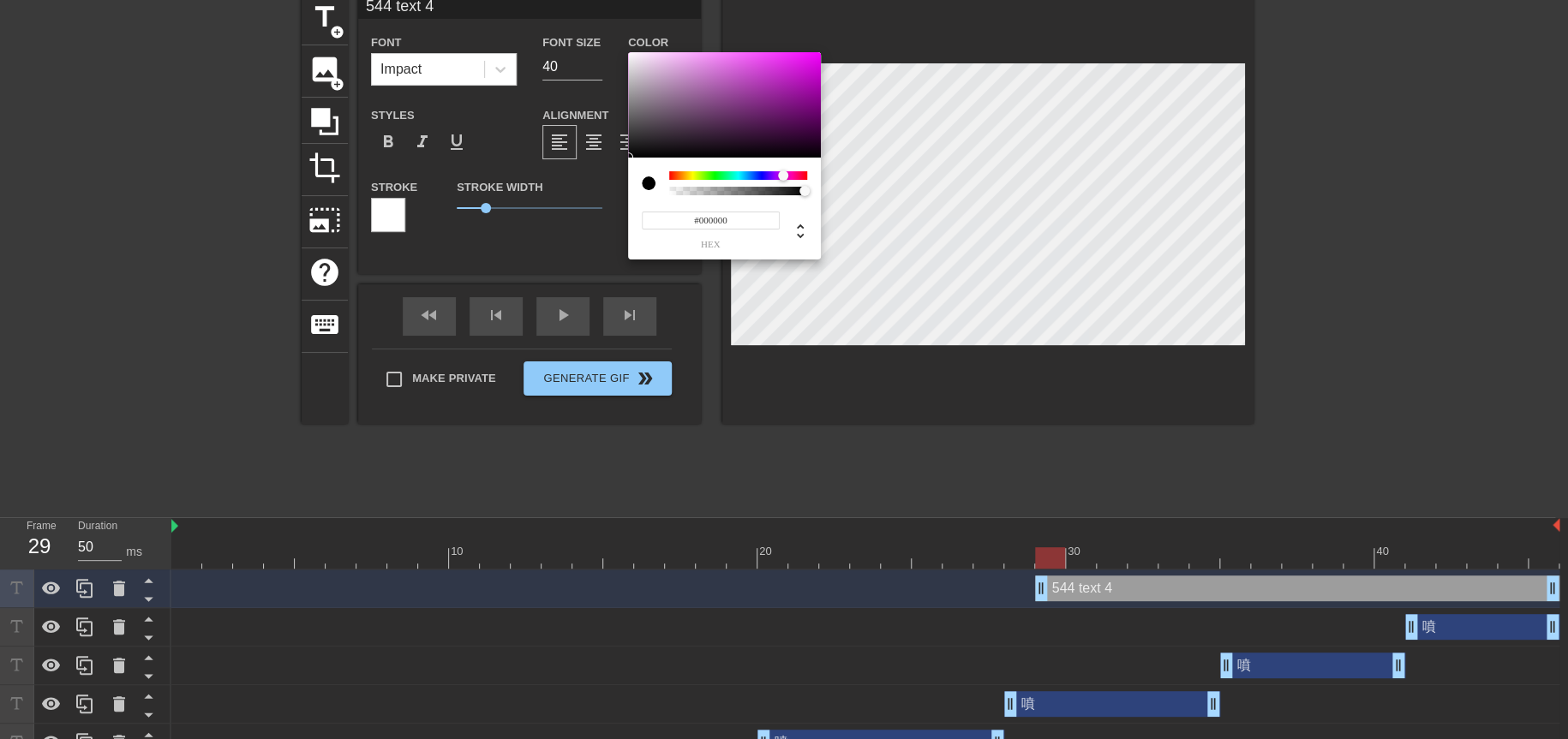
type input "#E208E9"
click at [814, 60] on div at bounding box center [724, 105] width 193 height 106
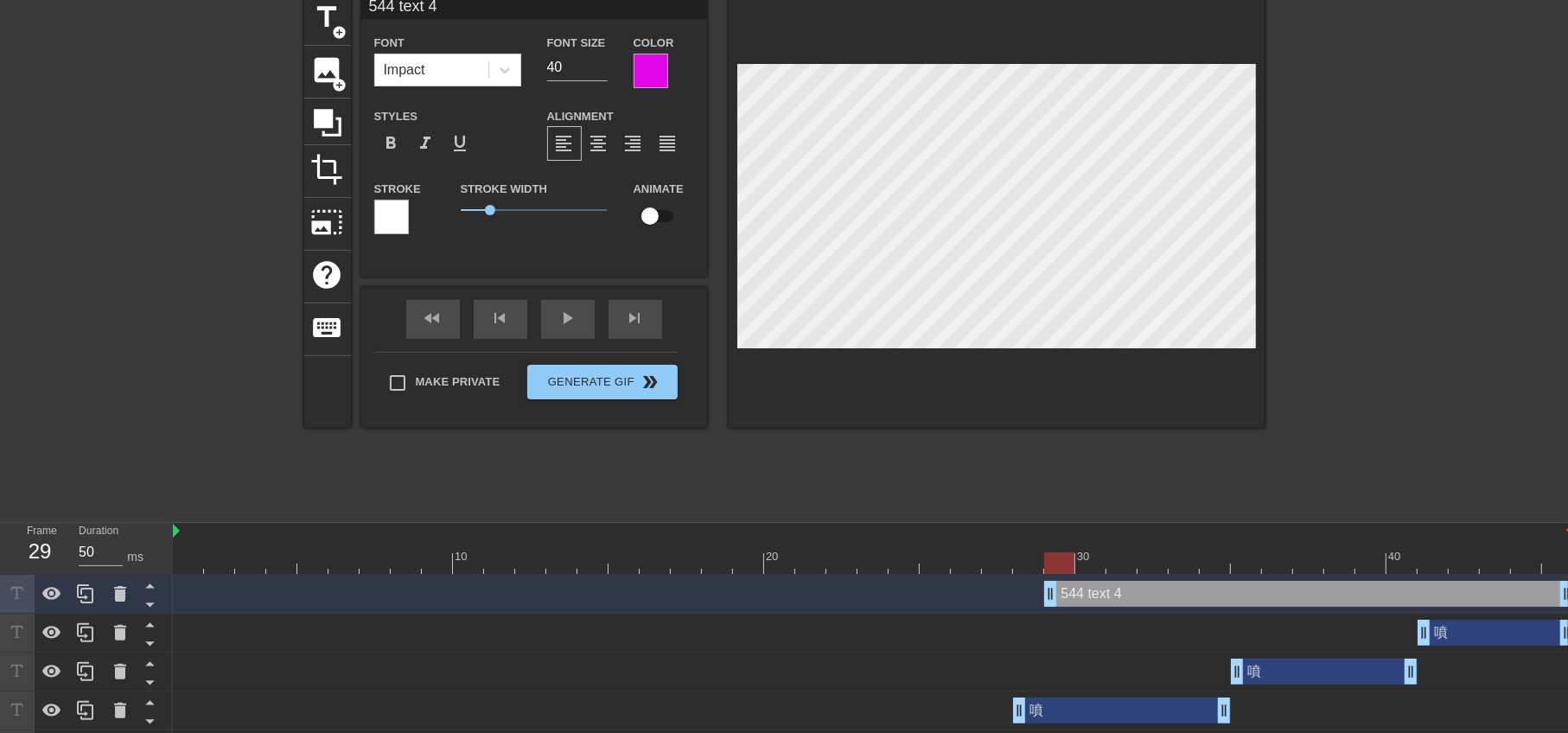
scroll to position [2, 3]
type input "544 4"
type textarea "544 4"
type input "544 4"
type textarea "544 4"
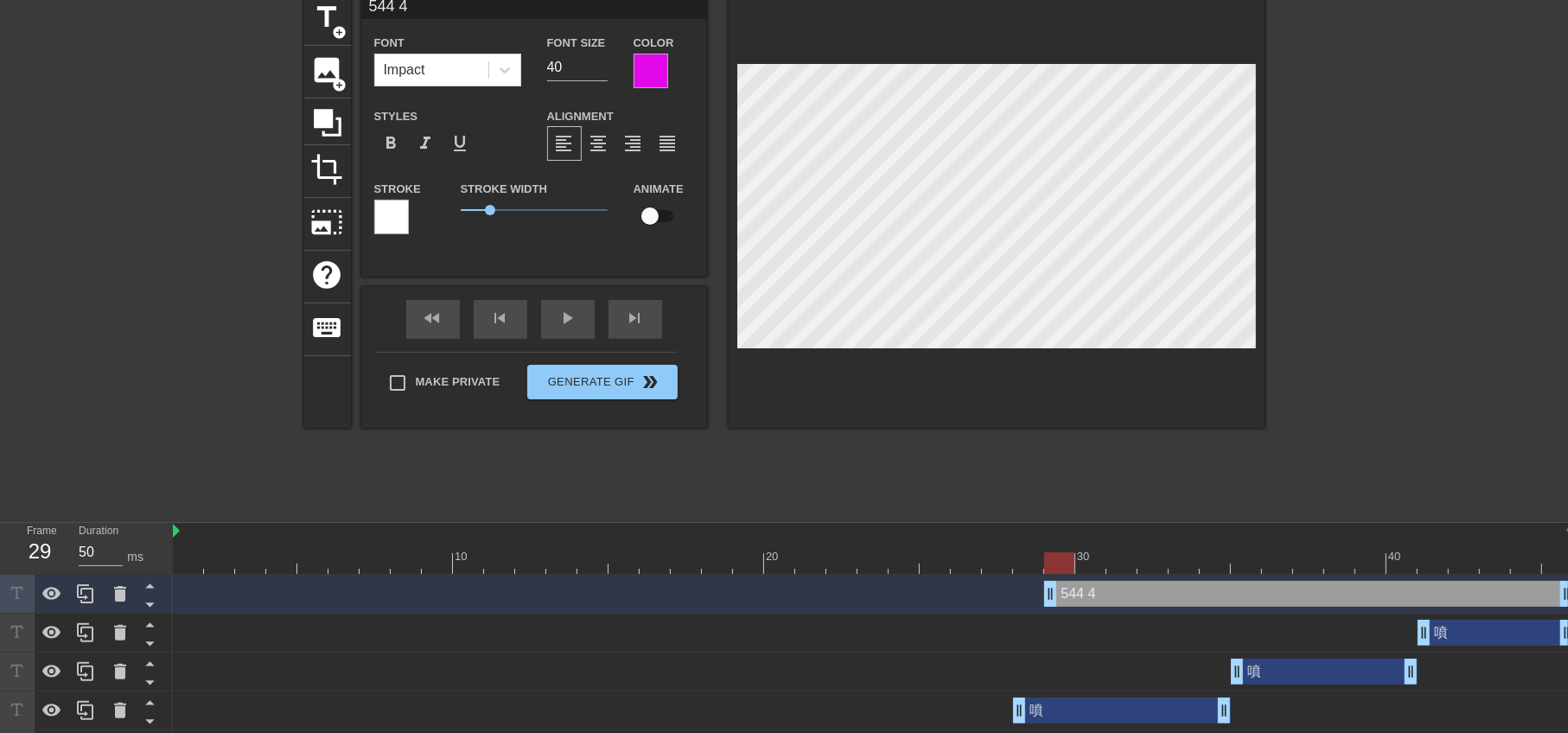
type input "544"
type textarea "544"
click at [601, 58] on input "41" at bounding box center [577, 67] width 60 height 27
click at [601, 58] on input "42" at bounding box center [577, 67] width 60 height 27
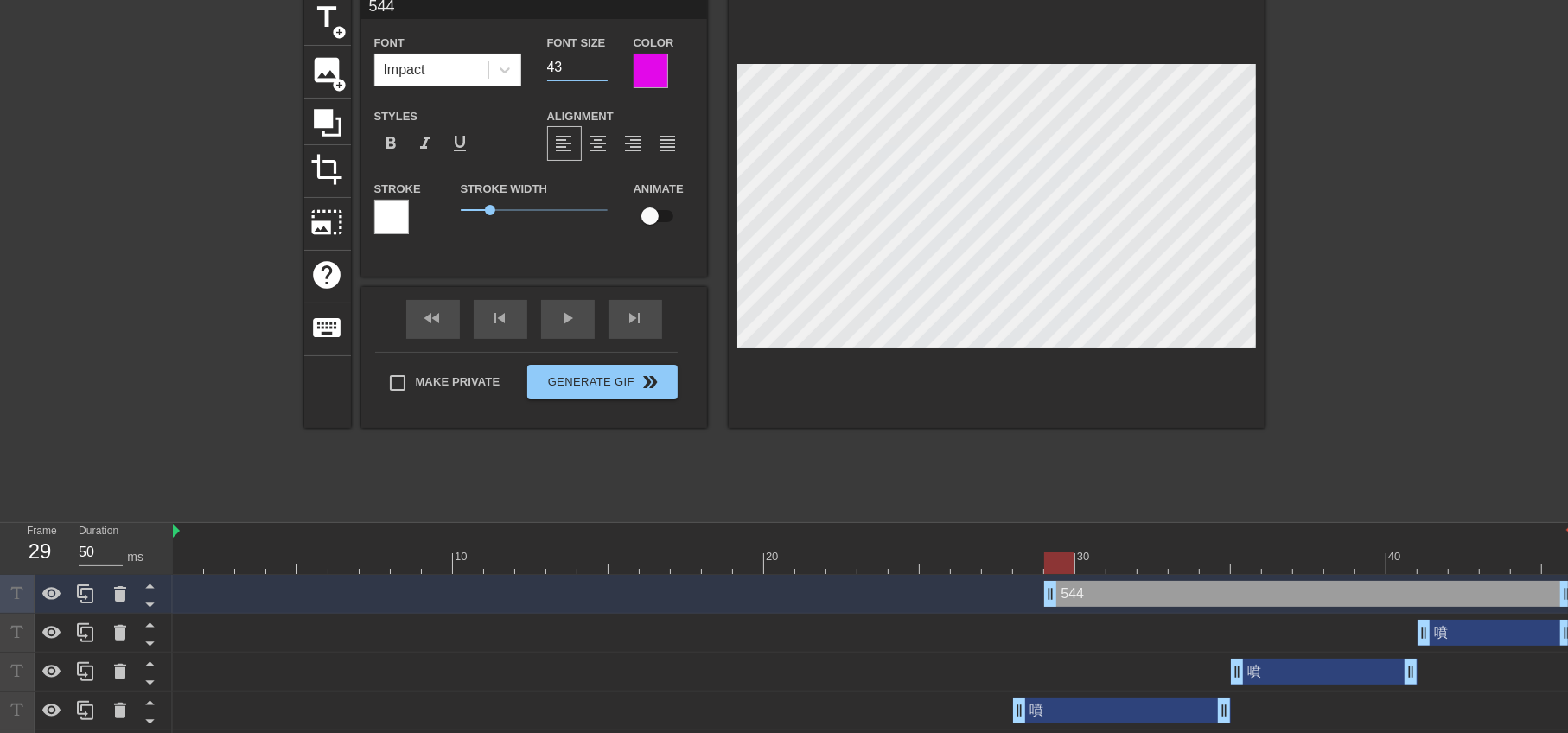
click at [601, 58] on input "43" at bounding box center [577, 67] width 60 height 27
click at [601, 58] on input "44" at bounding box center [577, 67] width 60 height 27
click at [601, 58] on input "45" at bounding box center [577, 67] width 60 height 27
click at [601, 58] on input "46" at bounding box center [577, 67] width 60 height 27
type input "47"
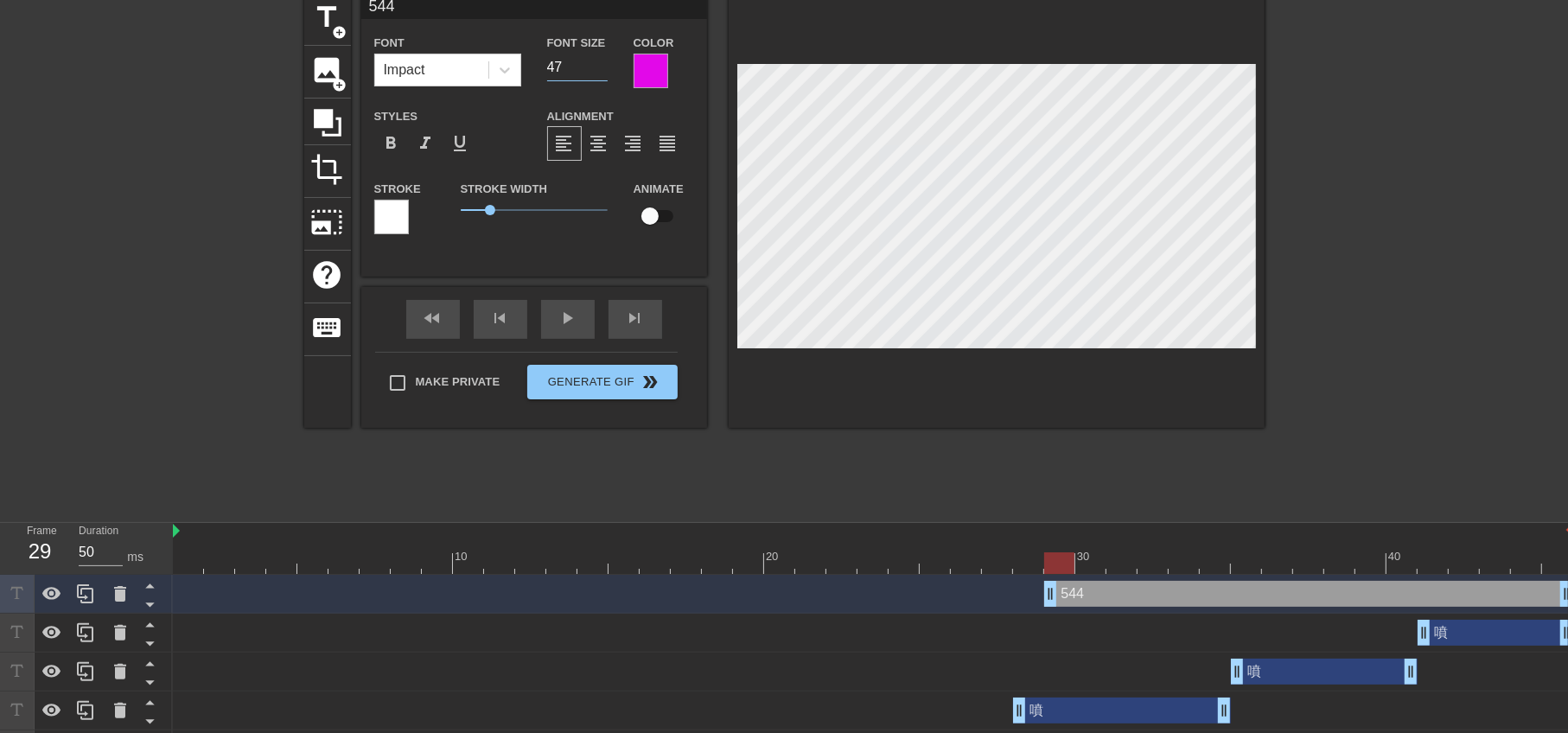
click at [601, 58] on input "47" at bounding box center [577, 67] width 60 height 27
click at [1119, 595] on div "544 drag_handle drag_handle" at bounding box center [1309, 594] width 529 height 26
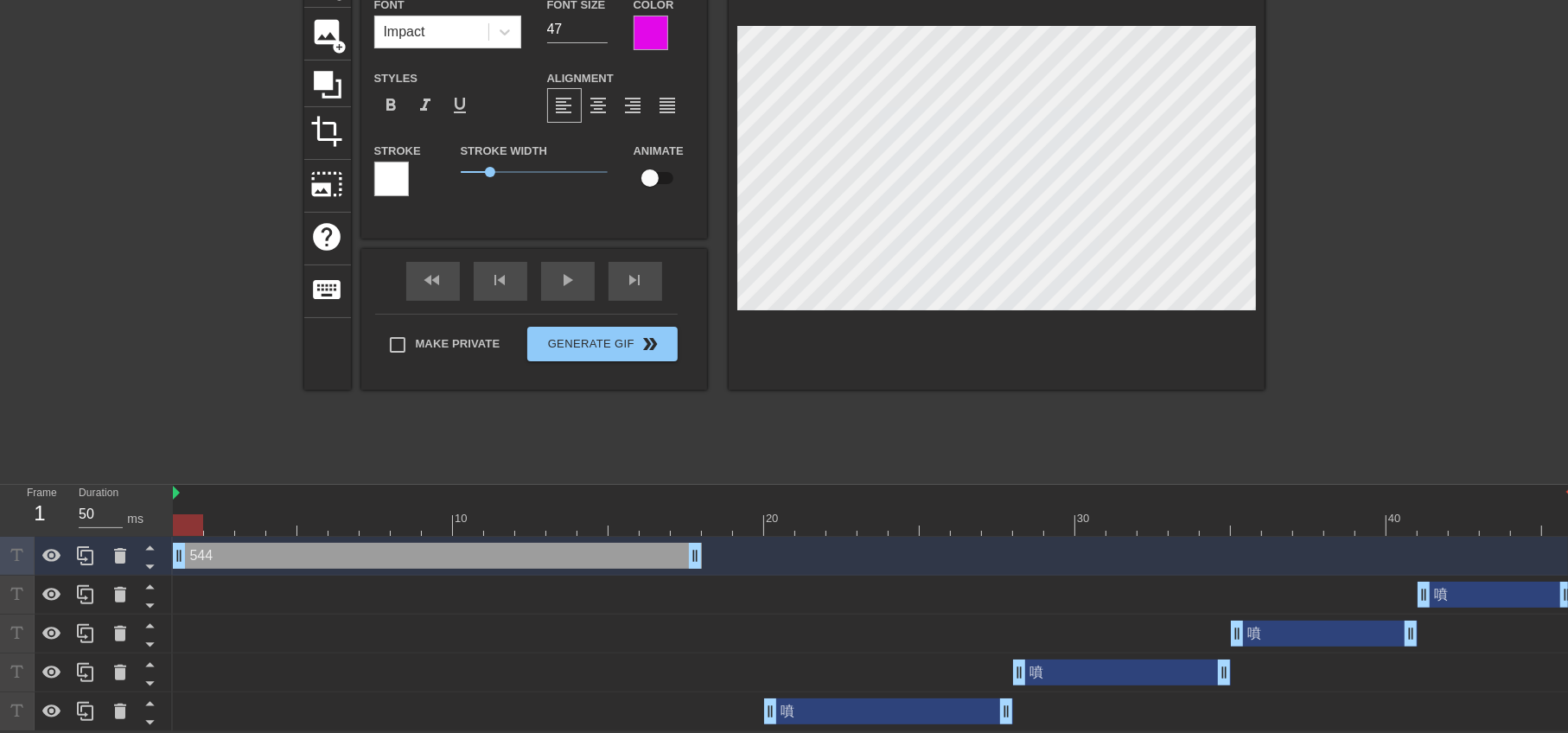
drag, startPoint x: 1141, startPoint y: 551, endPoint x: 190, endPoint y: 551, distance: 951.0
click at [190, 551] on div "544 drag_handle drag_handle" at bounding box center [437, 557] width 529 height 26
drag, startPoint x: 695, startPoint y: 557, endPoint x: 747, endPoint y: 565, distance: 52.6
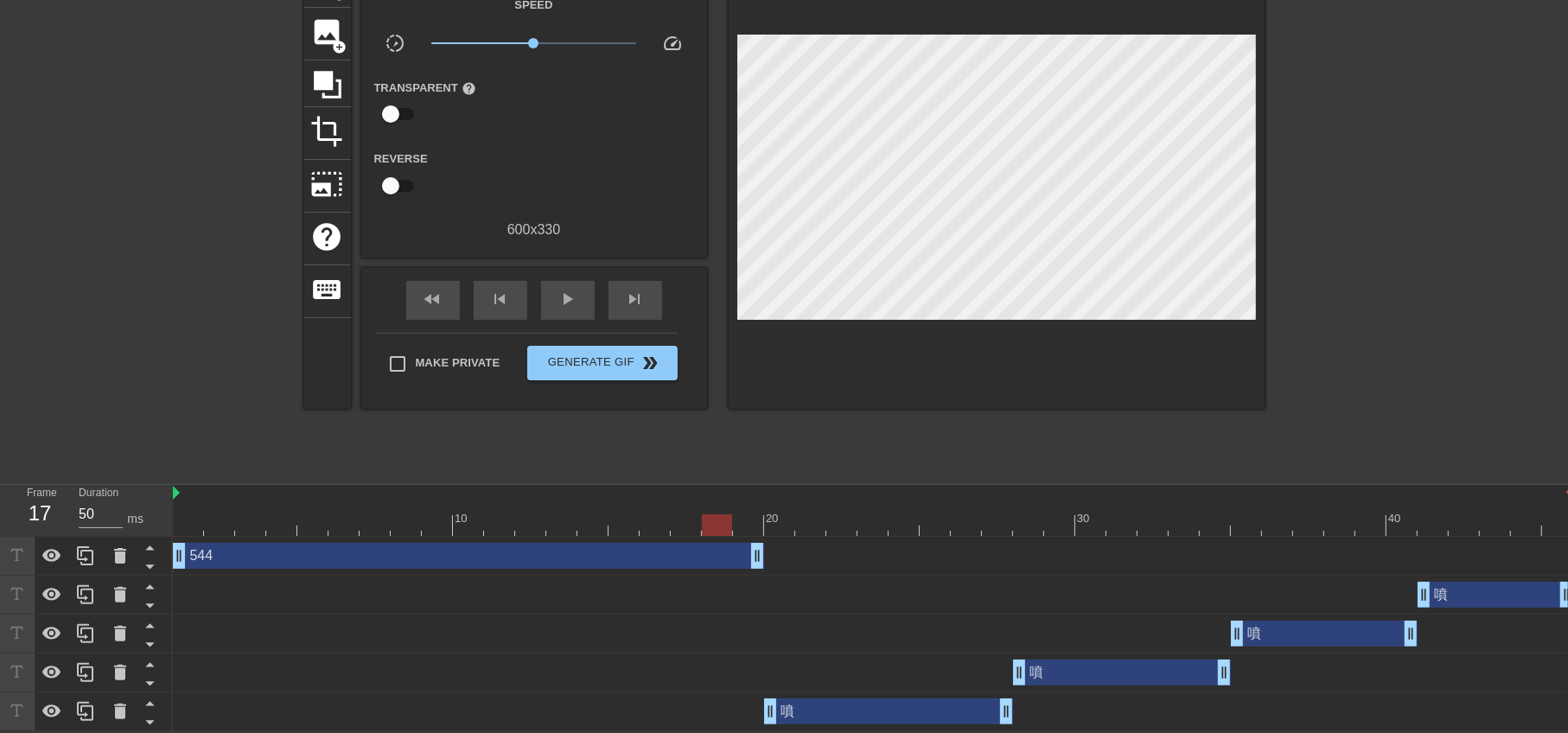
drag, startPoint x: 746, startPoint y: 519, endPoint x: 698, endPoint y: 521, distance: 48.0
click at [702, 521] on div at bounding box center [717, 525] width 30 height 22
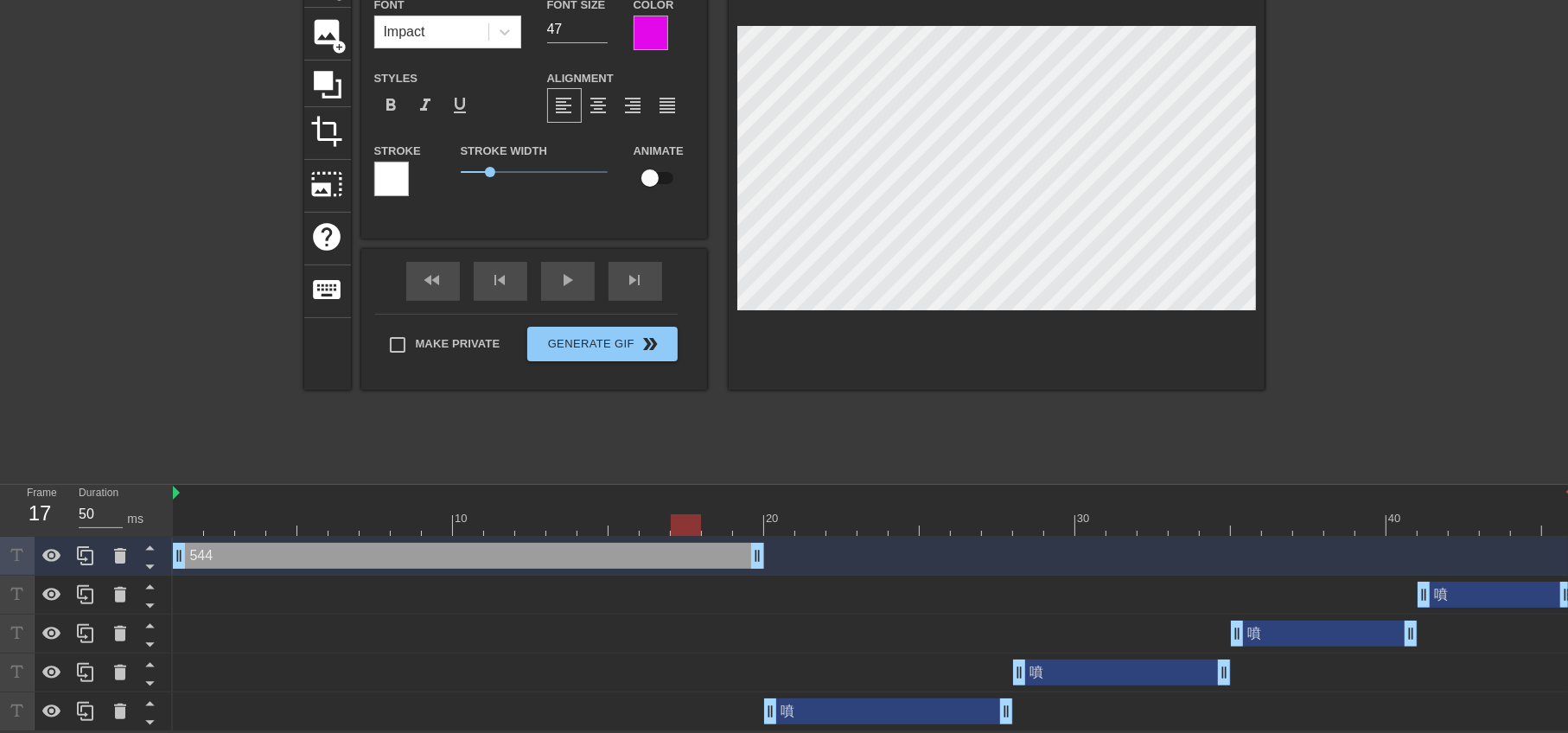
click at [1301, 273] on div at bounding box center [1415, 214] width 259 height 519
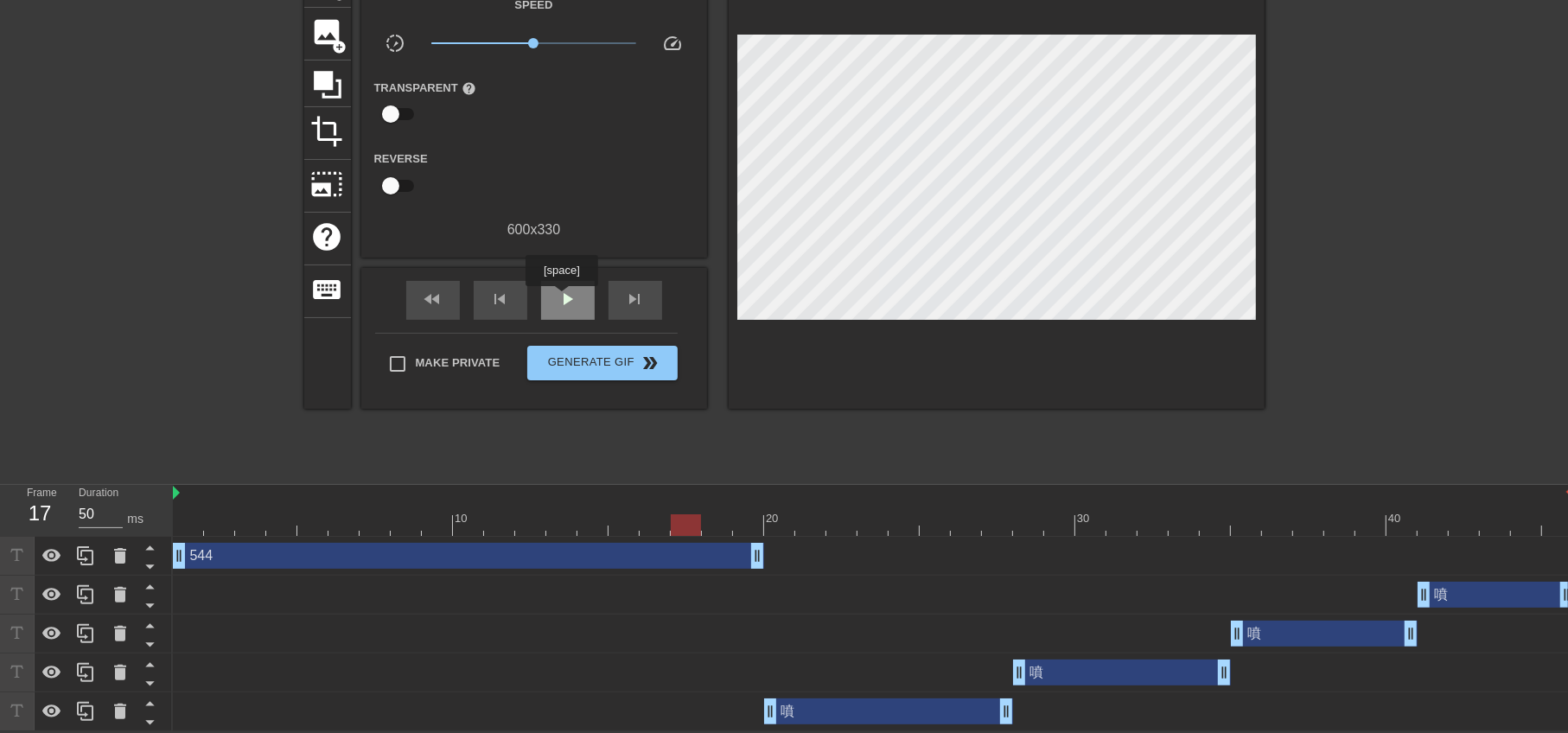
click at [561, 298] on span "play_arrow" at bounding box center [568, 299] width 21 height 21
click at [561, 298] on span "pause" at bounding box center [568, 299] width 21 height 21
click at [561, 298] on span "play_arrow" at bounding box center [568, 299] width 21 height 21
type input "50"
click at [561, 298] on span "pause" at bounding box center [568, 299] width 21 height 21
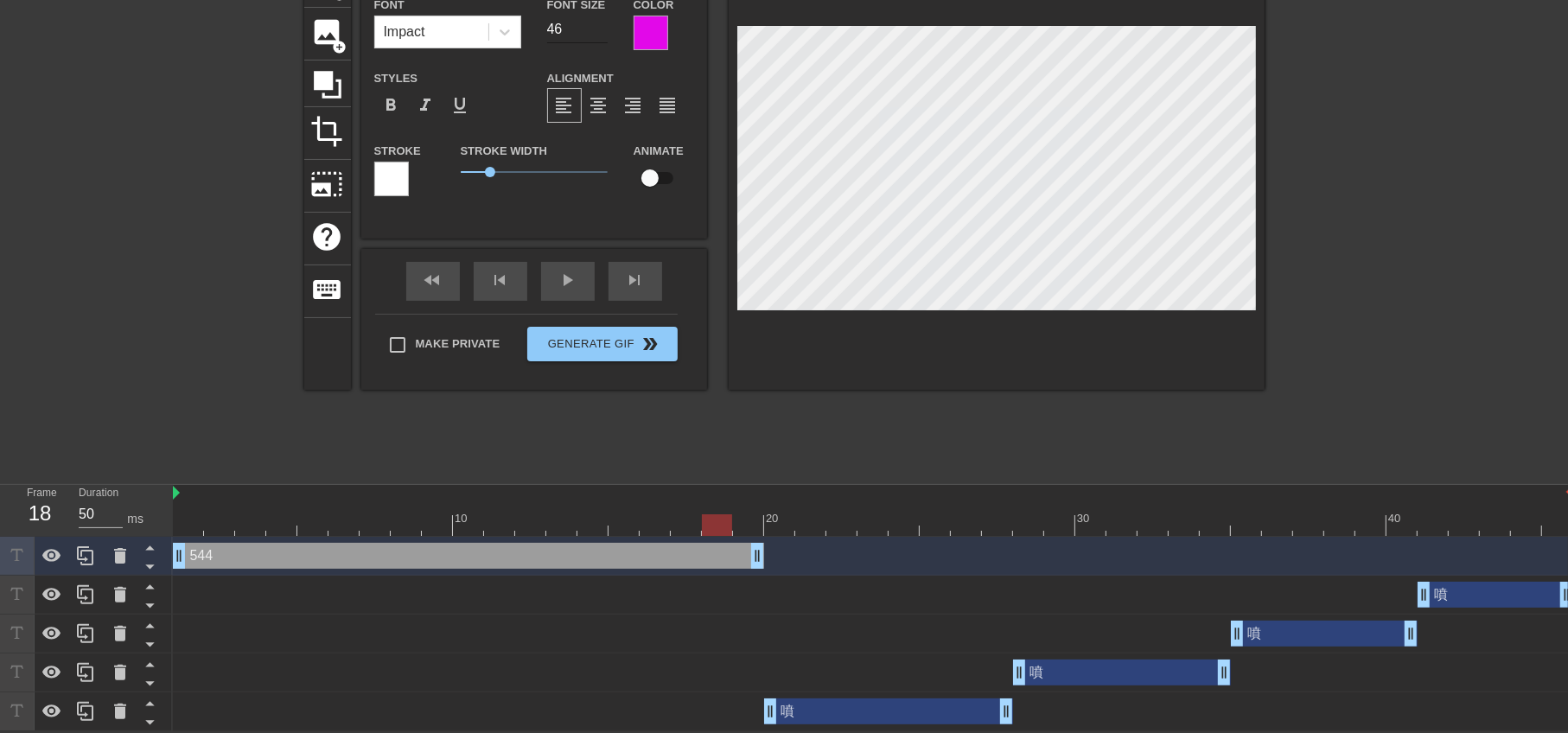
click at [600, 31] on input "46" at bounding box center [577, 29] width 60 height 27
click at [600, 31] on input "45" at bounding box center [577, 29] width 60 height 27
click at [600, 31] on input "44" at bounding box center [577, 29] width 60 height 27
type input "43"
click at [600, 31] on input "43" at bounding box center [577, 29] width 60 height 27
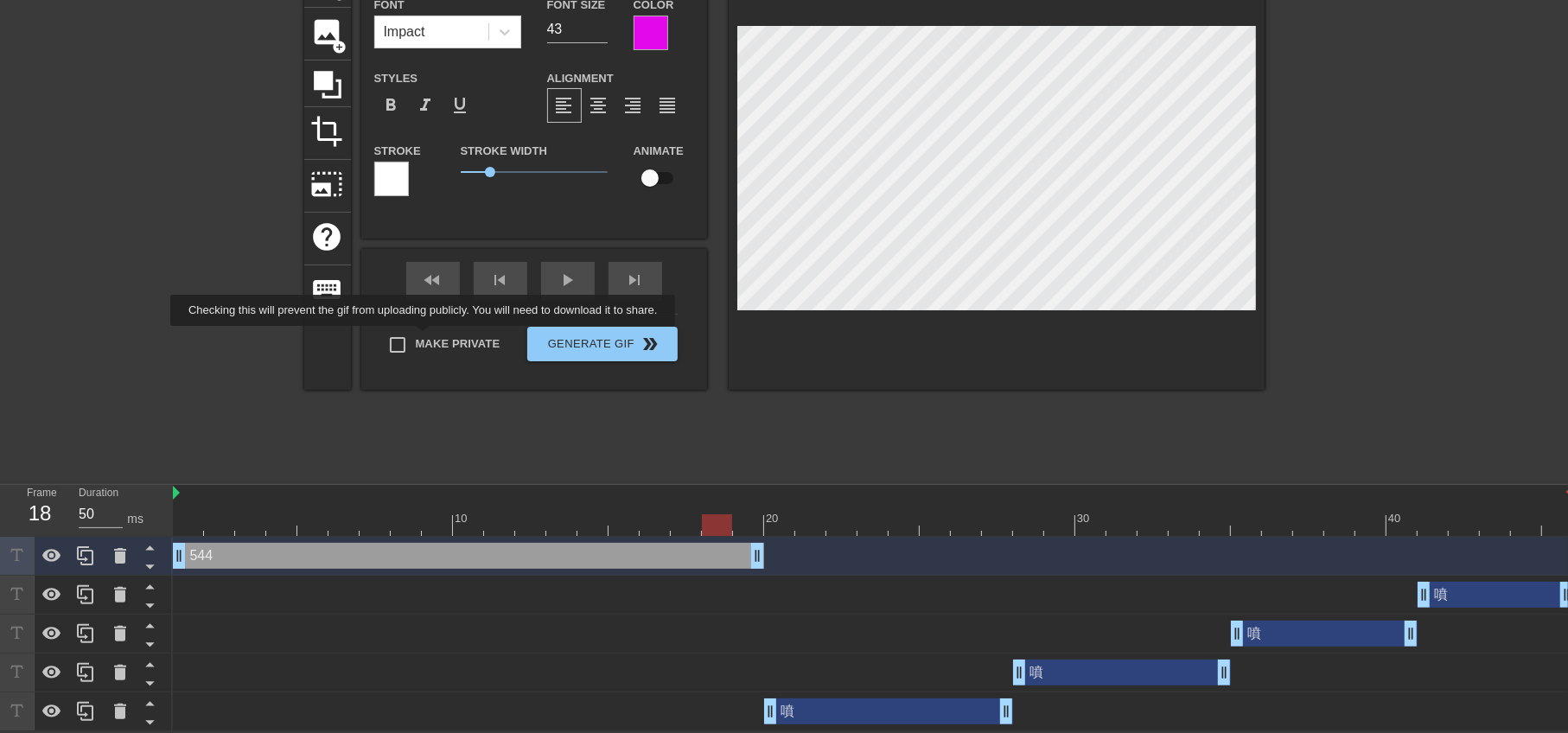
click at [422, 334] on div "Make Private Generate Gif double_arrow" at bounding box center [526, 347] width 302 height 69
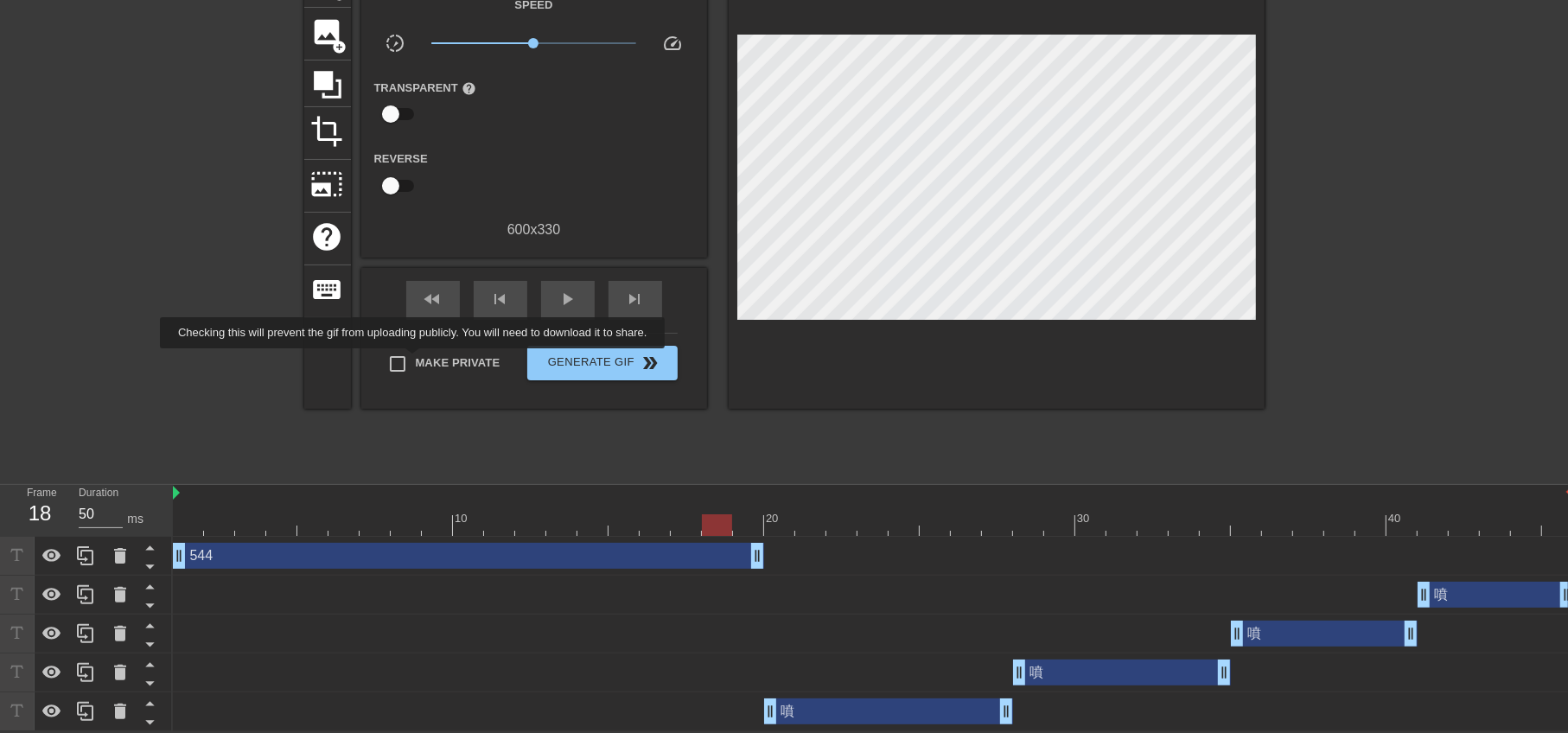
click at [416, 360] on span "Make Private" at bounding box center [458, 363] width 84 height 17
click at [416, 360] on input "Make Private" at bounding box center [397, 364] width 37 height 37
checkbox input "true"
click at [574, 362] on span "Generate Gif double_arrow" at bounding box center [601, 363] width 136 height 21
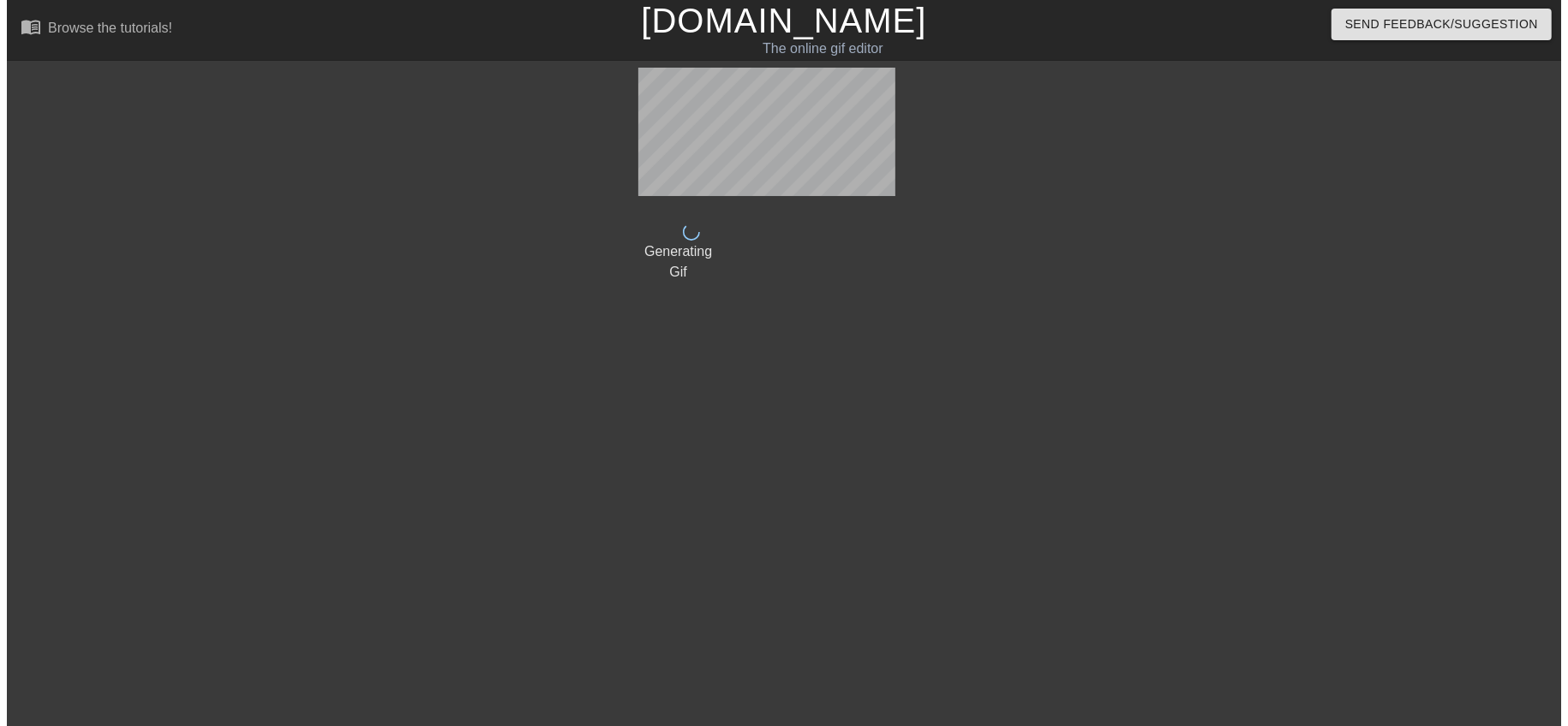
scroll to position [0, 0]
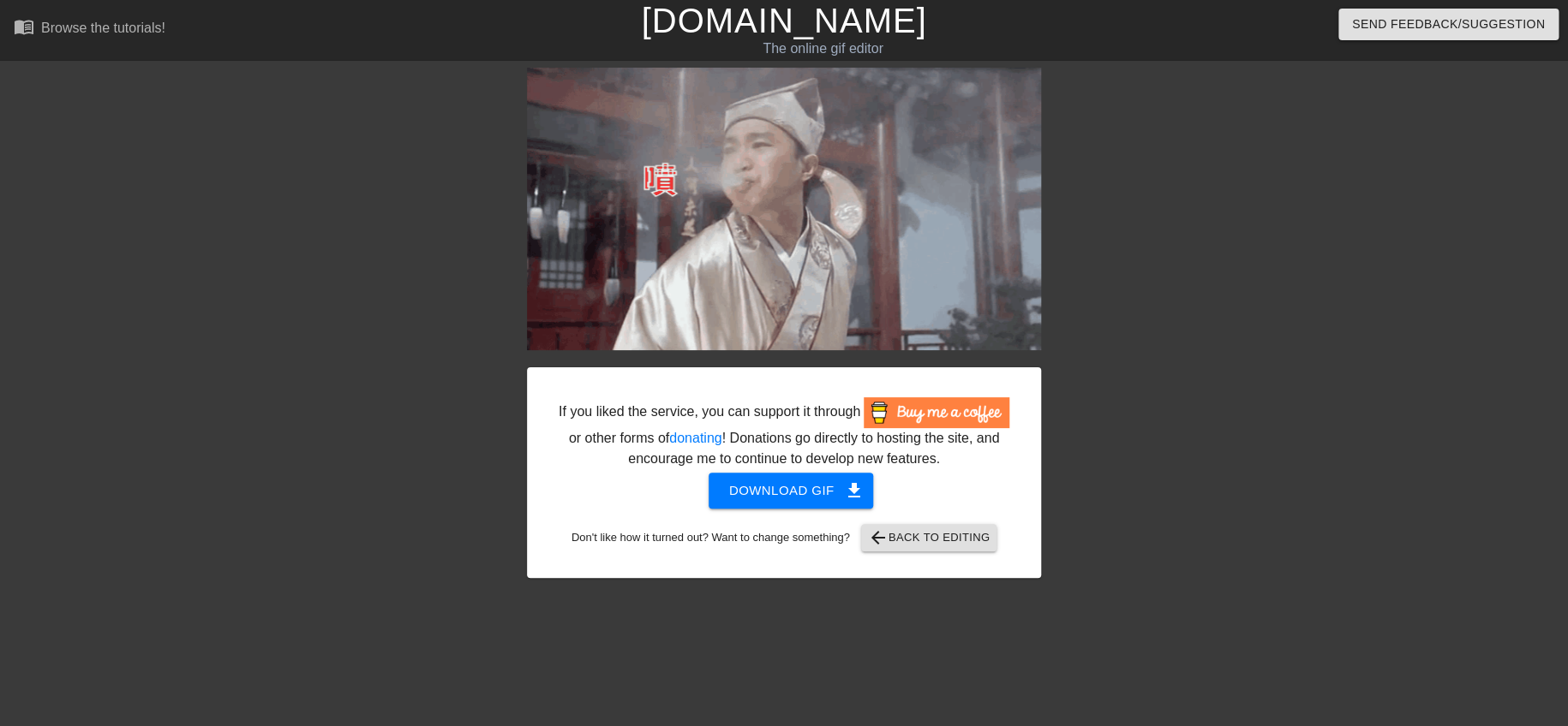
click at [766, 513] on div "If you liked the service, you can support it through or other forms of donating…" at bounding box center [784, 472] width 514 height 211
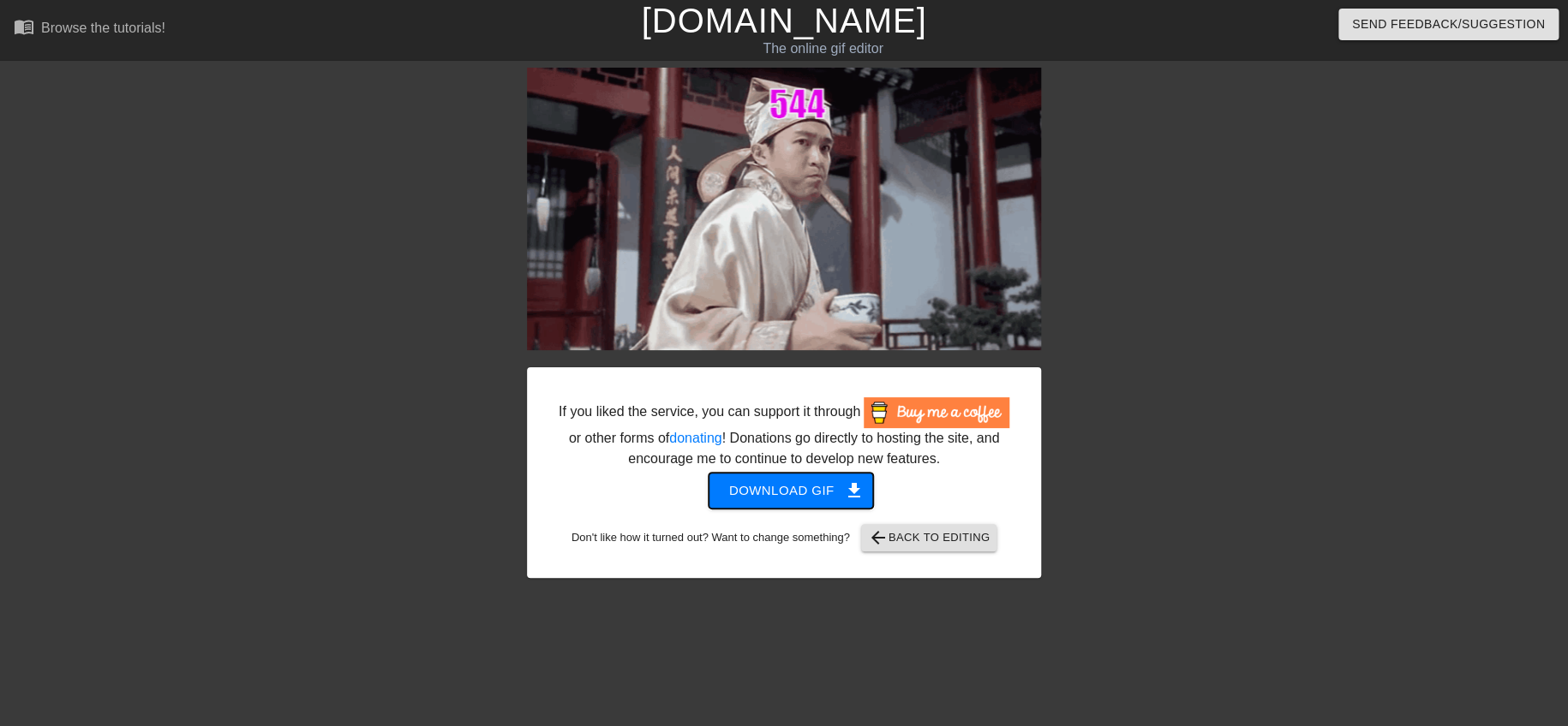
click at [771, 501] on button "Download gif get_app" at bounding box center [791, 491] width 166 height 36
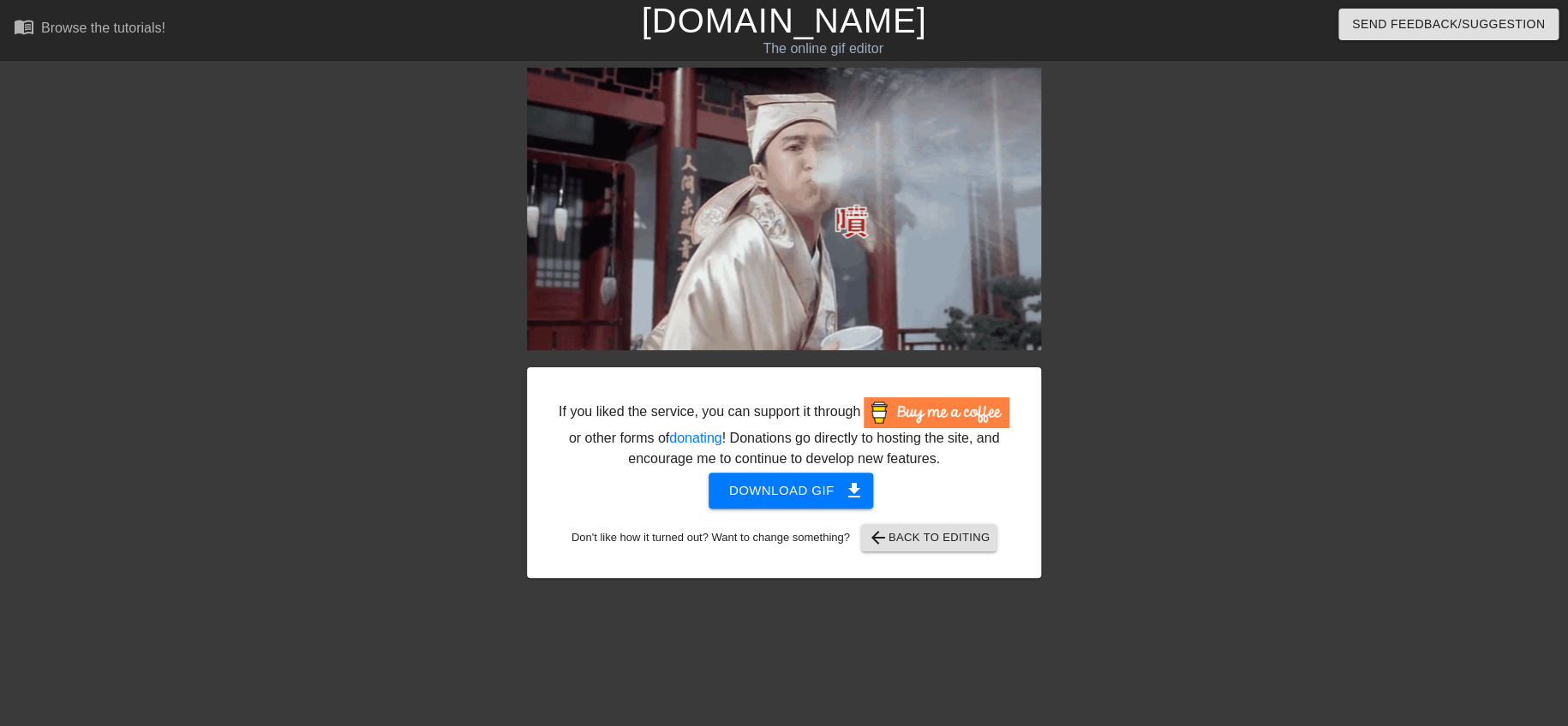
click at [1091, 229] on div at bounding box center [1189, 324] width 257 height 514
